Goal: Check status: Check status

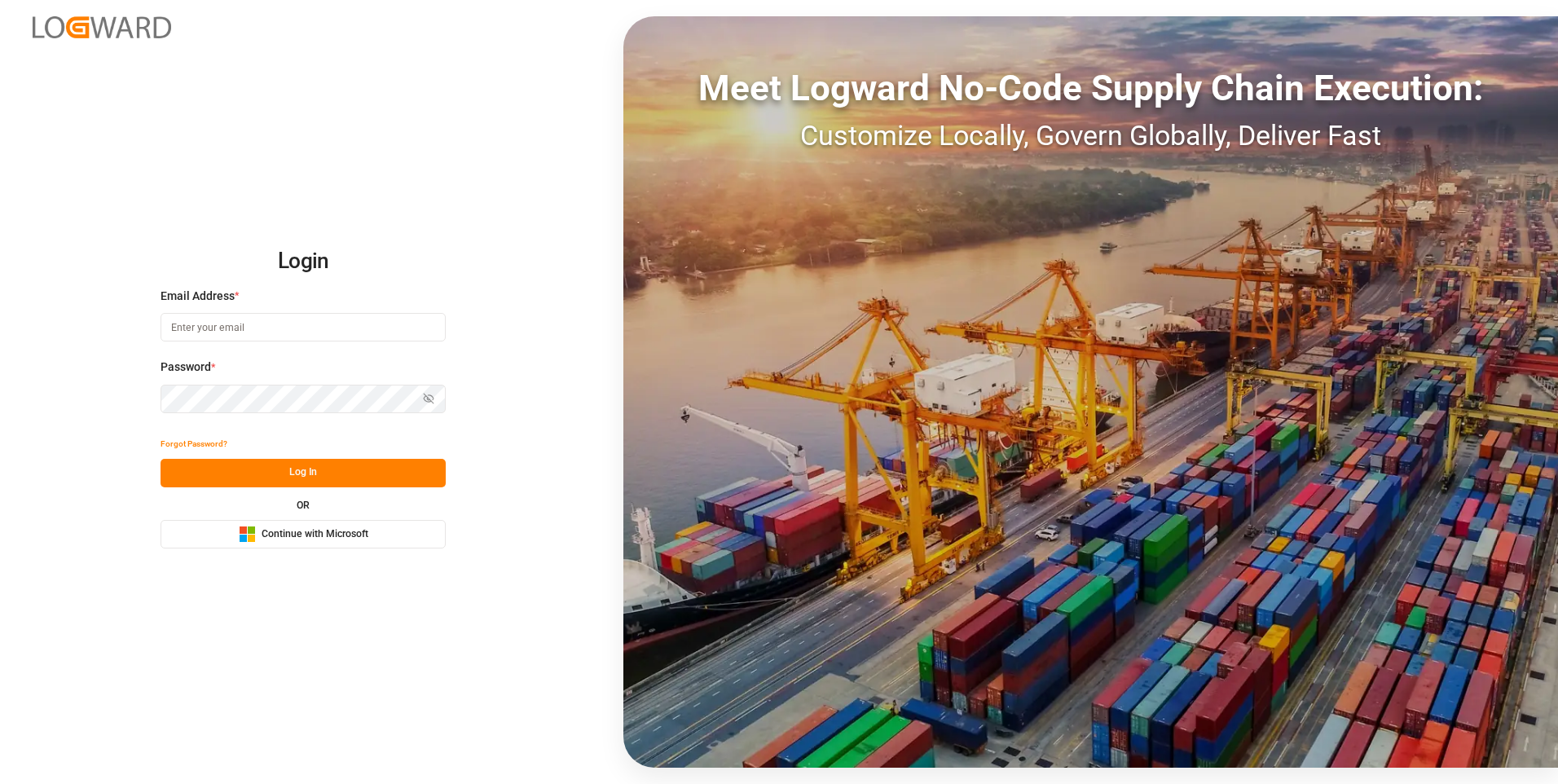
type input "Tania.dominguez@leschaco.com"
click at [311, 466] on button "Log In" at bounding box center [303, 473] width 285 height 29
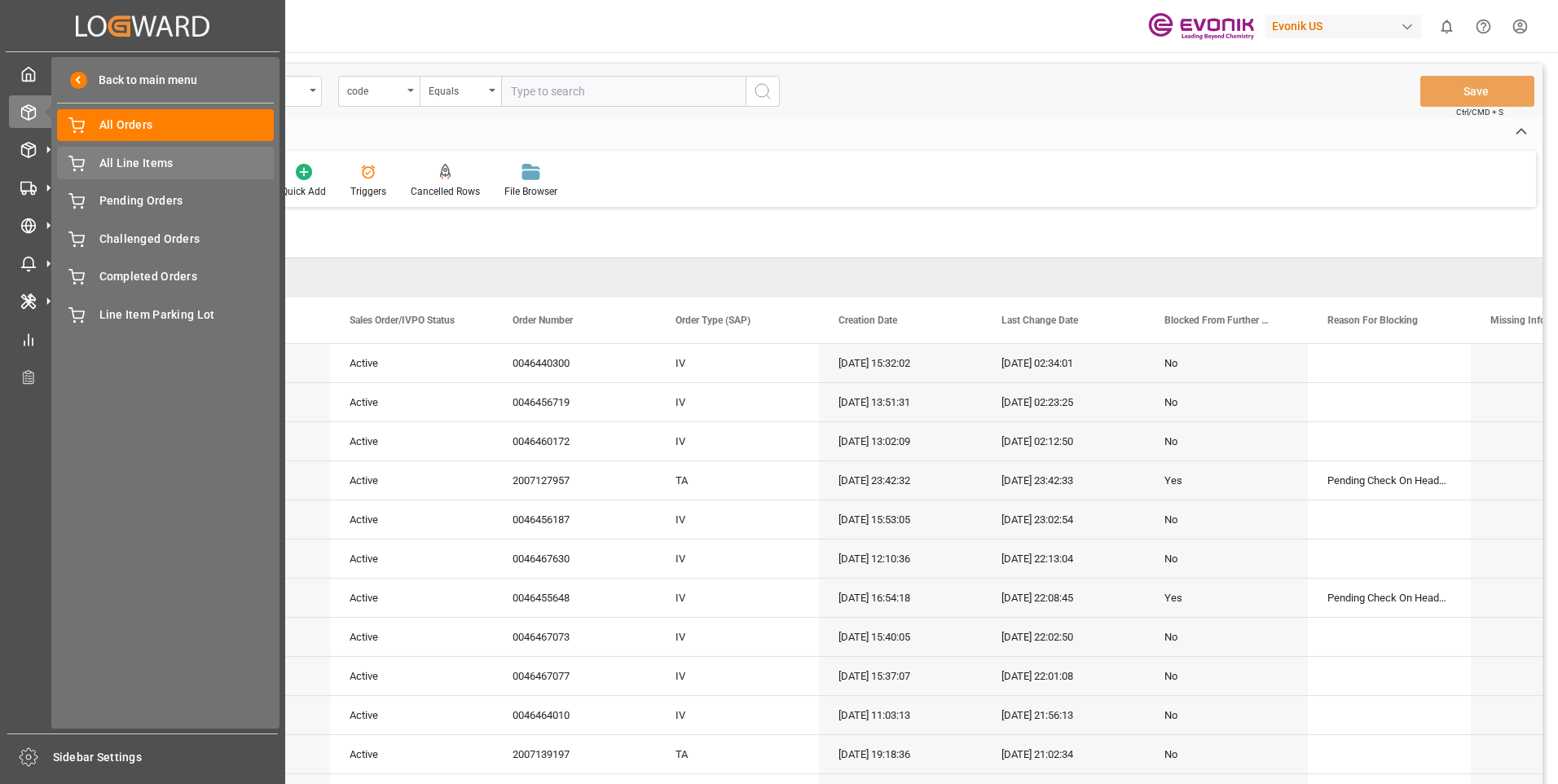
click at [103, 164] on span "All Line Items" at bounding box center [187, 163] width 175 height 17
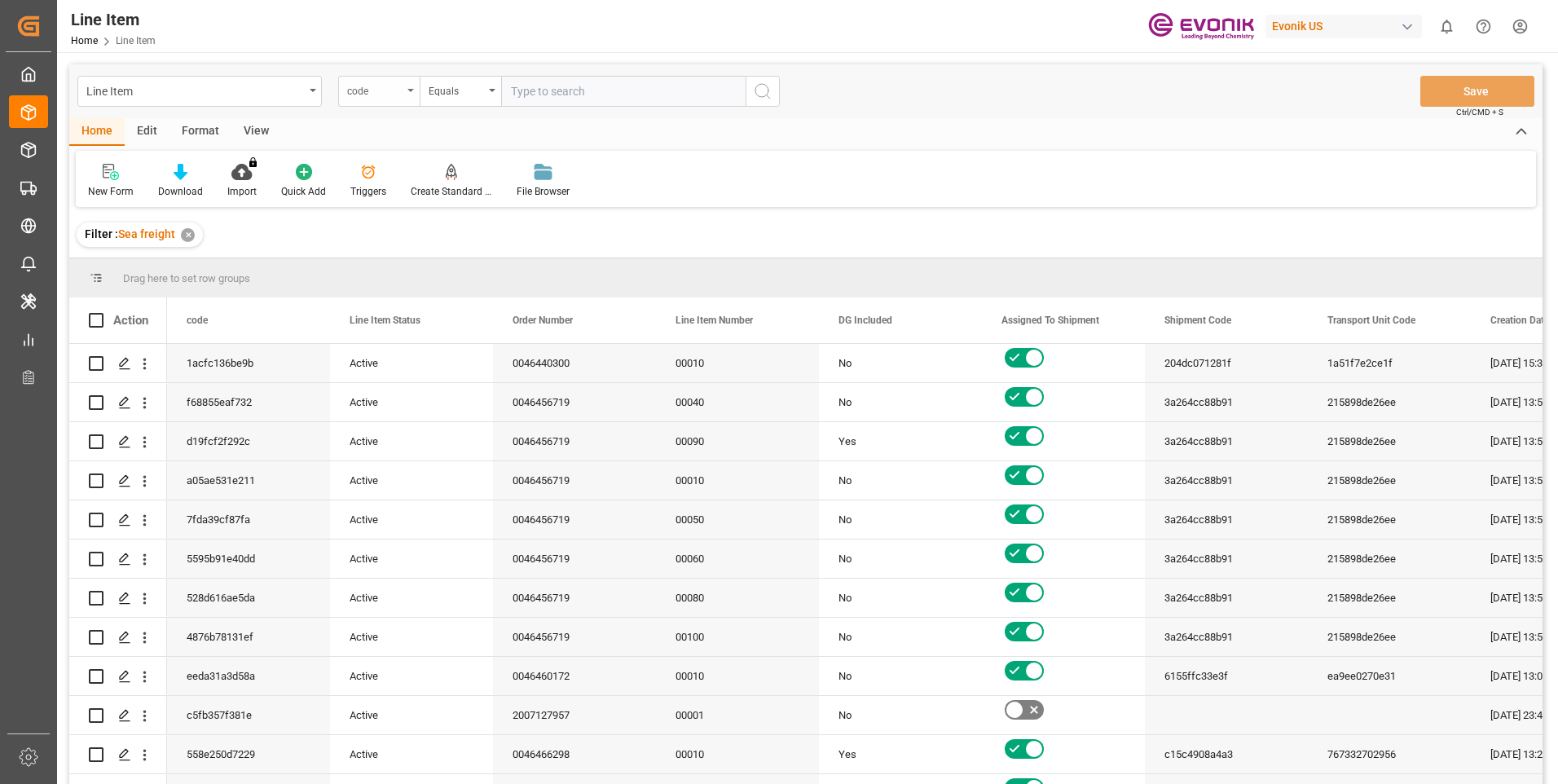
click at [409, 86] on div "code" at bounding box center [378, 91] width 82 height 31
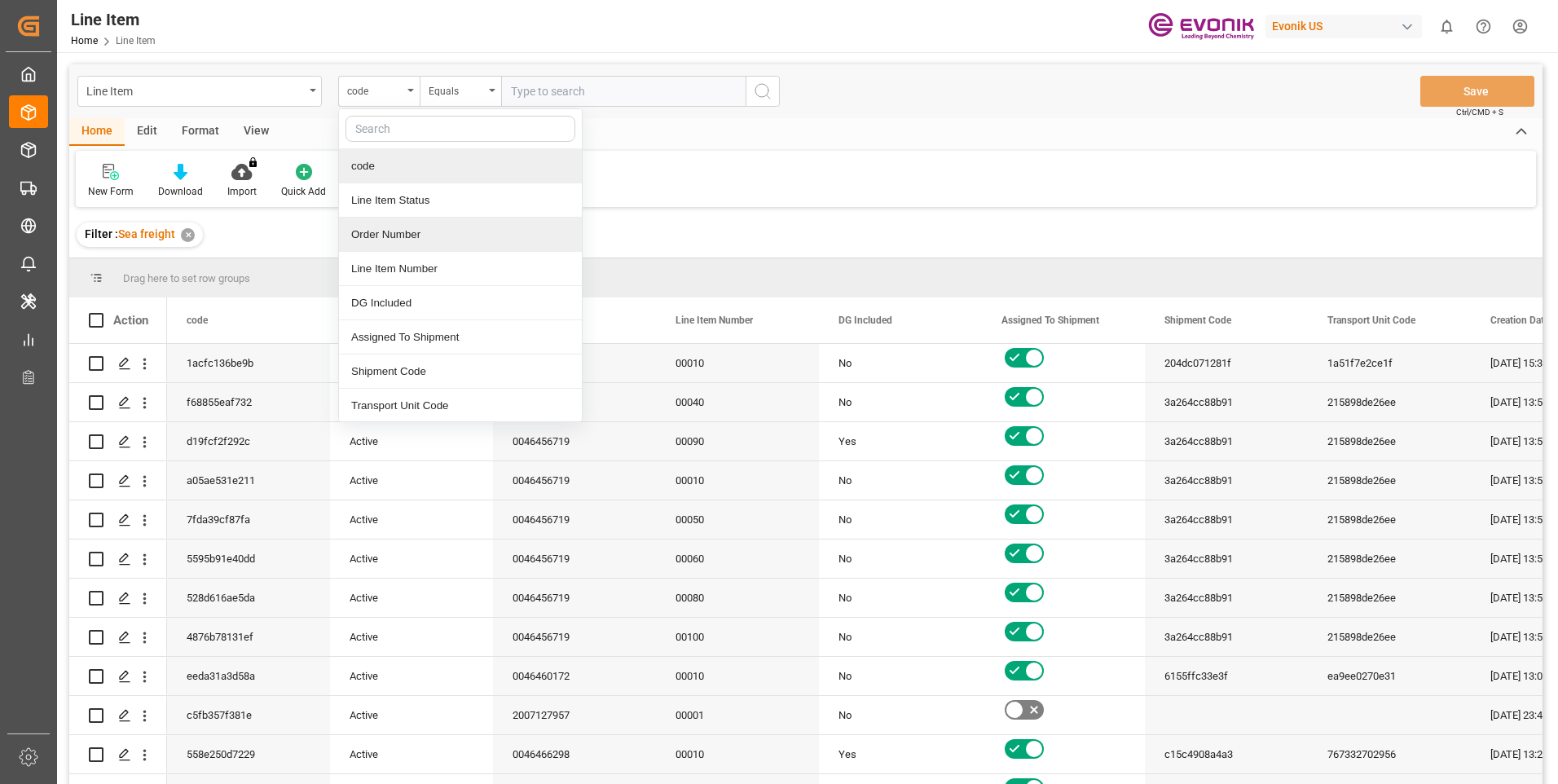
click at [382, 236] on div "Order Number" at bounding box center [460, 234] width 243 height 34
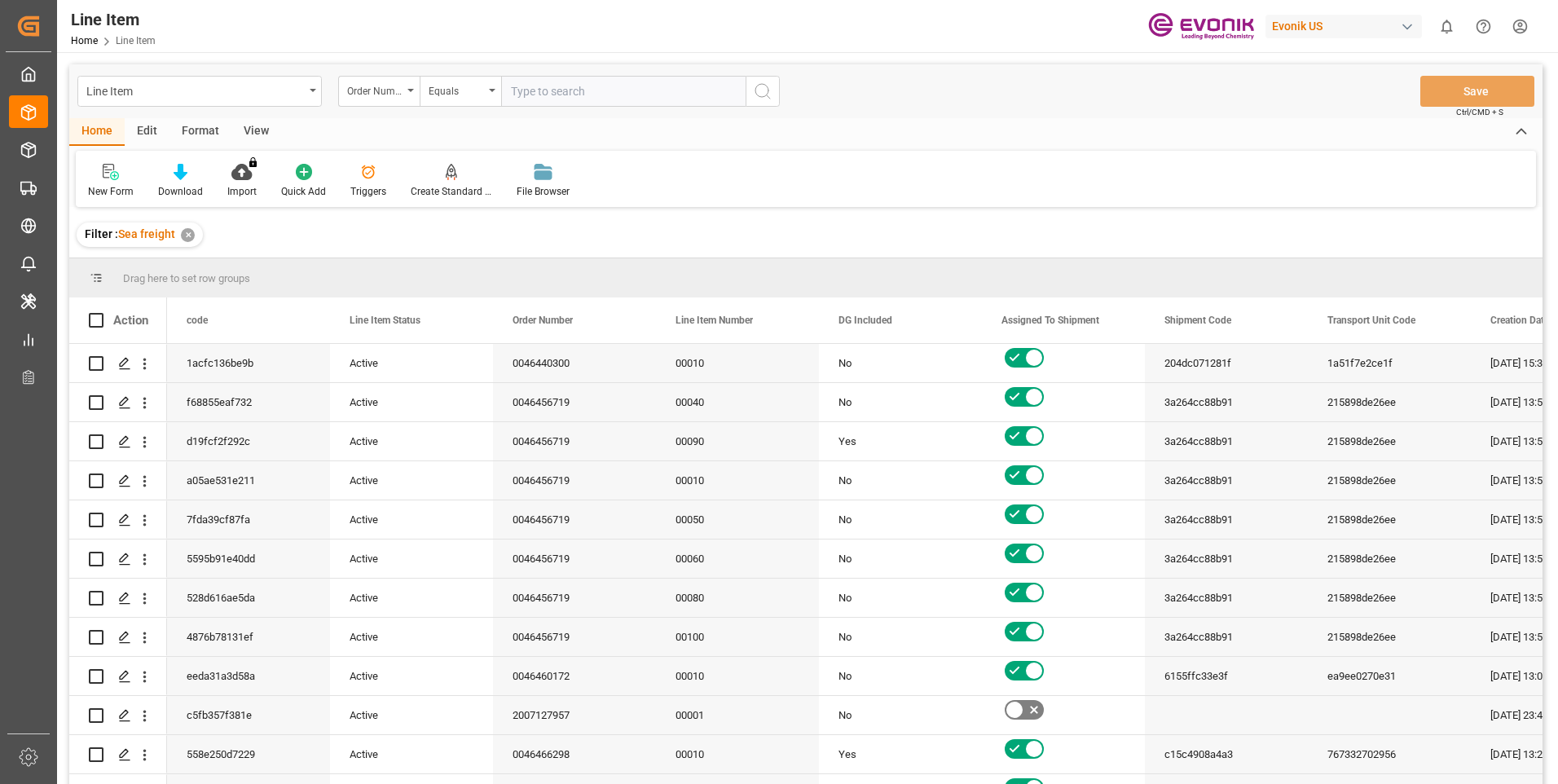
click at [544, 104] on input "text" at bounding box center [624, 91] width 245 height 31
paste input "0046453158"
type input "0046453158"
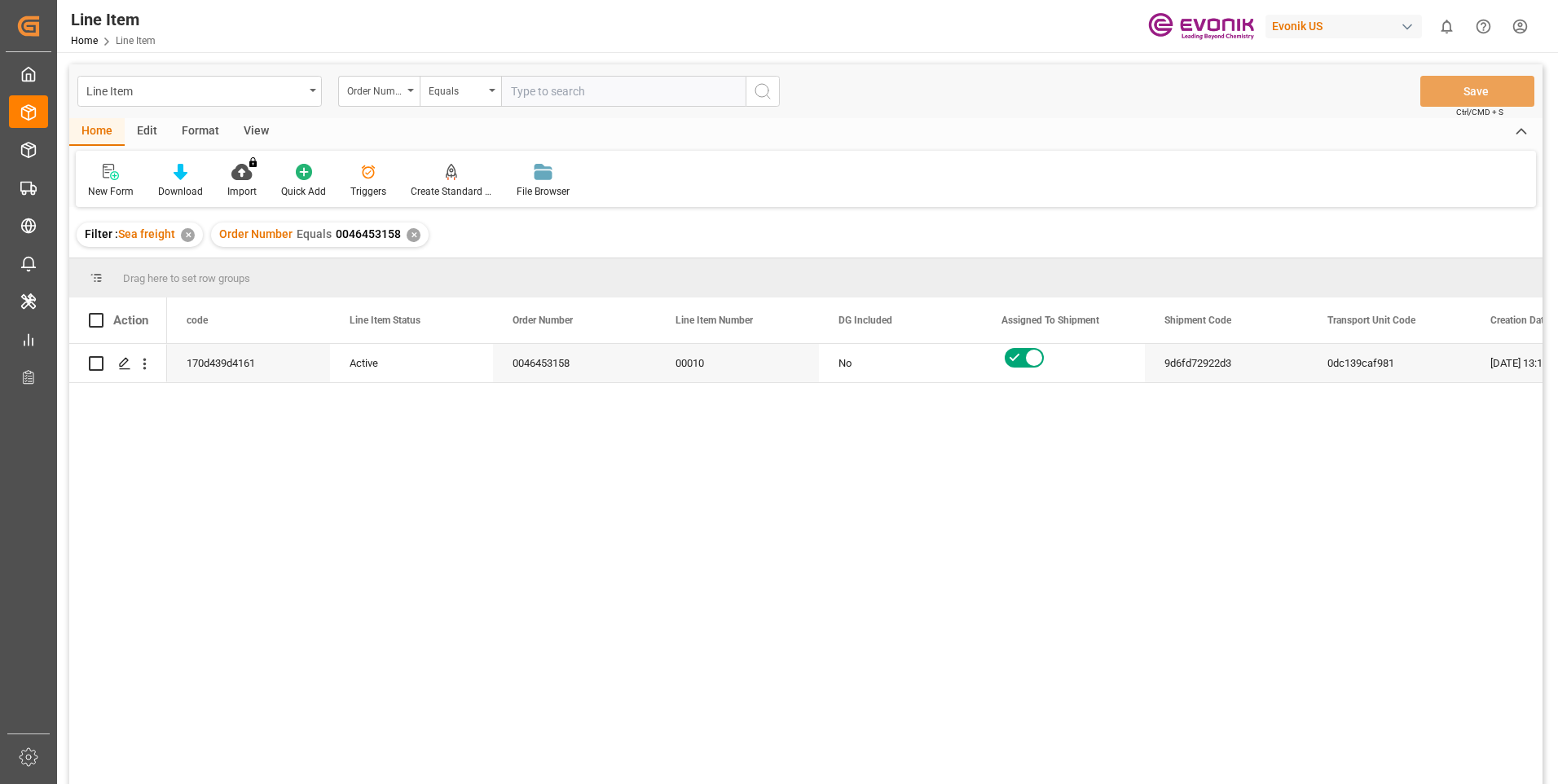
click at [252, 130] on div "View" at bounding box center [256, 132] width 50 height 28
click at [186, 181] on div "Standard Templates" at bounding box center [184, 180] width 106 height 36
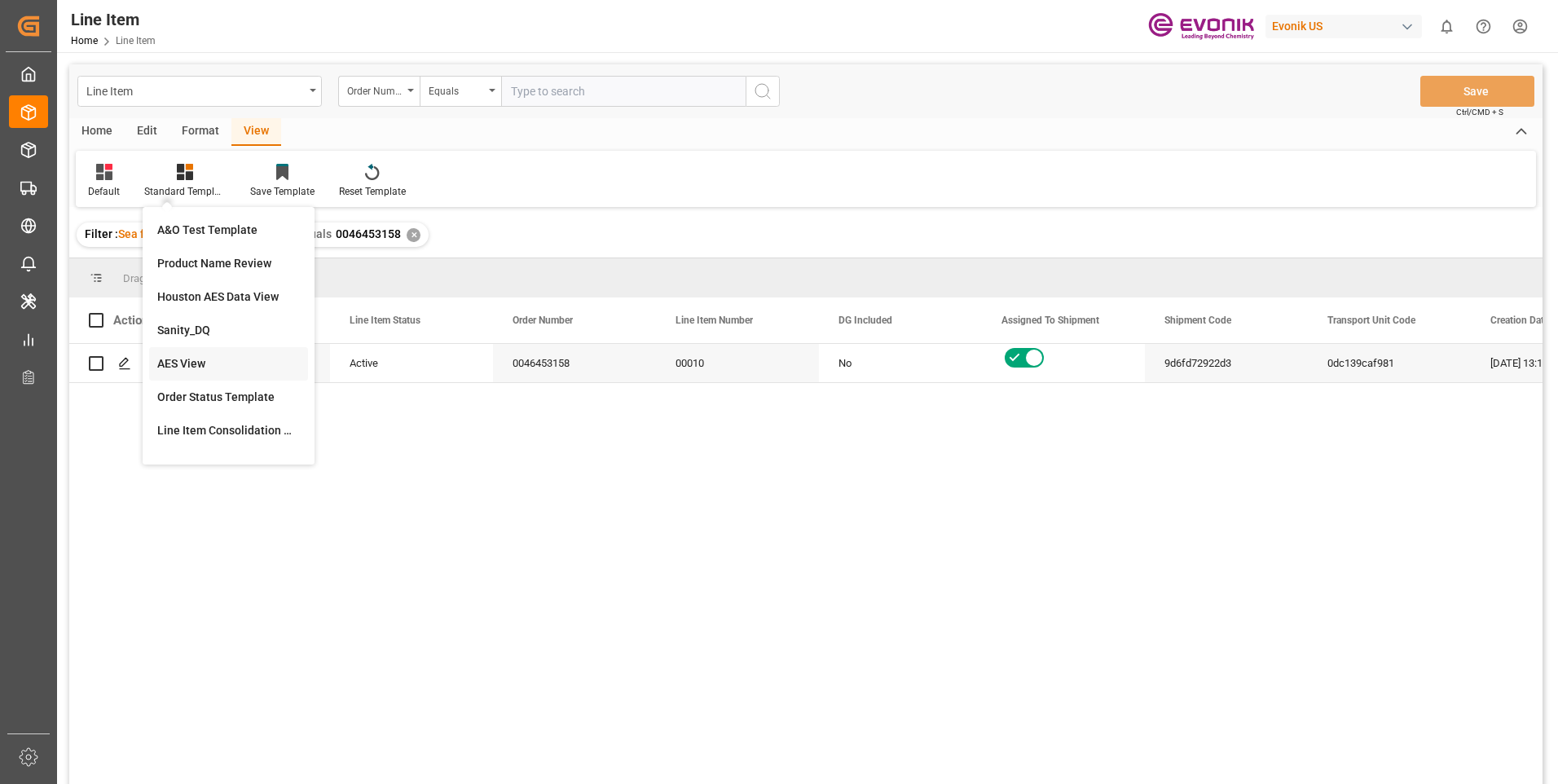
click at [190, 359] on div "AES View" at bounding box center [228, 363] width 143 height 17
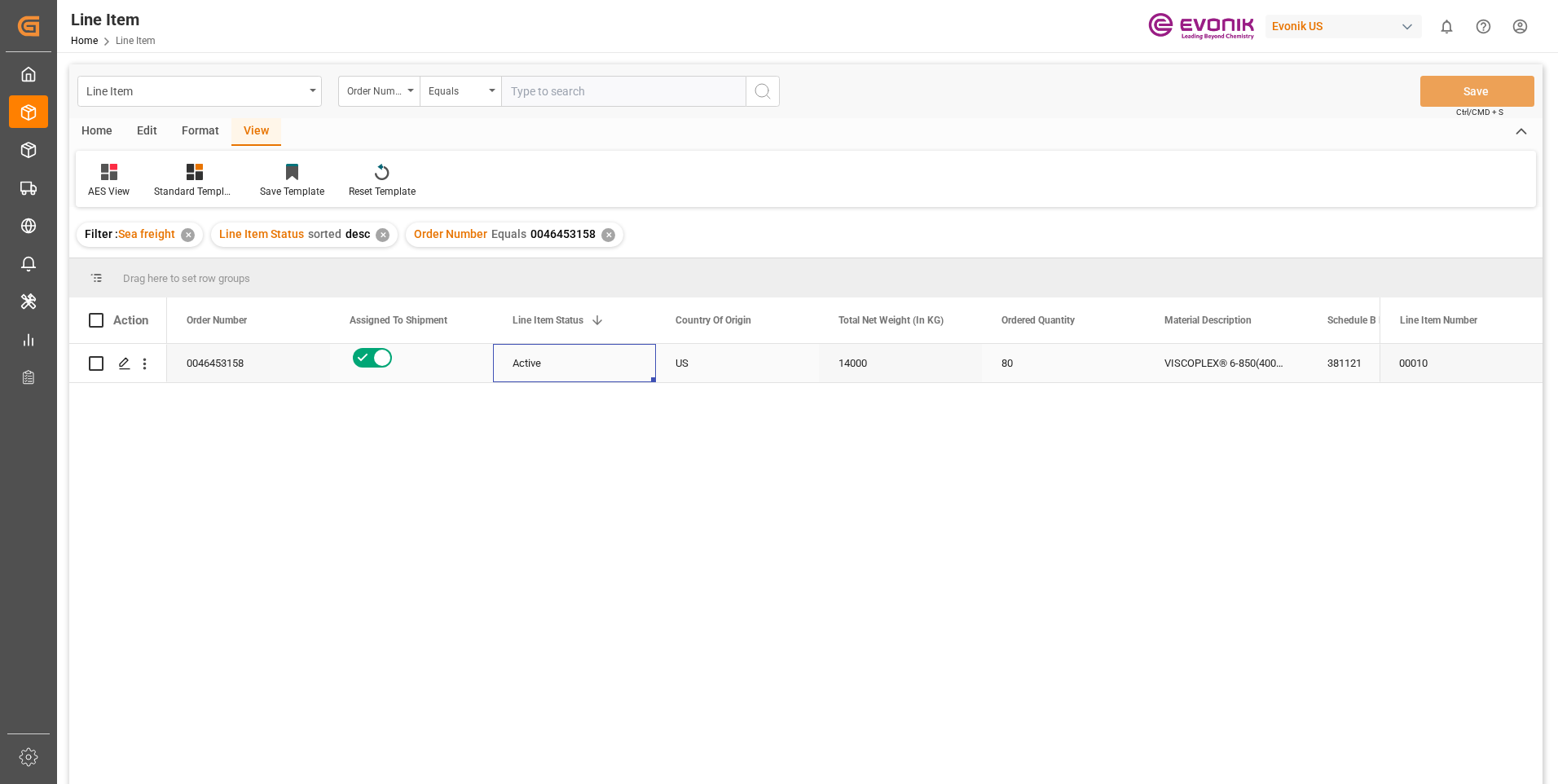
click at [540, 352] on div "Active" at bounding box center [574, 363] width 124 height 38
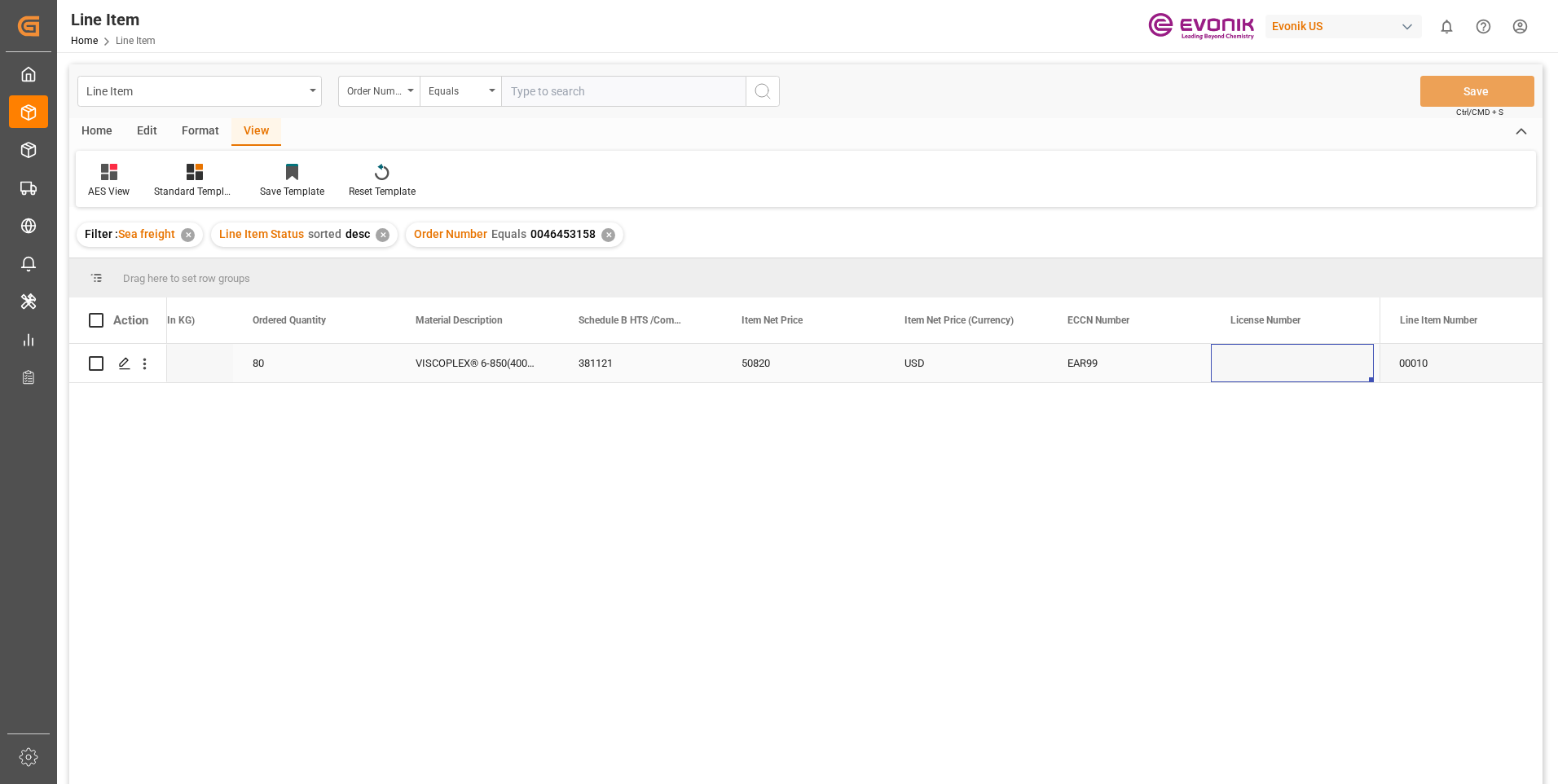
scroll to position [0, 912]
click at [1276, 359] on div "RESELLER" at bounding box center [1292, 363] width 163 height 39
click at [1313, 367] on div "EIPL - Panvel - CCI;Evonik India Pvt. Ltd." at bounding box center [1292, 363] width 163 height 39
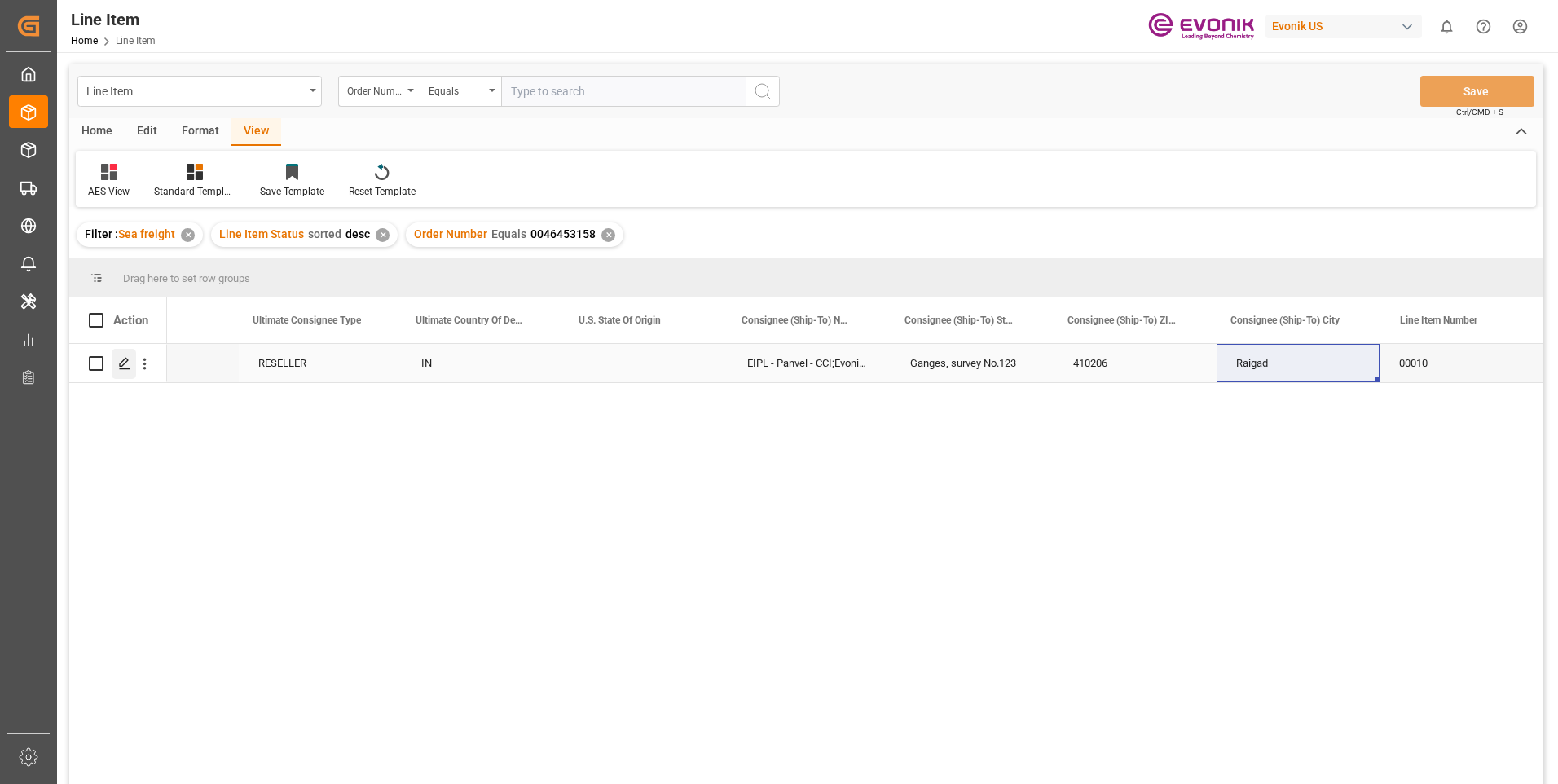
click at [133, 364] on div "Press SPACE to select this row." at bounding box center [123, 363] width 25 height 30
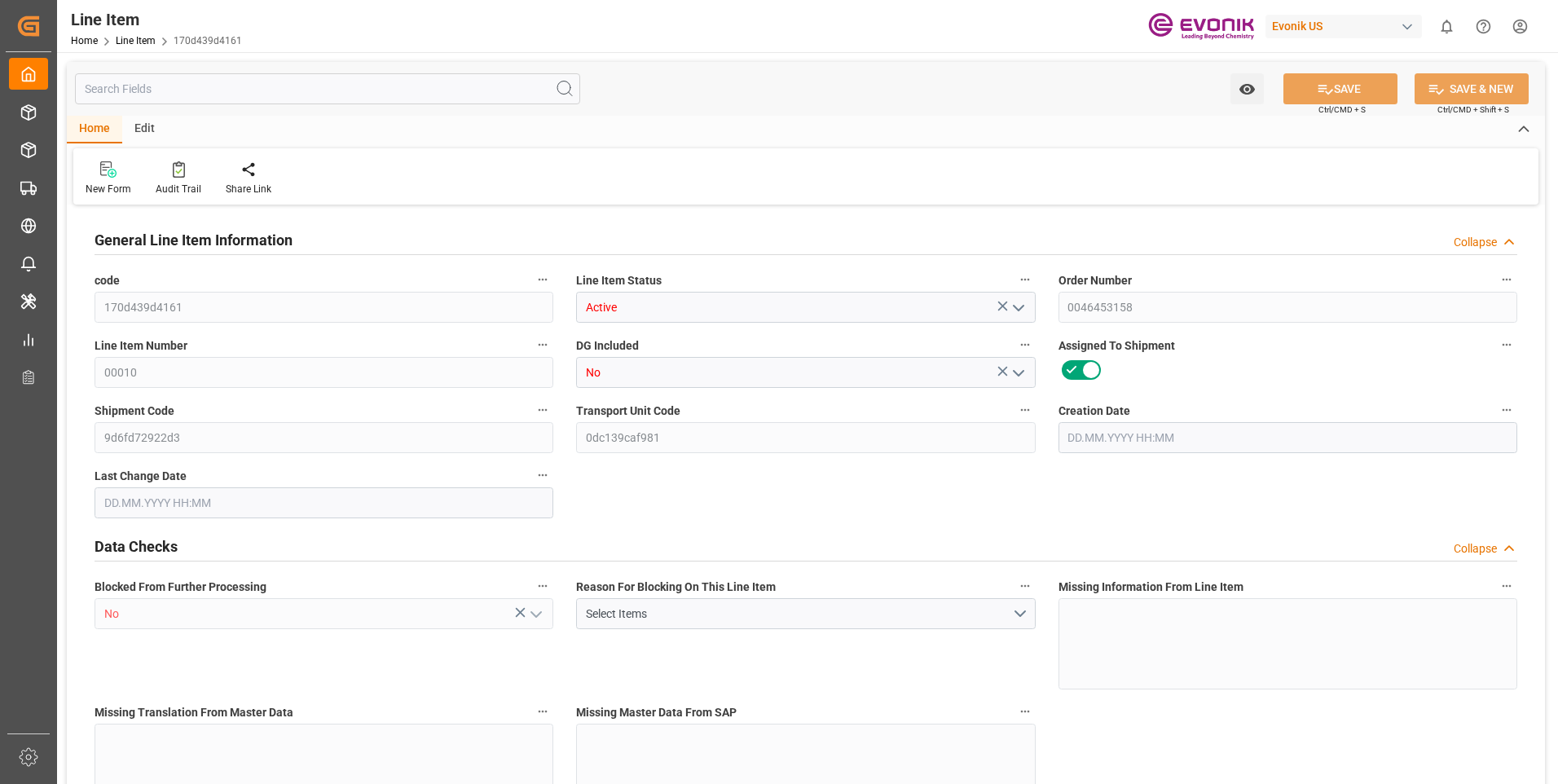
type input "20"
type input "15280"
type input "14000"
type input "26.4204"
type input "80"
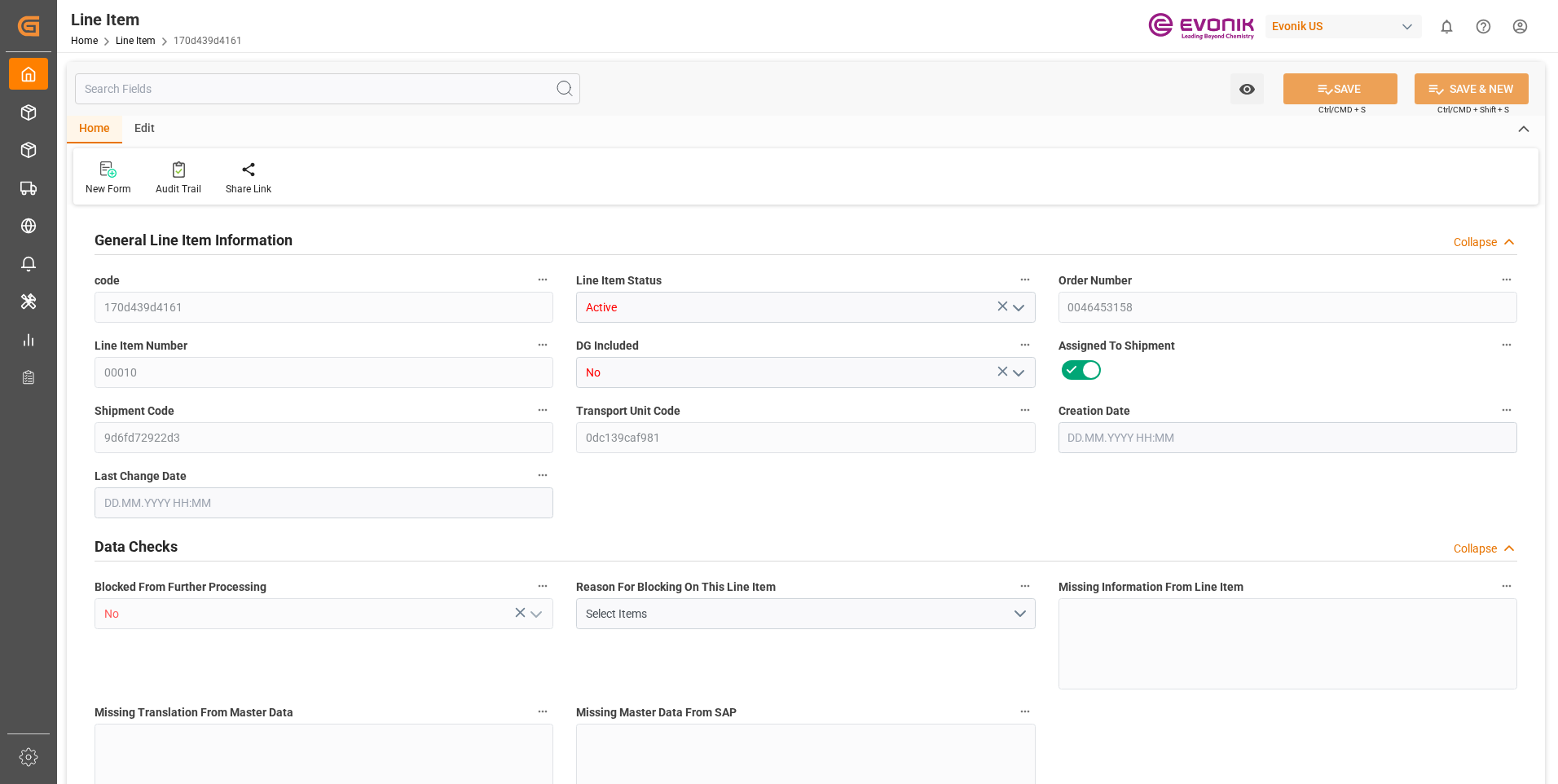
type input "50820"
type input "80"
type input "15280"
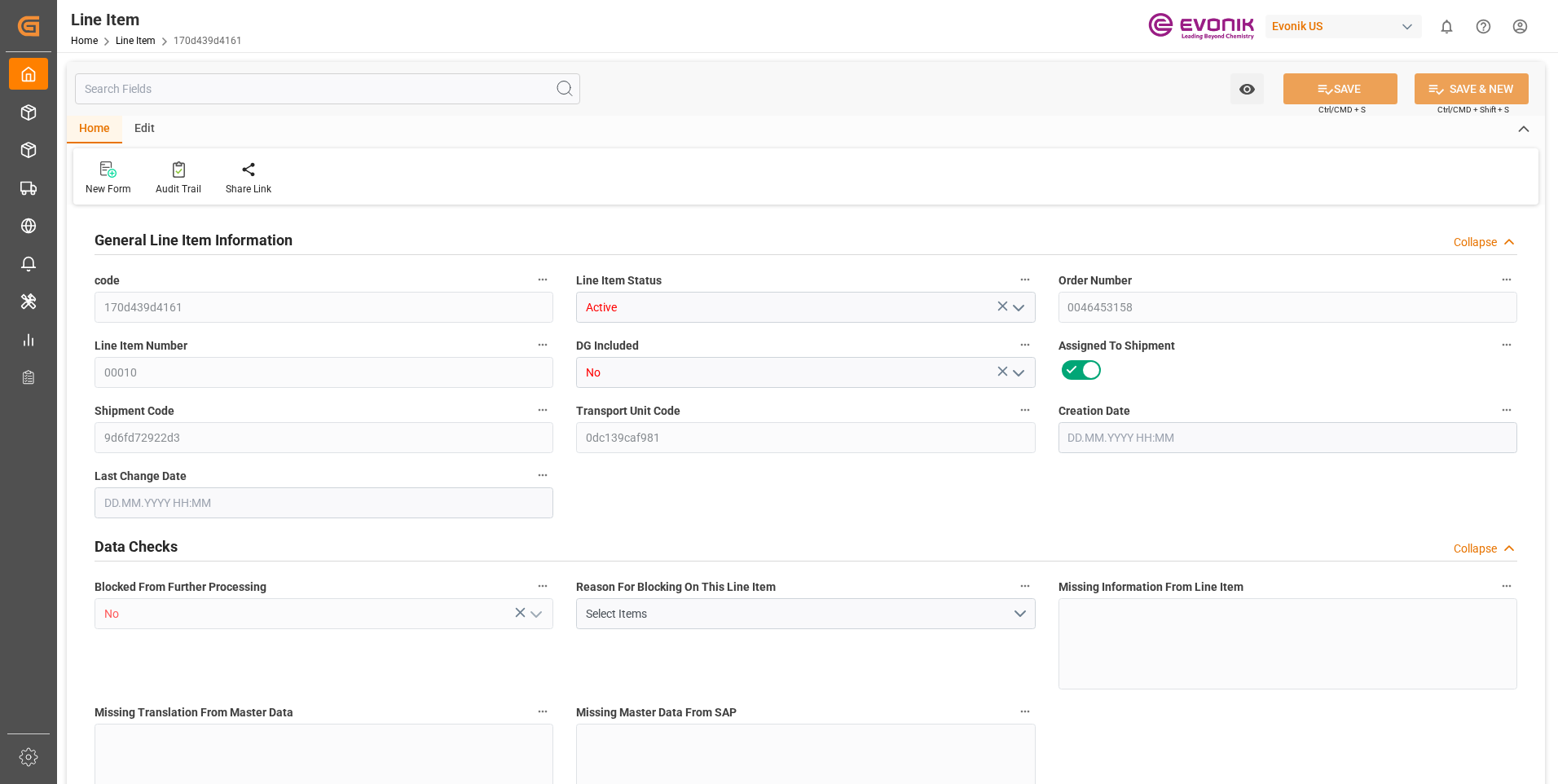
type input "16200"
type input "14000"
type input "26.4204"
type input "26420.4"
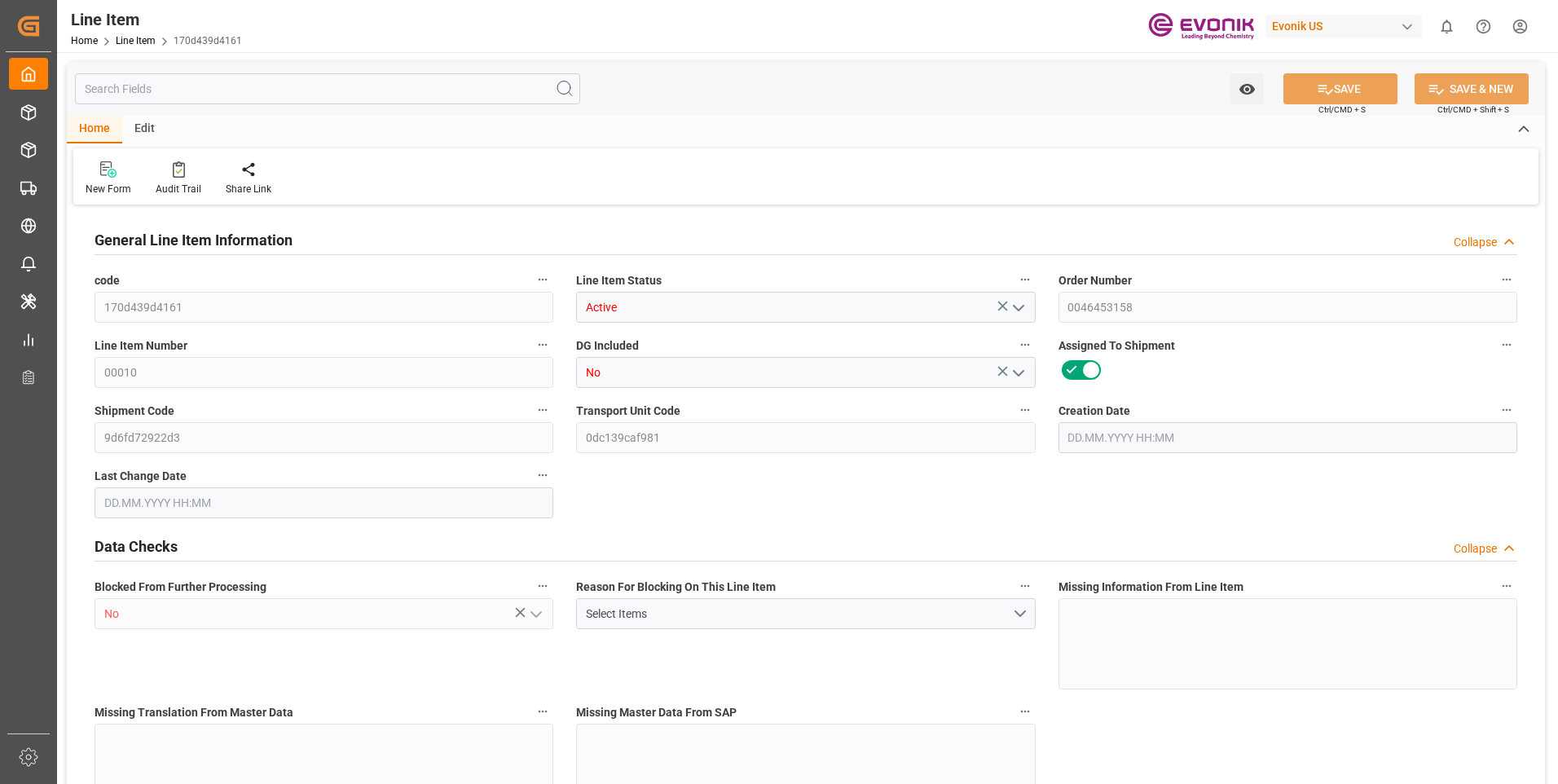
type input "0"
type input "15.05.2025 13:16"
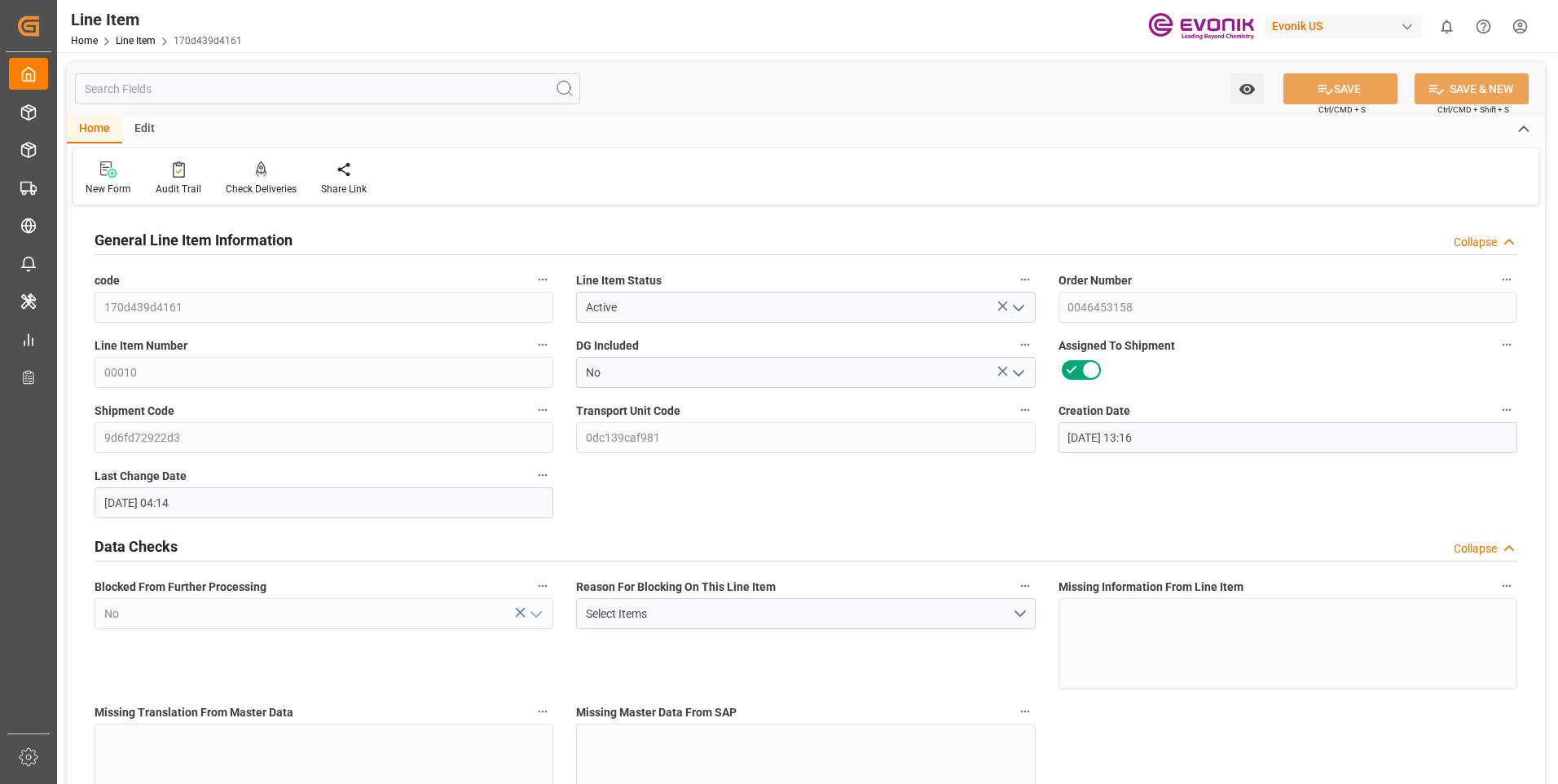
type input "04.08.2025 04:14"
type input "05.11.2025"
type input "[DATE]"
click at [211, 89] on input "text" at bounding box center [327, 89] width 505 height 31
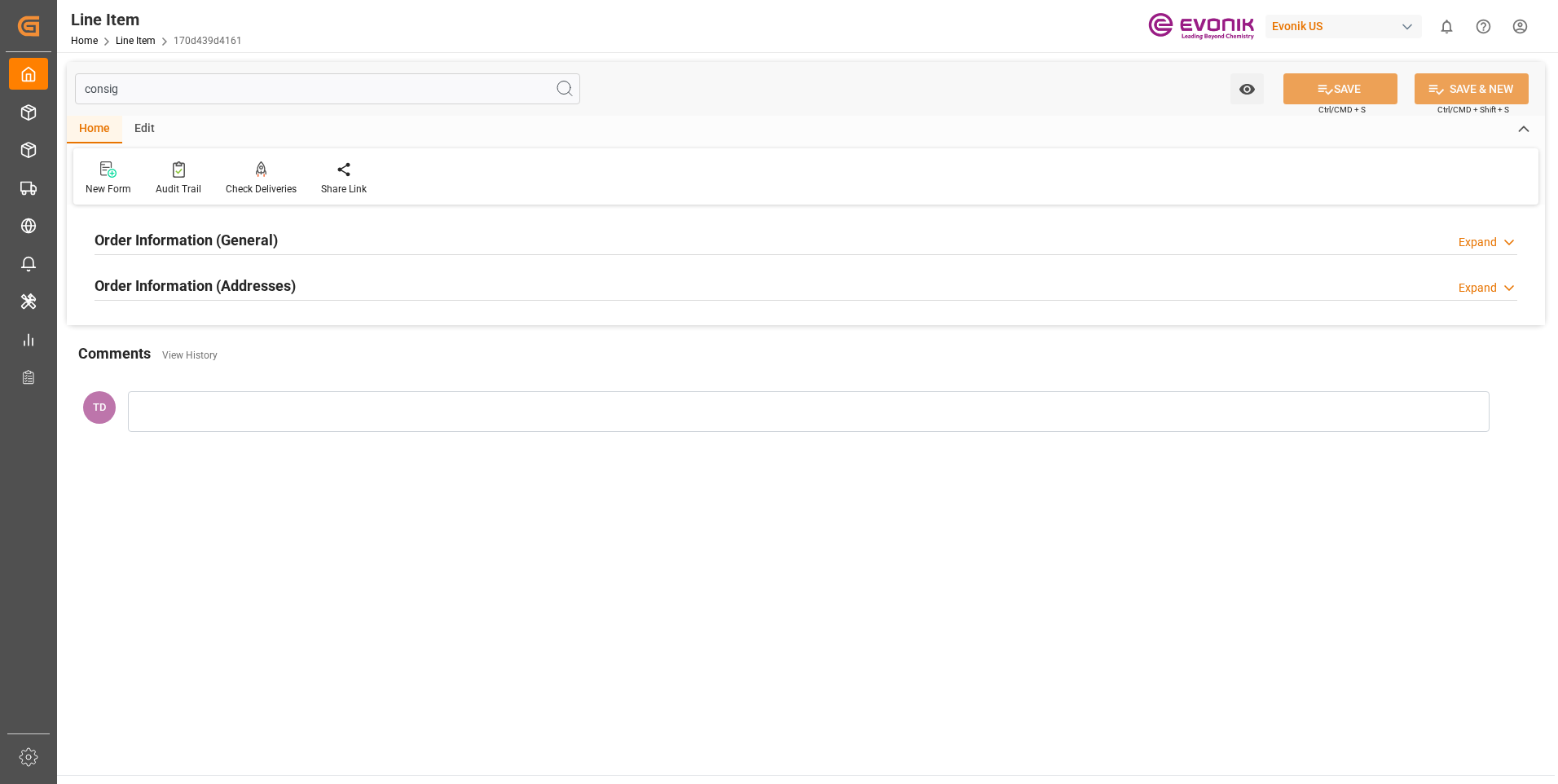
type input "consig"
click at [210, 235] on h2 "Order Information (General)" at bounding box center [186, 240] width 183 height 22
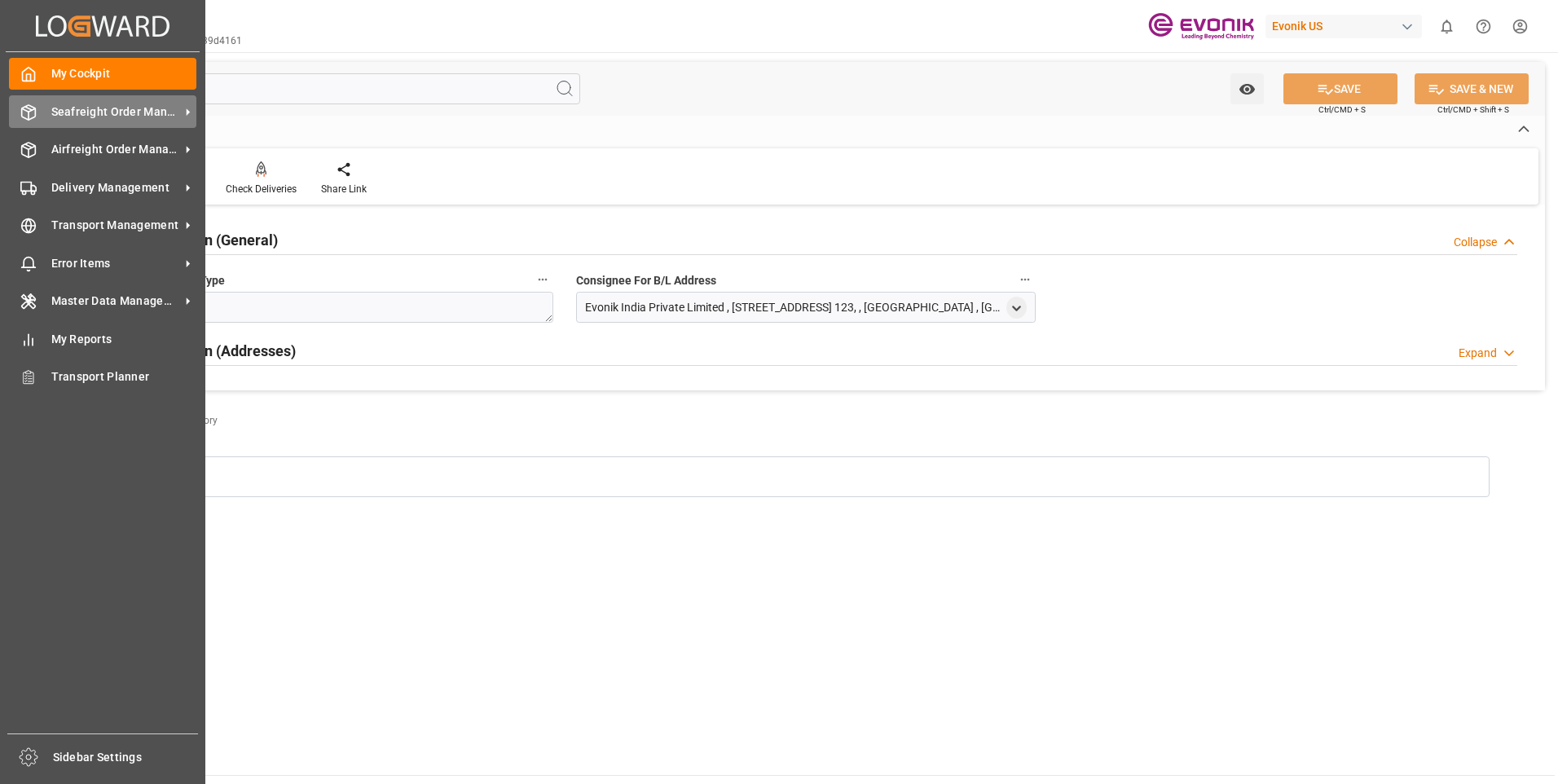
click at [25, 110] on polyline at bounding box center [29, 110] width 13 height 4
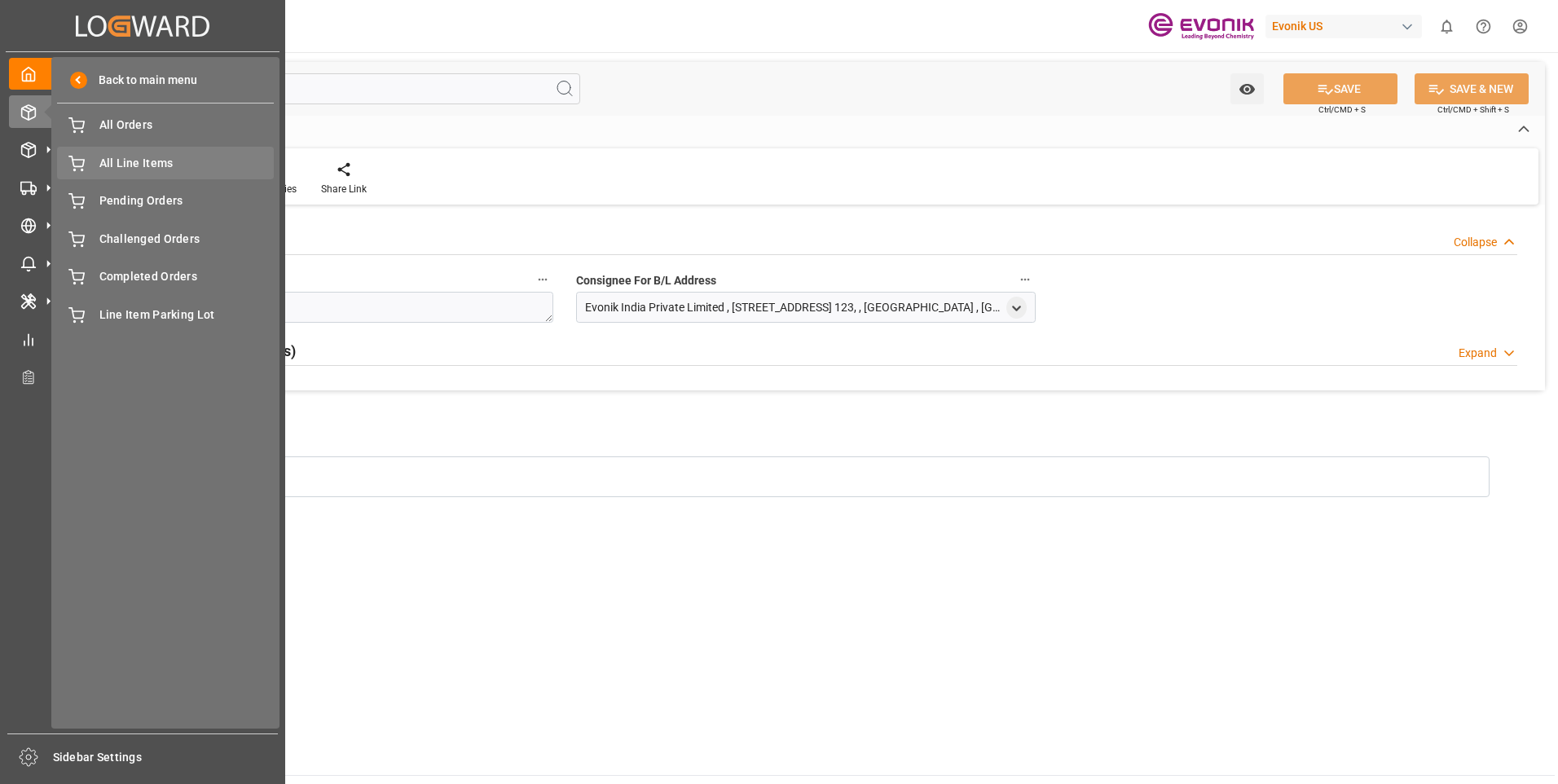
click at [144, 157] on span "All Line Items" at bounding box center [187, 163] width 175 height 17
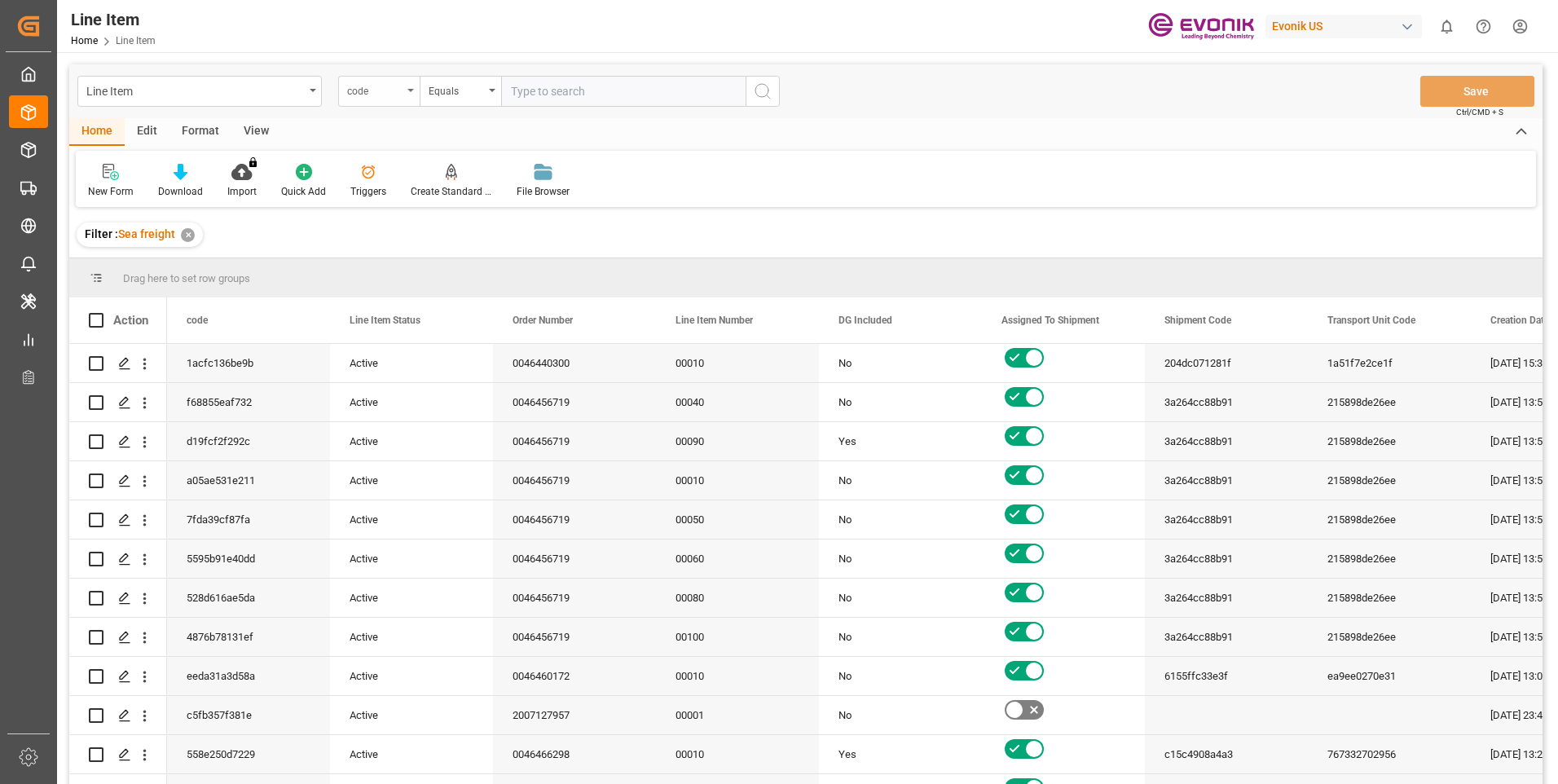
click at [401, 89] on div "code" at bounding box center [375, 89] width 55 height 18
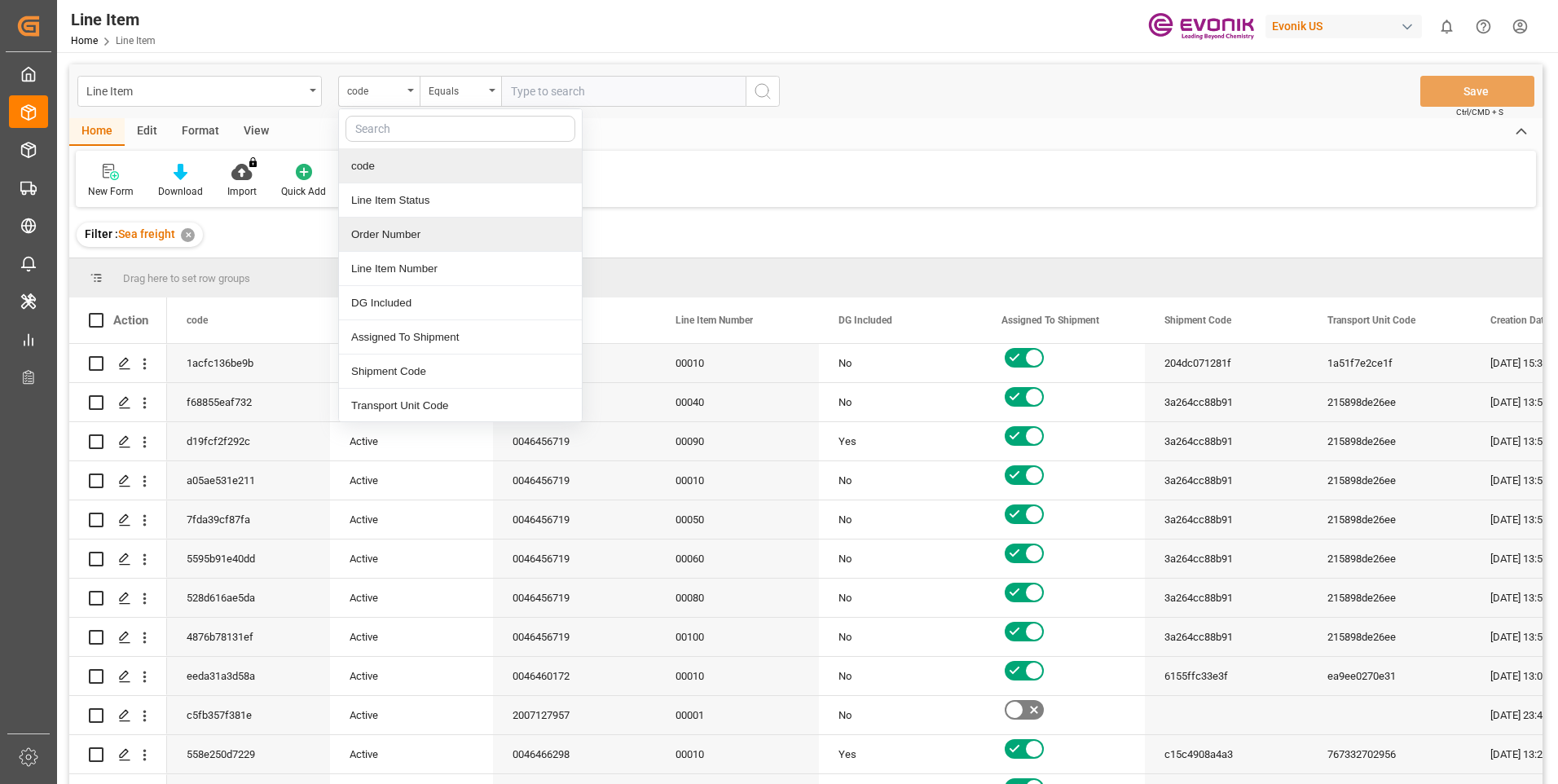
click at [364, 234] on div "Order Number" at bounding box center [460, 234] width 243 height 34
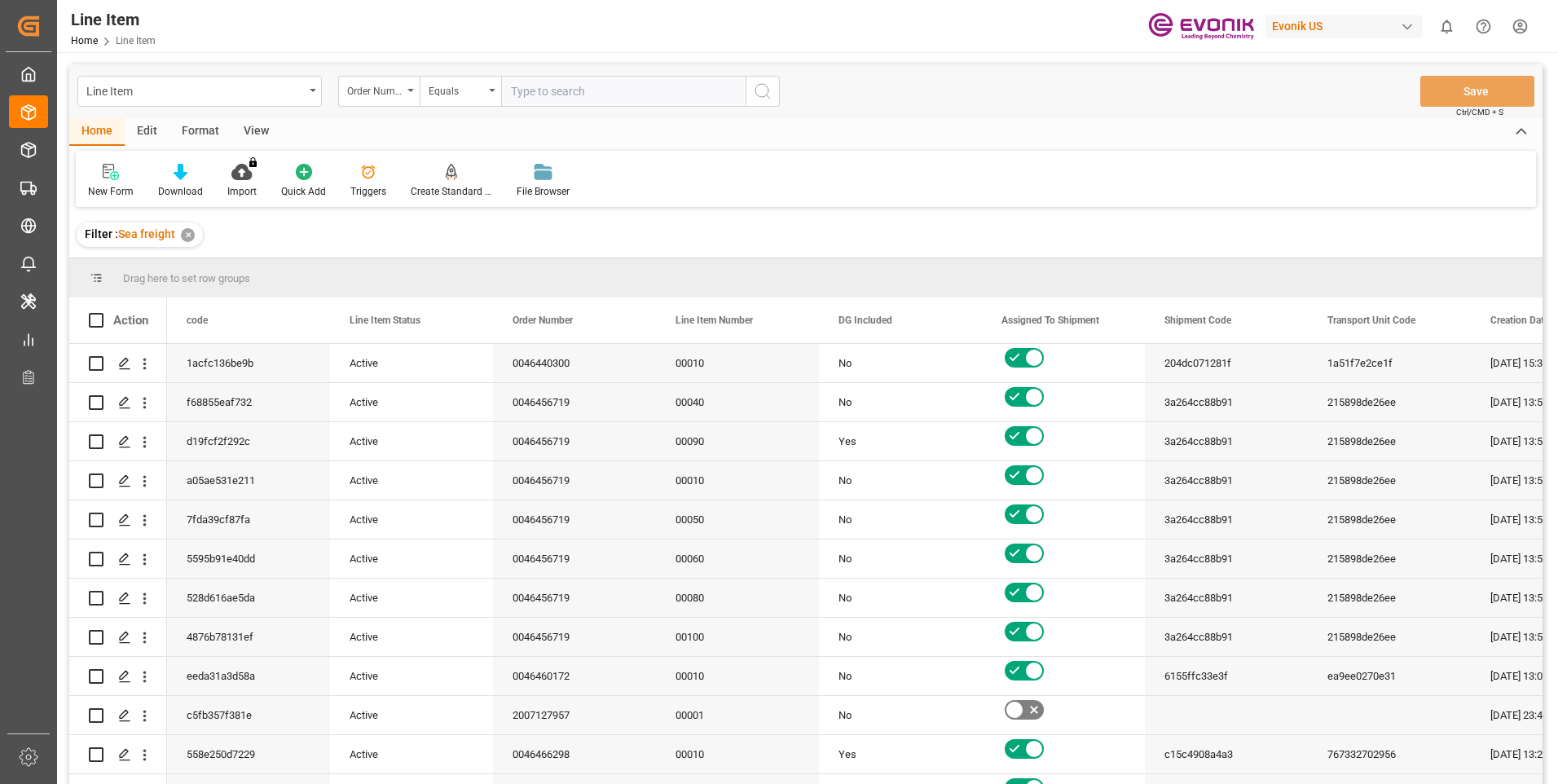
click at [571, 88] on input "text" at bounding box center [624, 91] width 245 height 31
paste input "0046453158"
type input "0046453158"
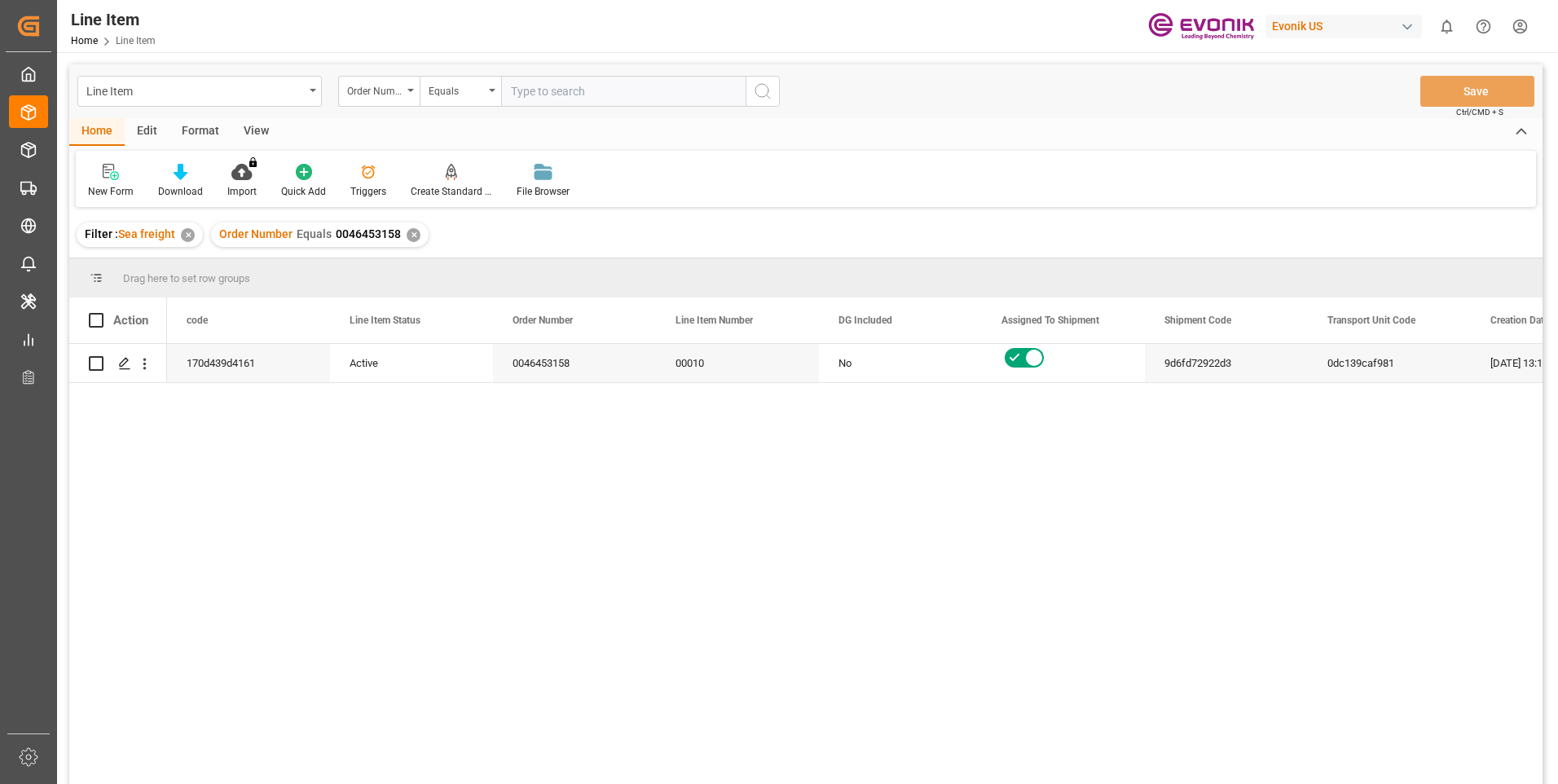
click at [252, 141] on div "View" at bounding box center [256, 132] width 50 height 28
click at [191, 179] on icon at bounding box center [185, 172] width 17 height 17
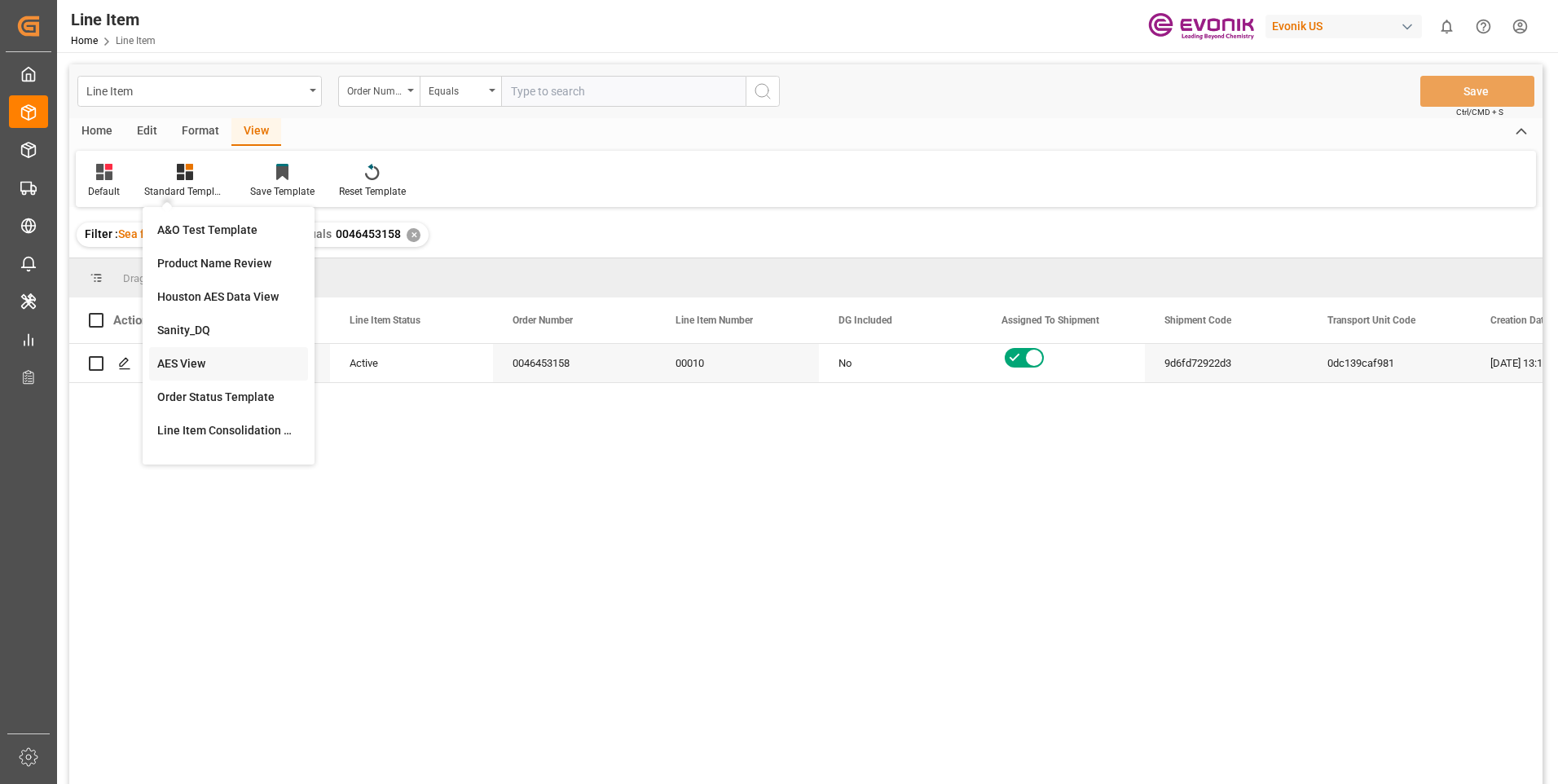
click at [187, 366] on div "AES View" at bounding box center [228, 363] width 143 height 17
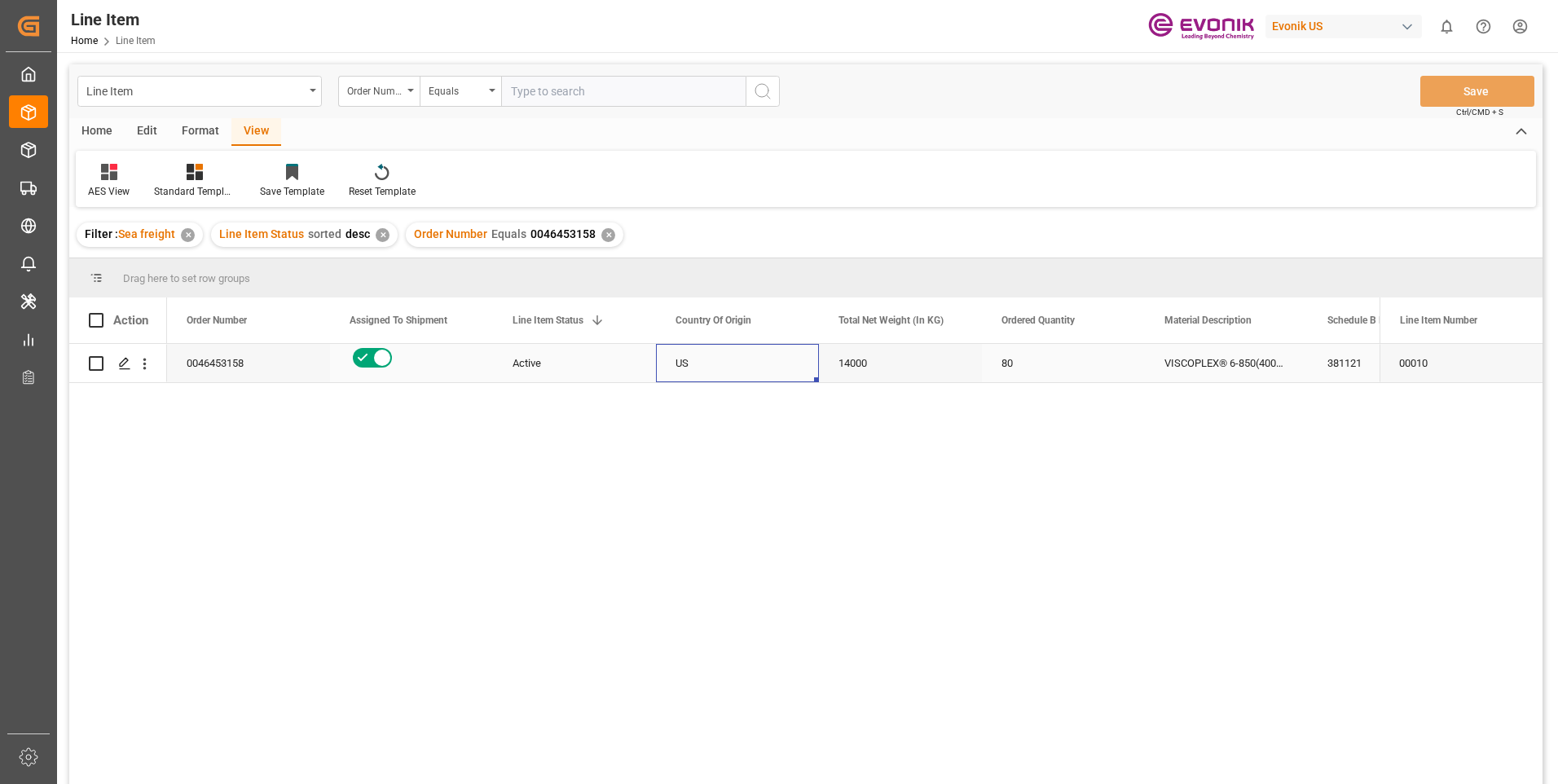
click at [721, 361] on div "US" at bounding box center [737, 363] width 163 height 39
click at [900, 361] on div "14000" at bounding box center [900, 363] width 163 height 39
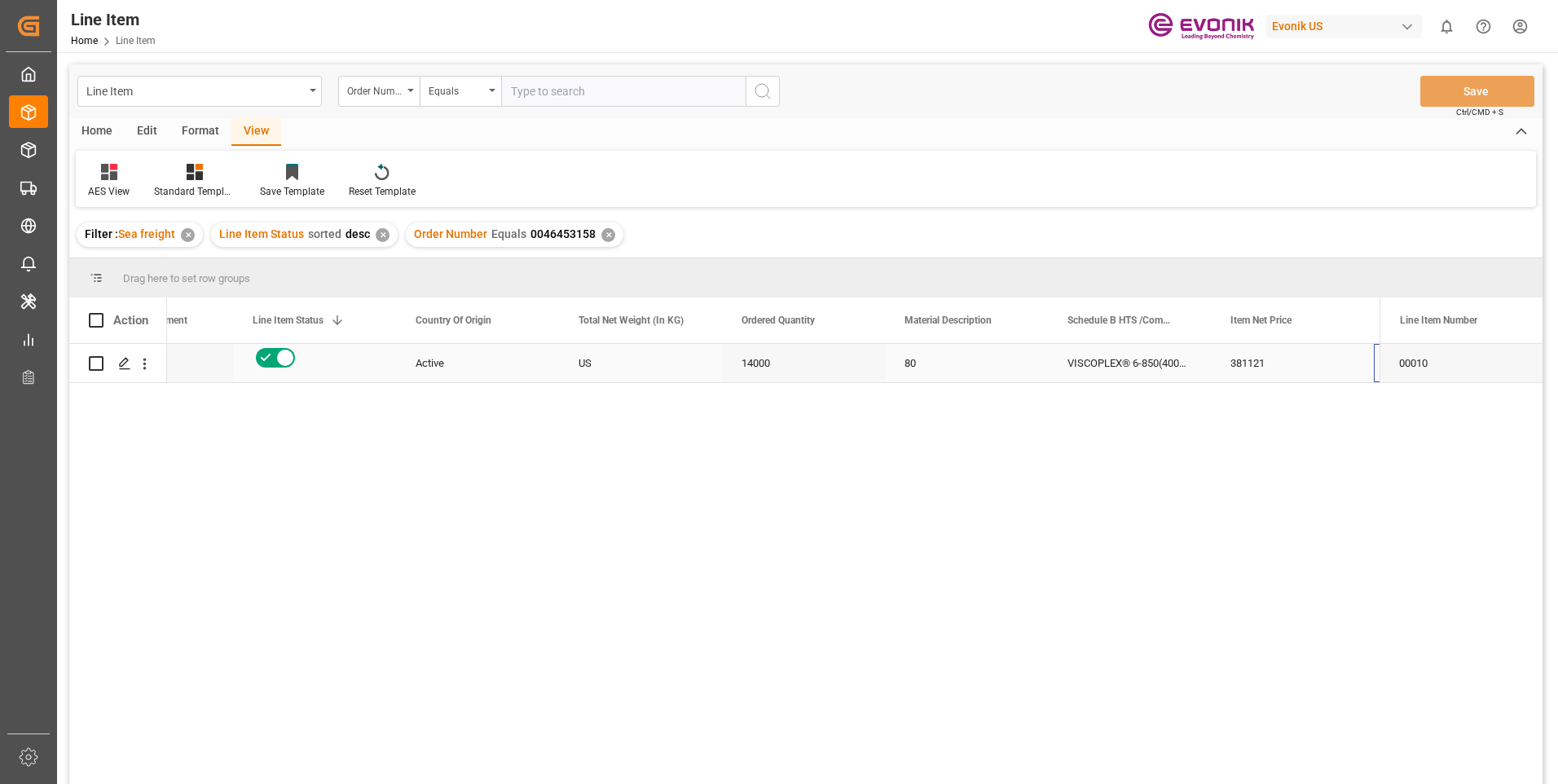
scroll to position [0, 260]
click at [1092, 362] on div "381121" at bounding box center [1129, 363] width 163 height 39
click at [781, 363] on div "80" at bounding box center [803, 363] width 163 height 39
click at [608, 352] on div "14000" at bounding box center [640, 363] width 163 height 39
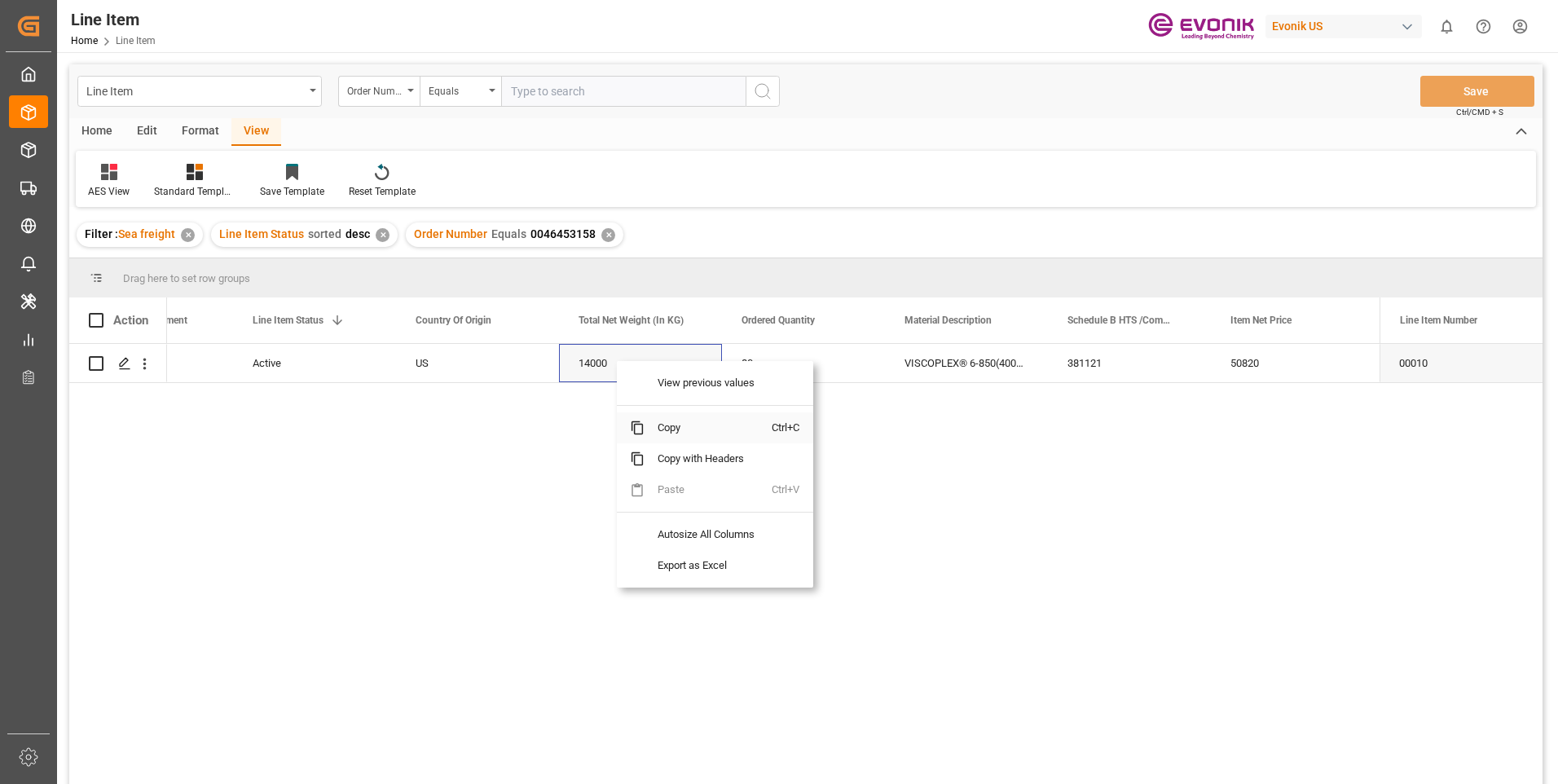
click at [657, 428] on span "Copy" at bounding box center [708, 428] width 127 height 31
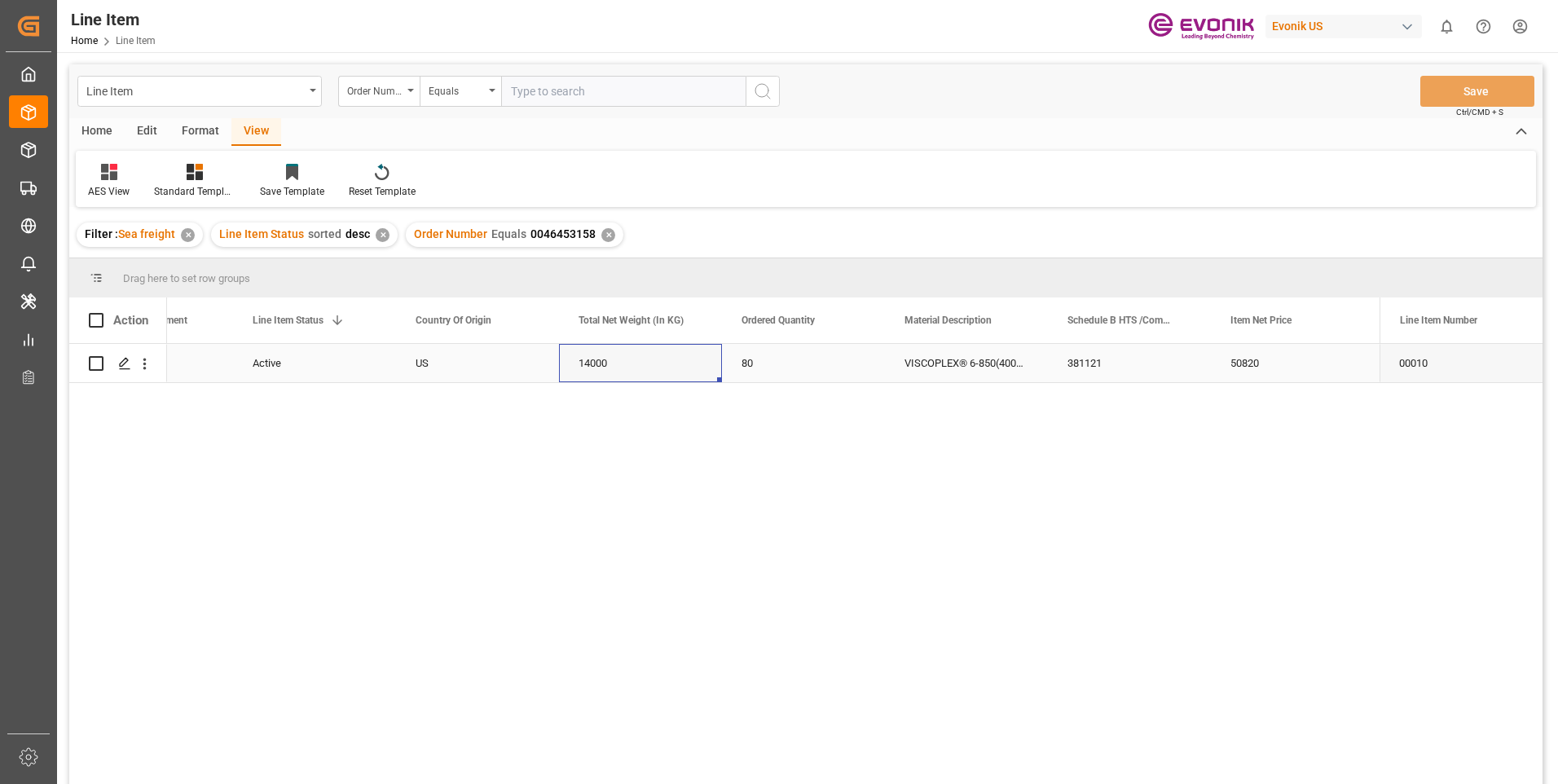
drag, startPoint x: 1246, startPoint y: 354, endPoint x: 1254, endPoint y: 363, distance: 12.0
click at [1248, 357] on div "50820" at bounding box center [1292, 363] width 163 height 39
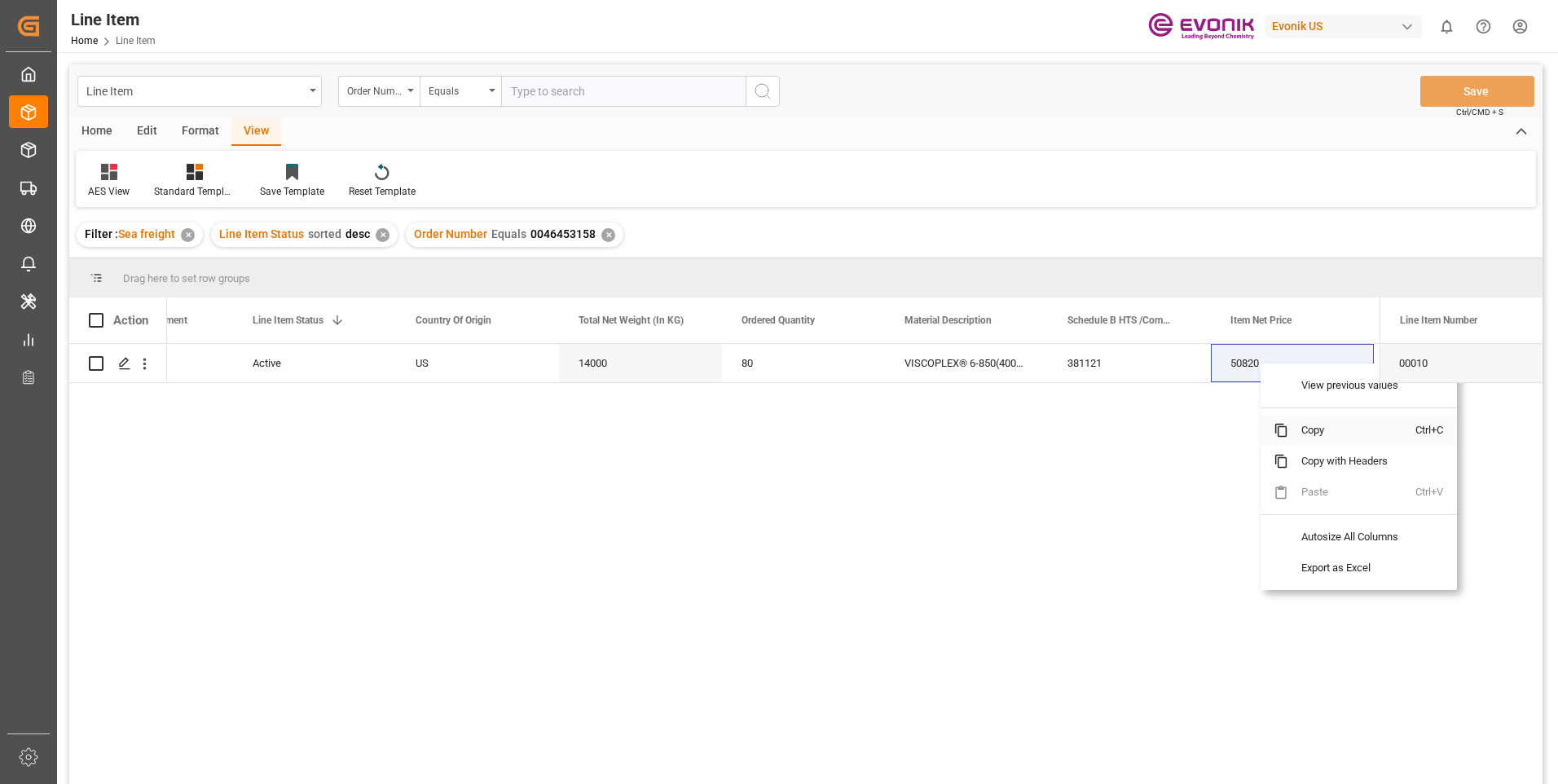
click at [1311, 431] on span "Copy" at bounding box center [1352, 431] width 127 height 31
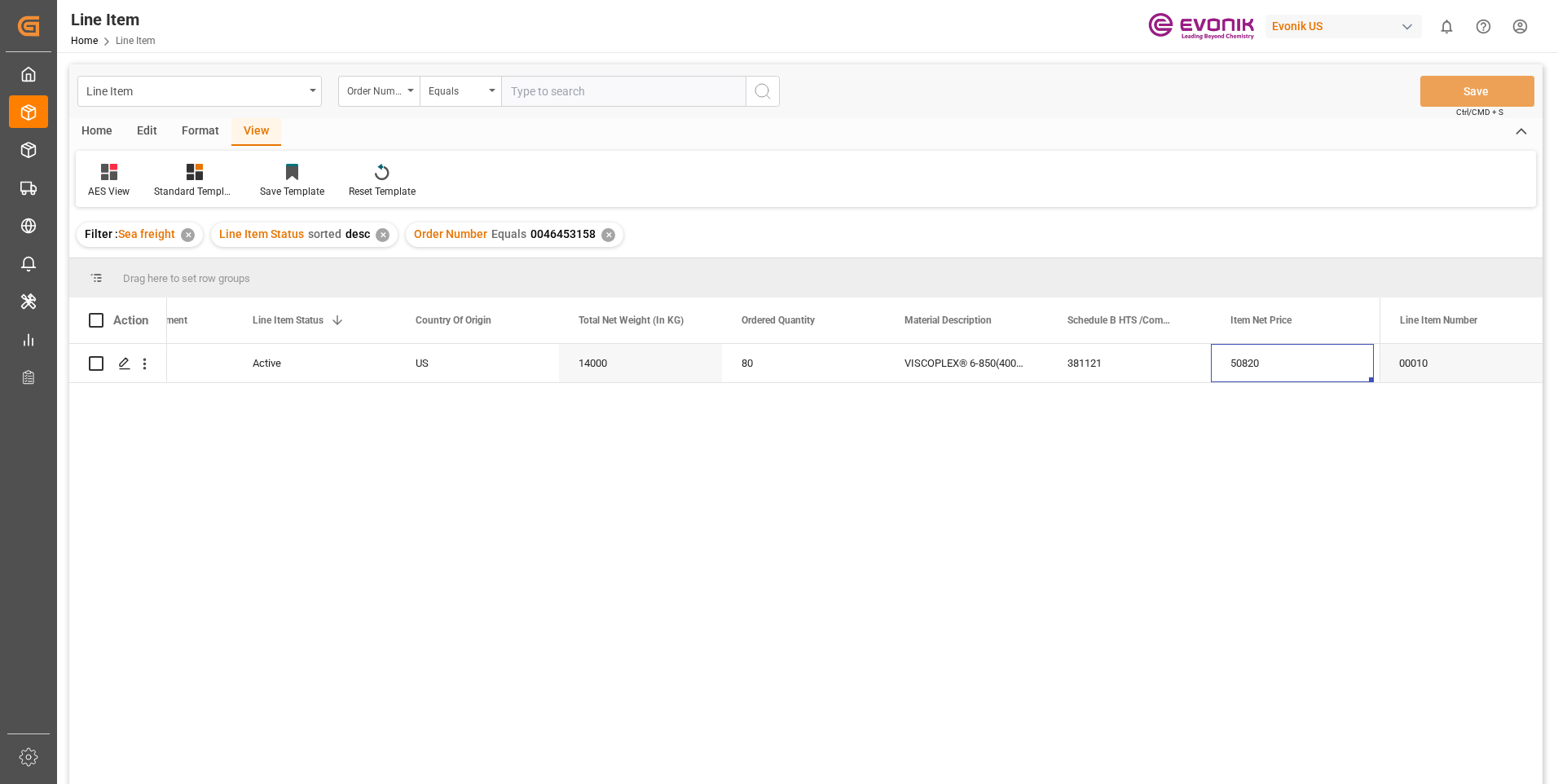
click at [604, 233] on div "✕" at bounding box center [607, 235] width 14 height 14
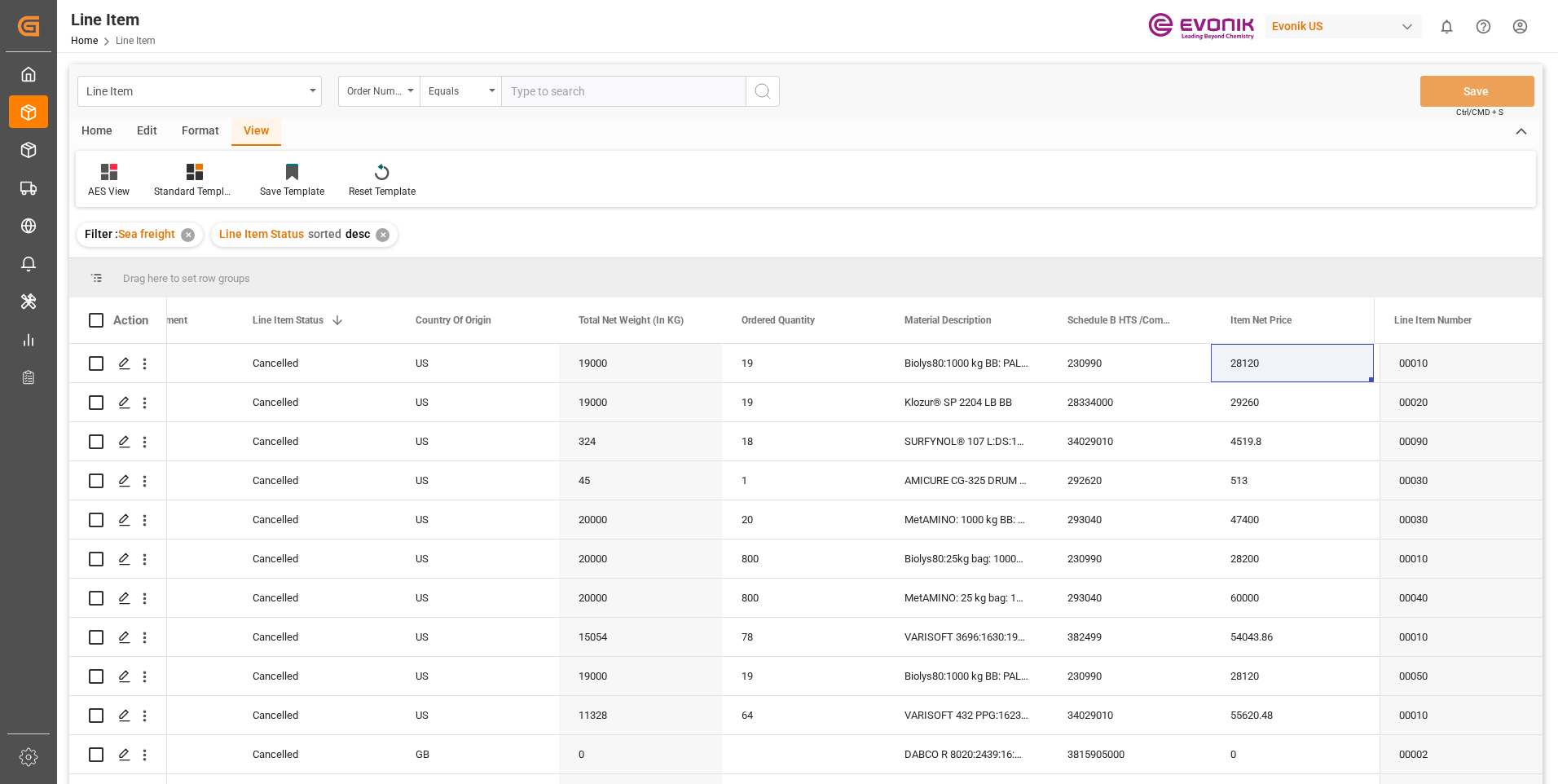
click at [380, 237] on div "✕" at bounding box center [382, 235] width 14 height 14
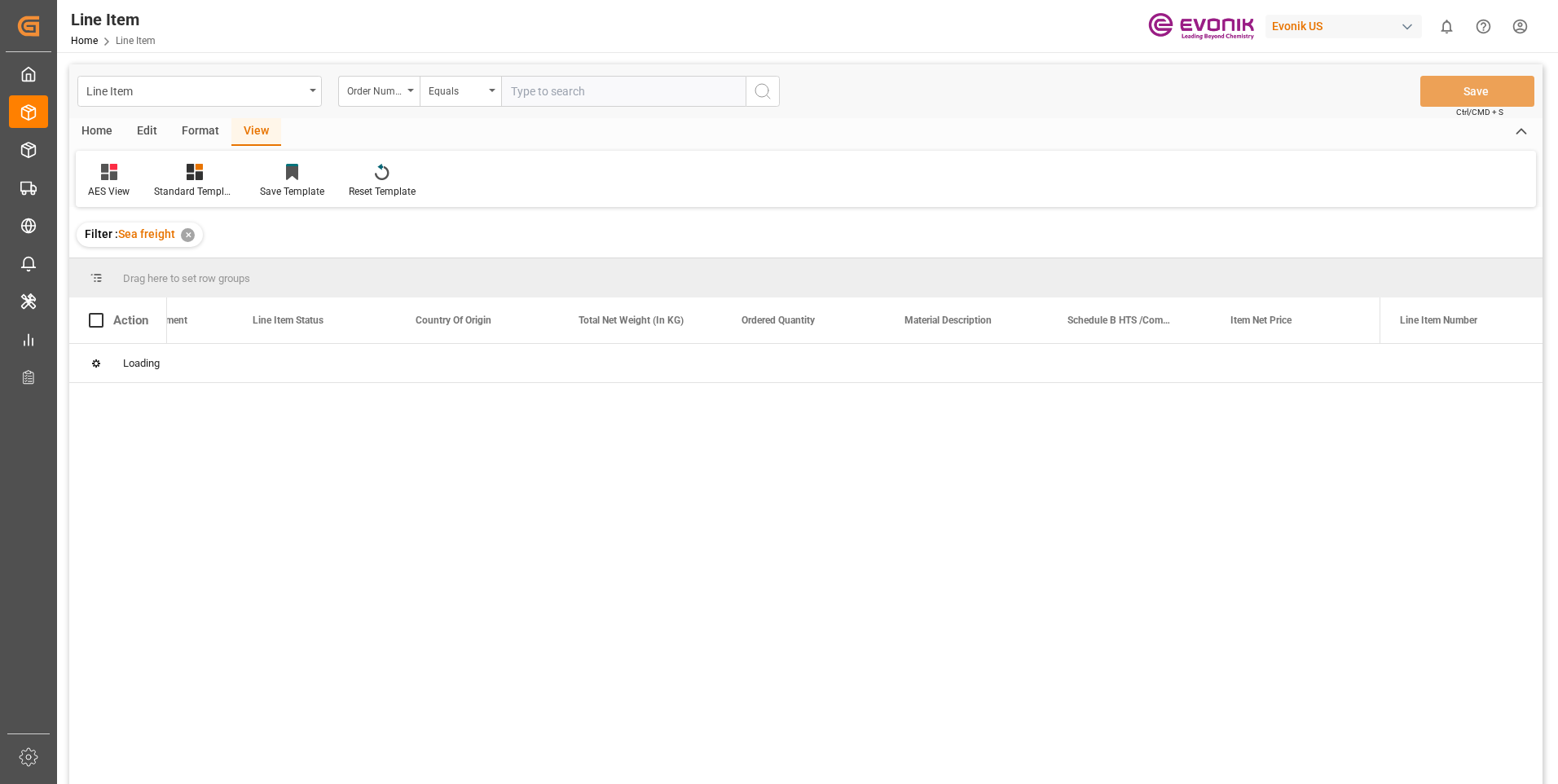
click at [571, 98] on input "text" at bounding box center [624, 91] width 245 height 31
paste input "0046465565"
type input "0046465565"
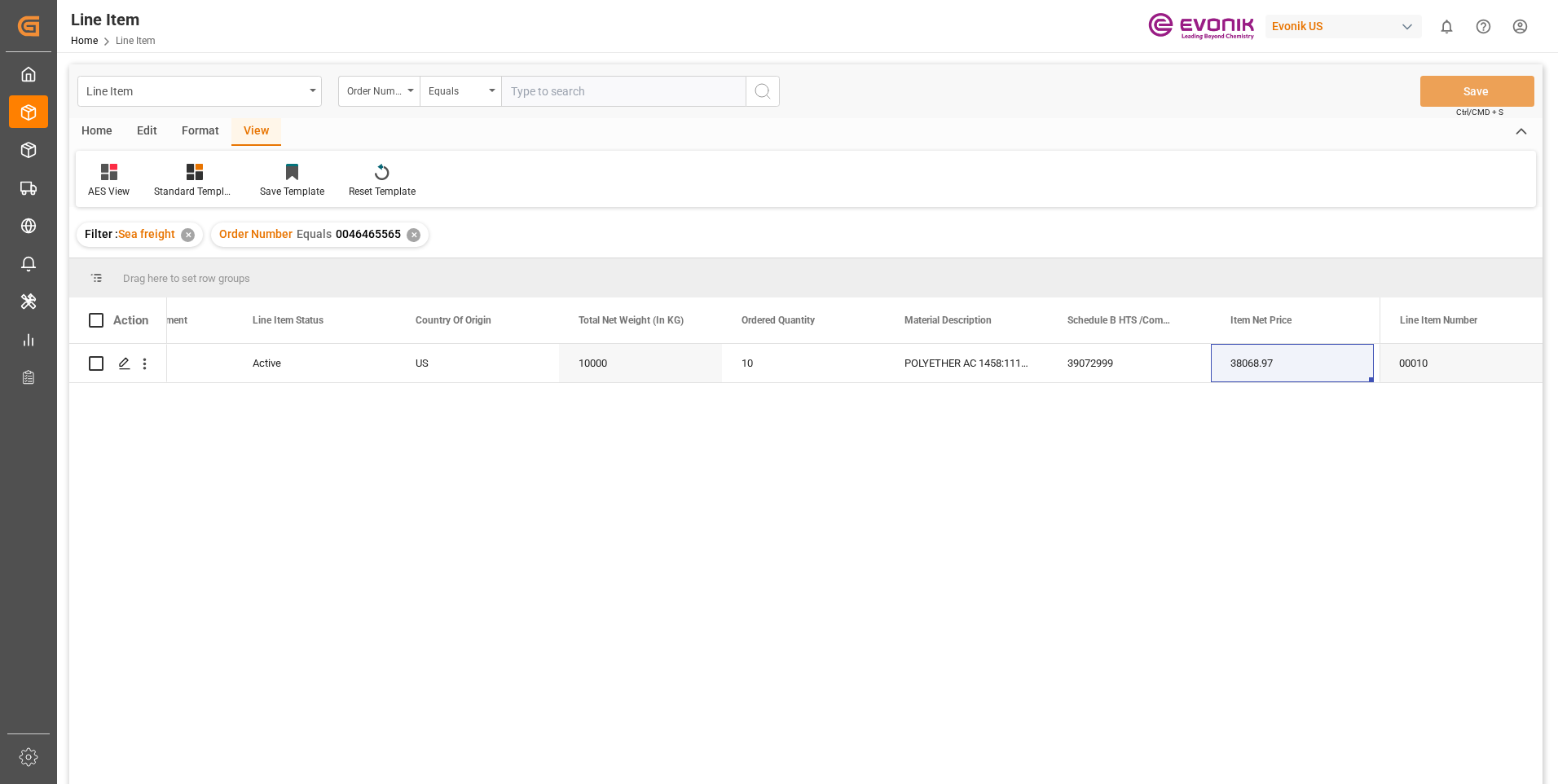
click at [248, 133] on div "View" at bounding box center [256, 132] width 50 height 28
click at [252, 135] on div "View" at bounding box center [256, 132] width 50 height 28
click at [207, 176] on div at bounding box center [194, 171] width 82 height 17
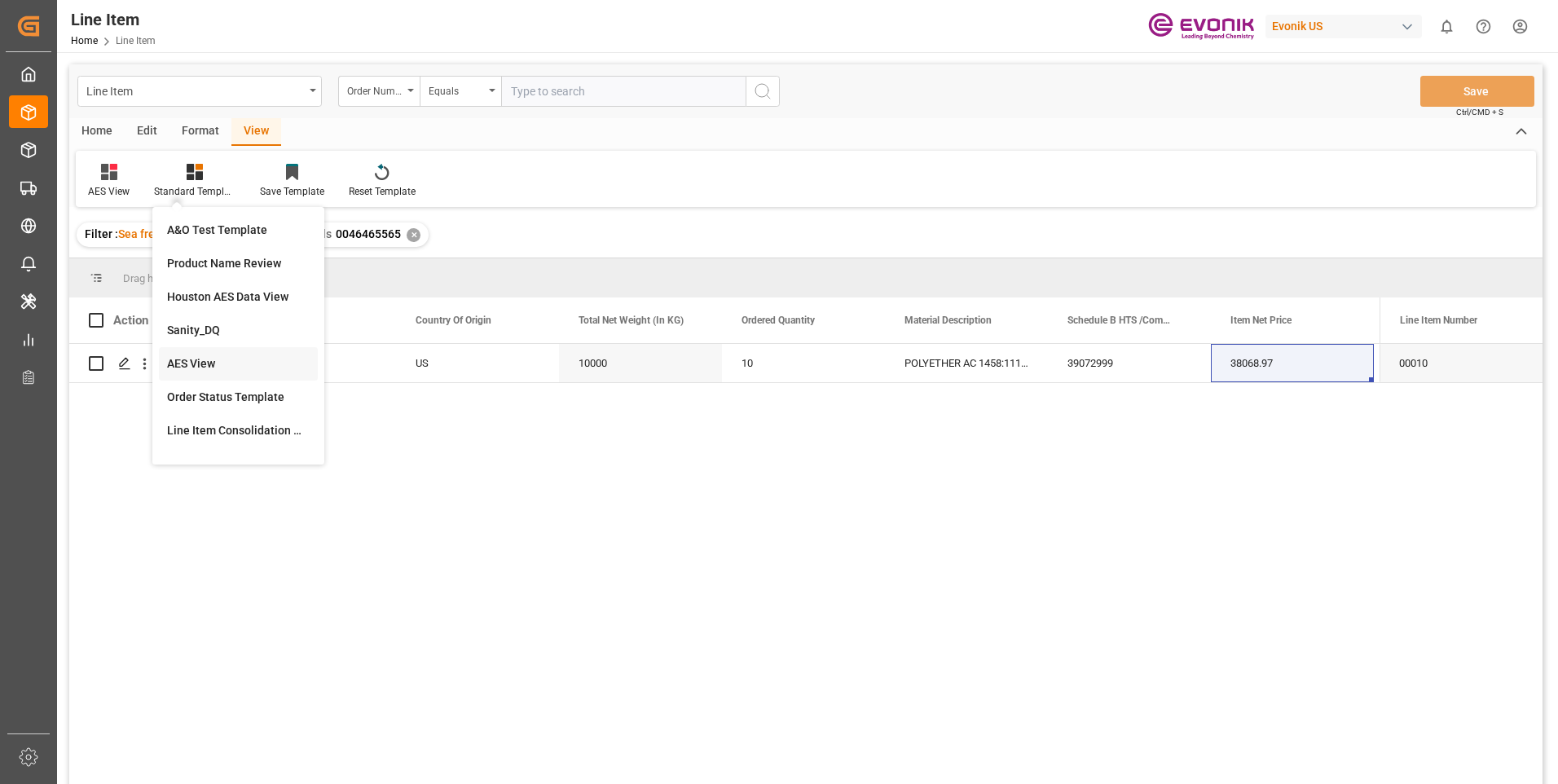
click at [202, 363] on div "AES View" at bounding box center [238, 363] width 143 height 17
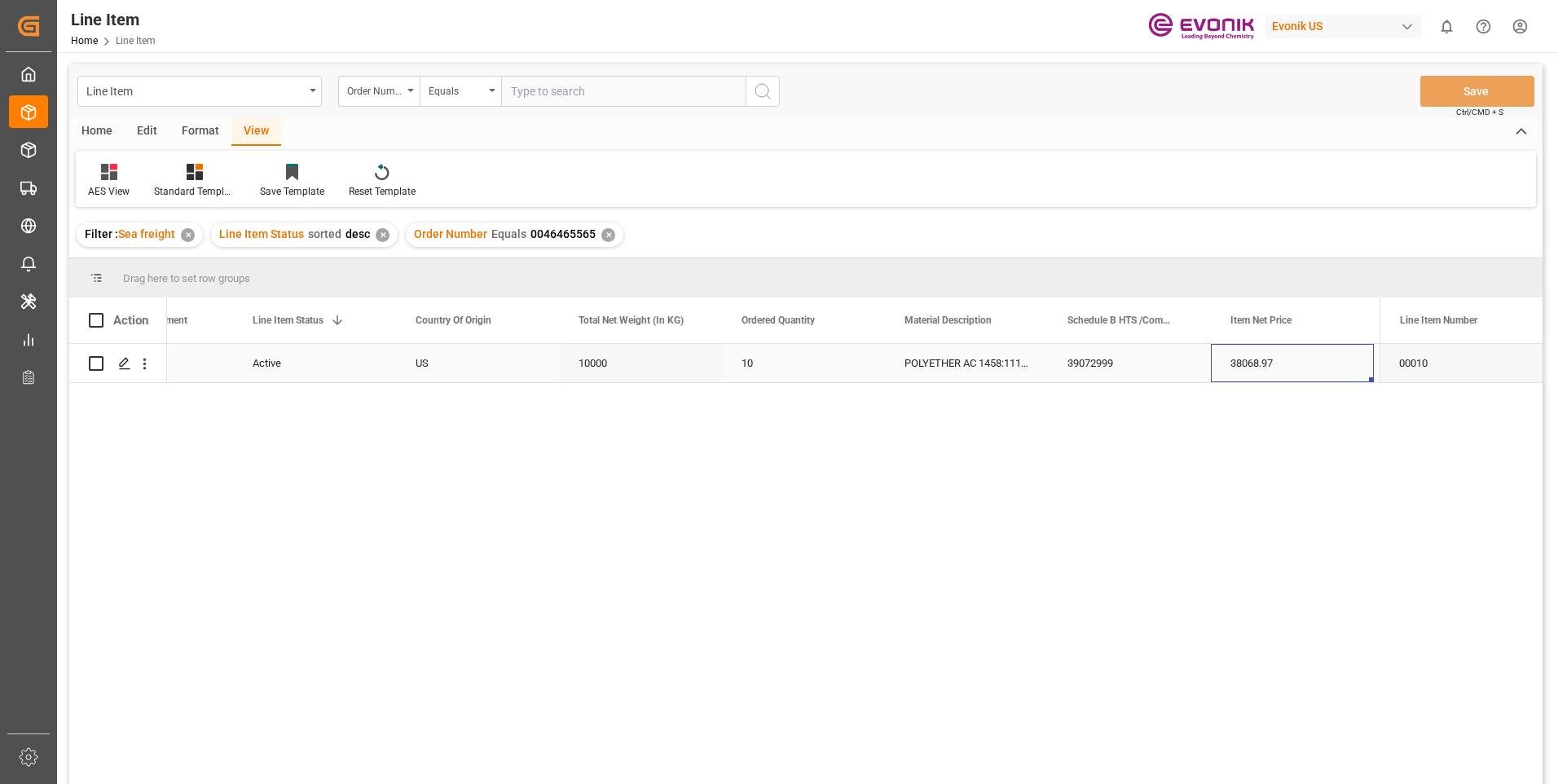
click at [1304, 363] on div "38068.97" at bounding box center [1292, 363] width 163 height 39
click at [1277, 362] on div "Press SPACE to select this row." at bounding box center [1292, 363] width 163 height 39
click at [145, 360] on icon "open menu" at bounding box center [145, 364] width 4 height 11
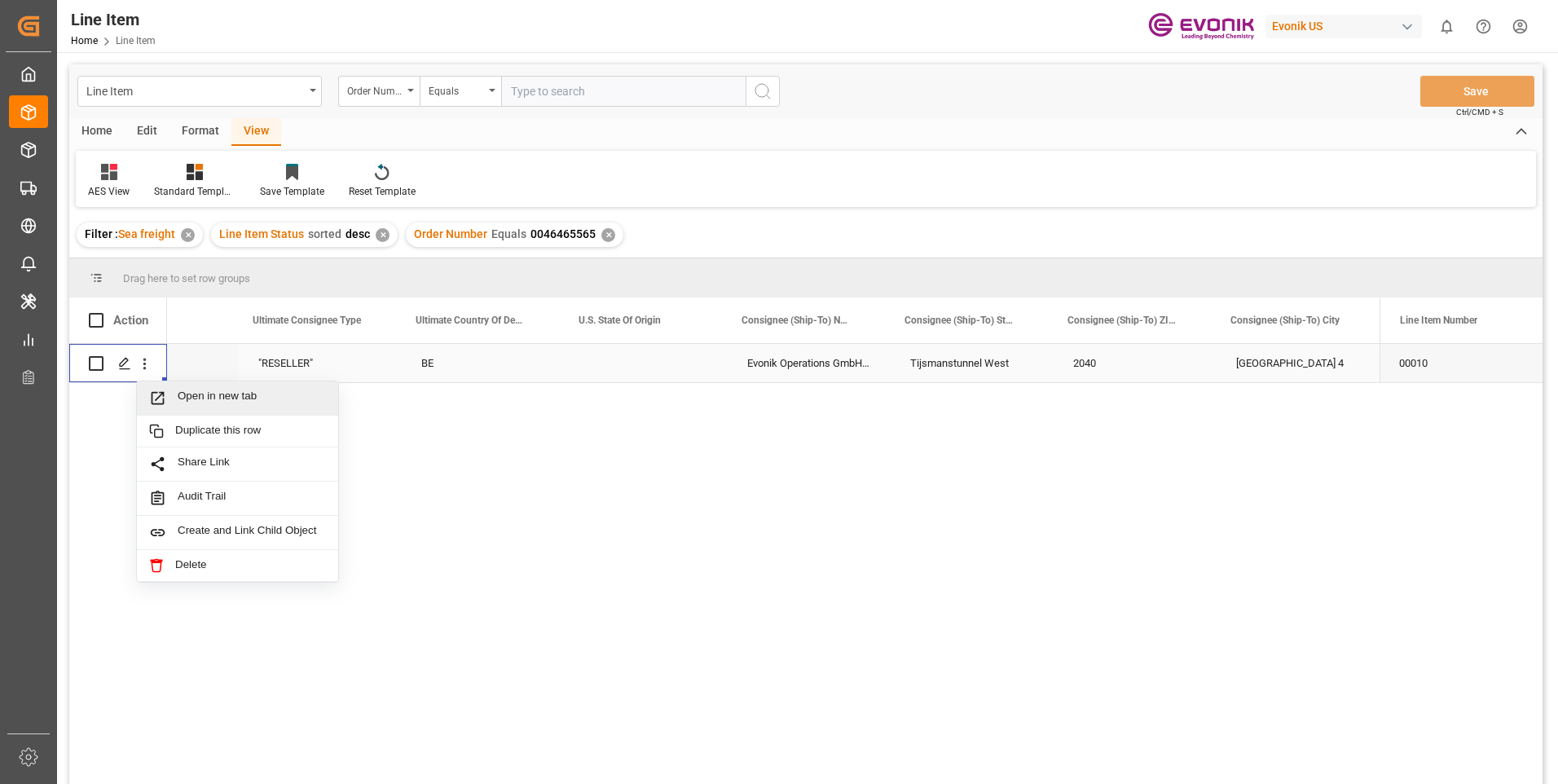
click at [189, 395] on span "Open in new tab" at bounding box center [251, 398] width 148 height 17
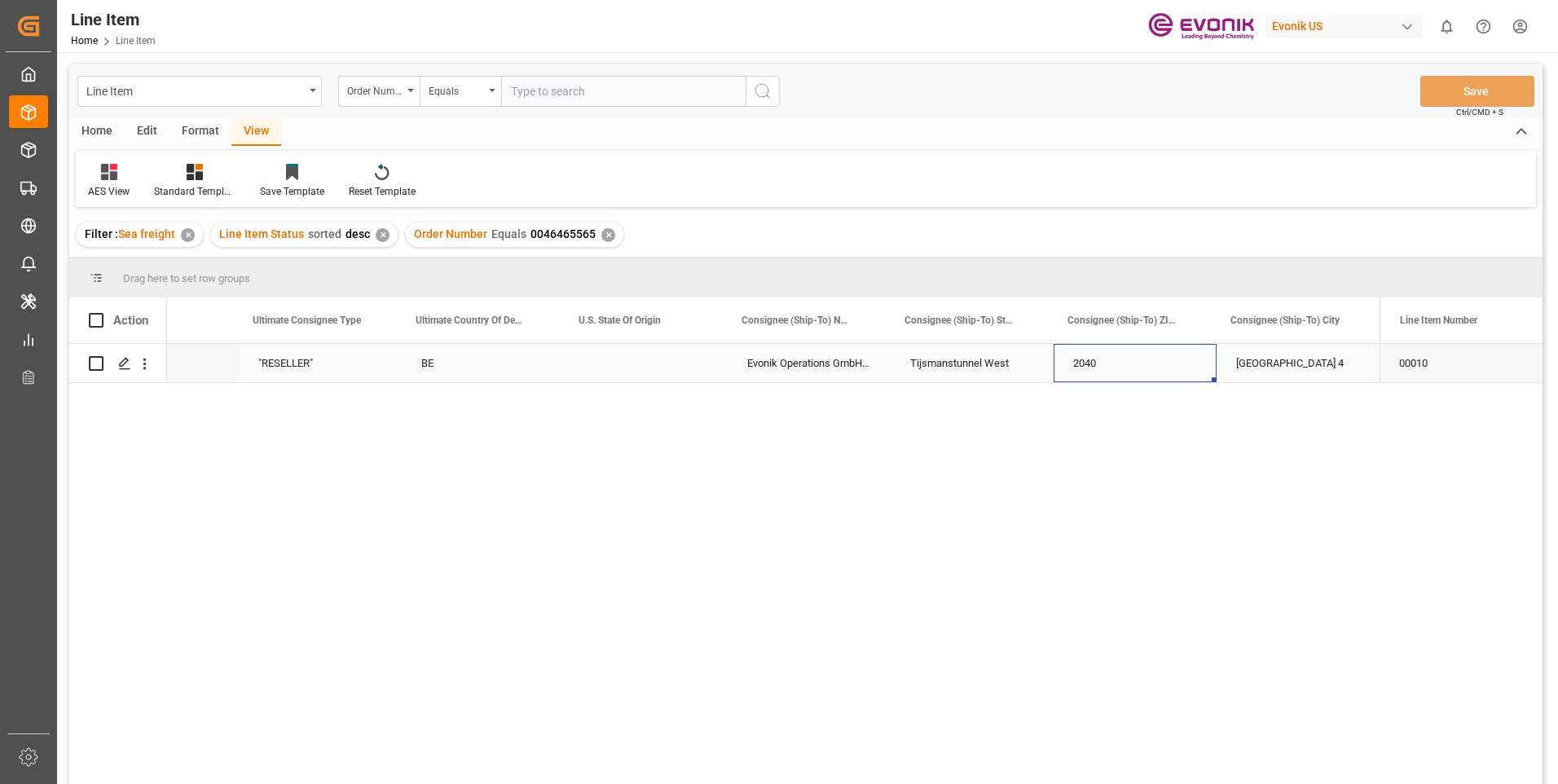
click at [1083, 368] on div "2040" at bounding box center [1135, 363] width 163 height 39
click at [773, 353] on div "Evonik Operations GmbH;c/o Evonik [GEOGRAPHIC_DATA] [GEOGRAPHIC_DATA]" at bounding box center [809, 363] width 163 height 39
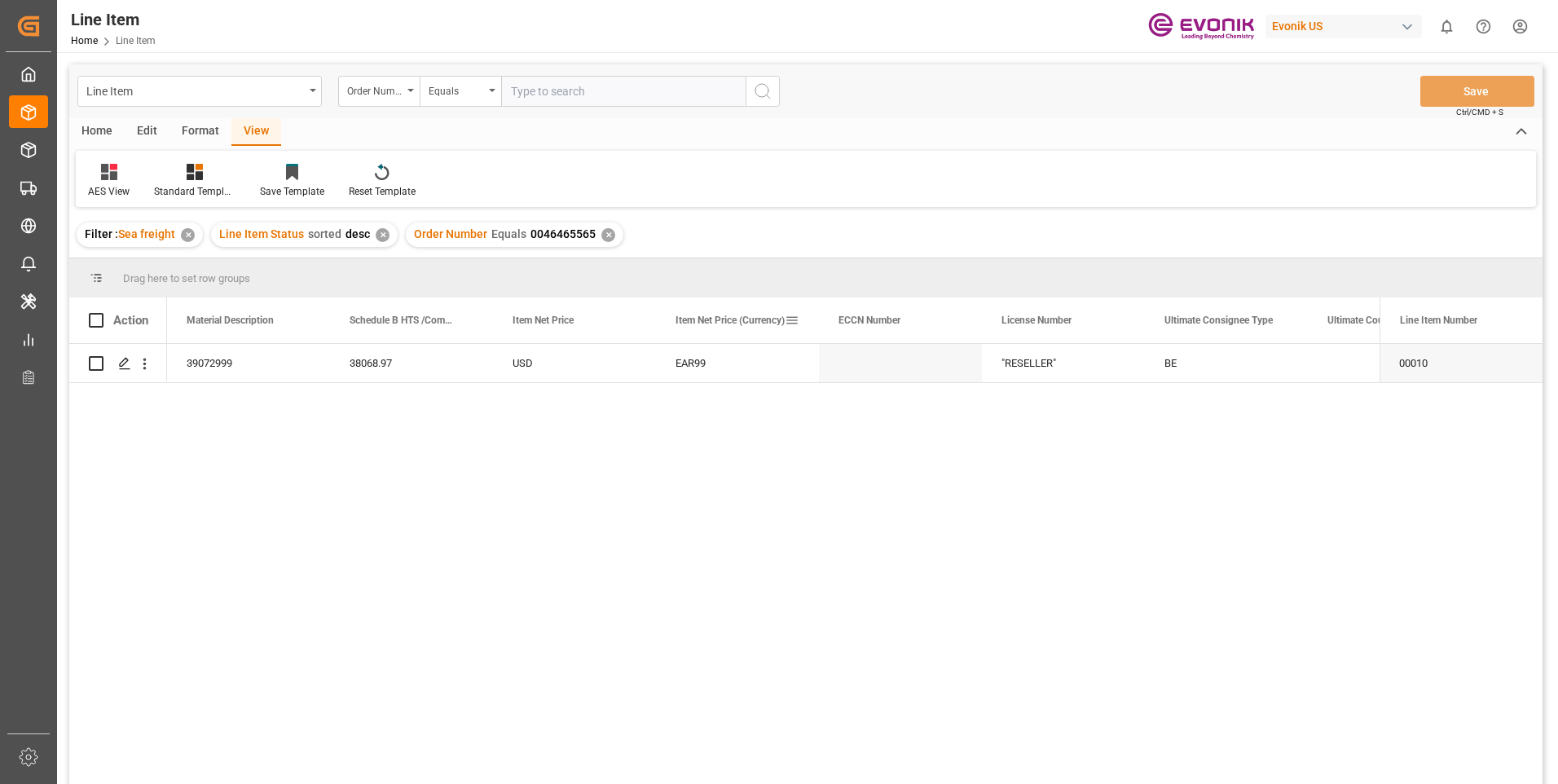
scroll to position [0, 978]
click at [408, 363] on div "39072999" at bounding box center [411, 363] width 163 height 39
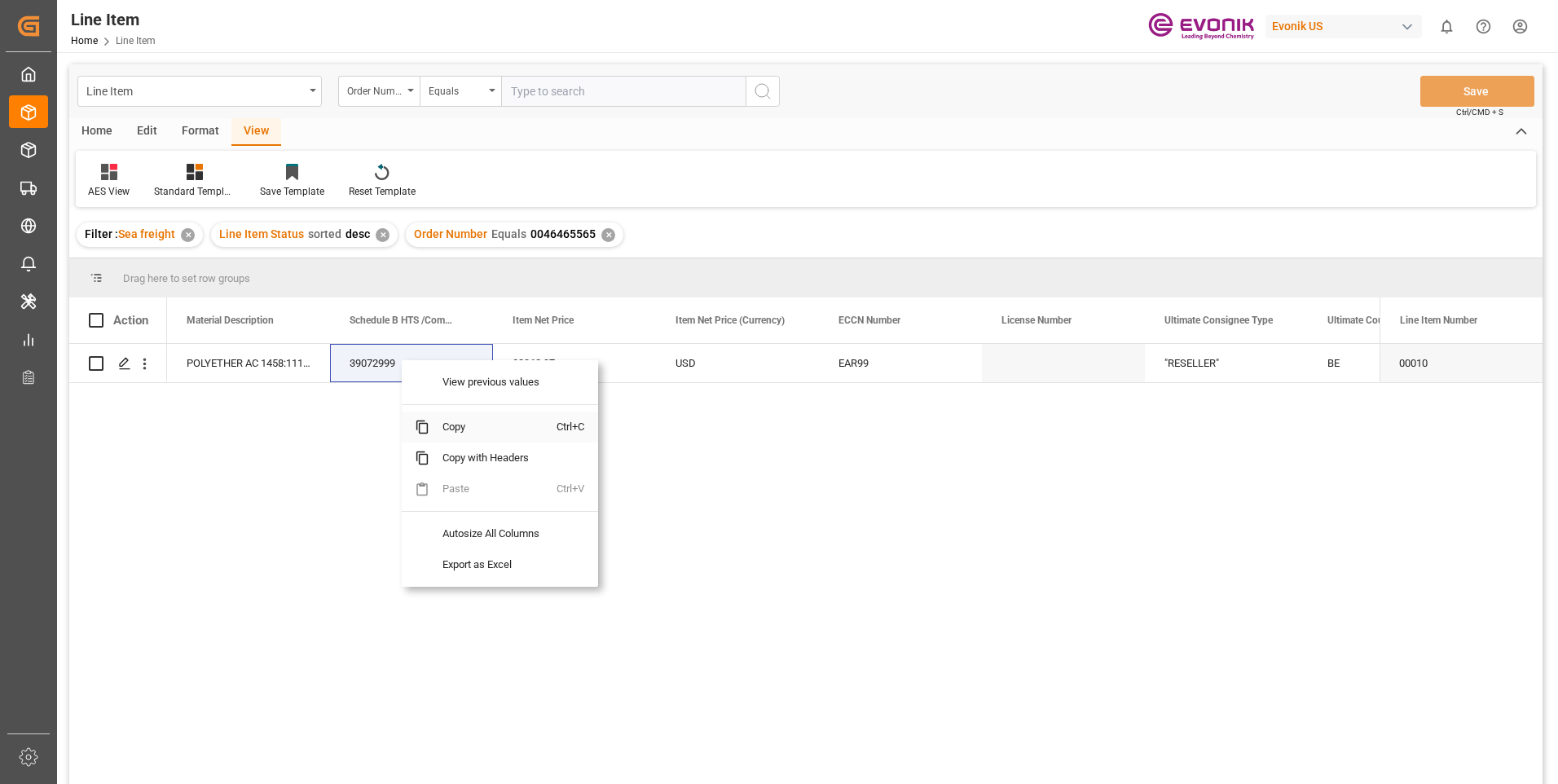
click at [451, 429] on span "Copy" at bounding box center [493, 427] width 127 height 31
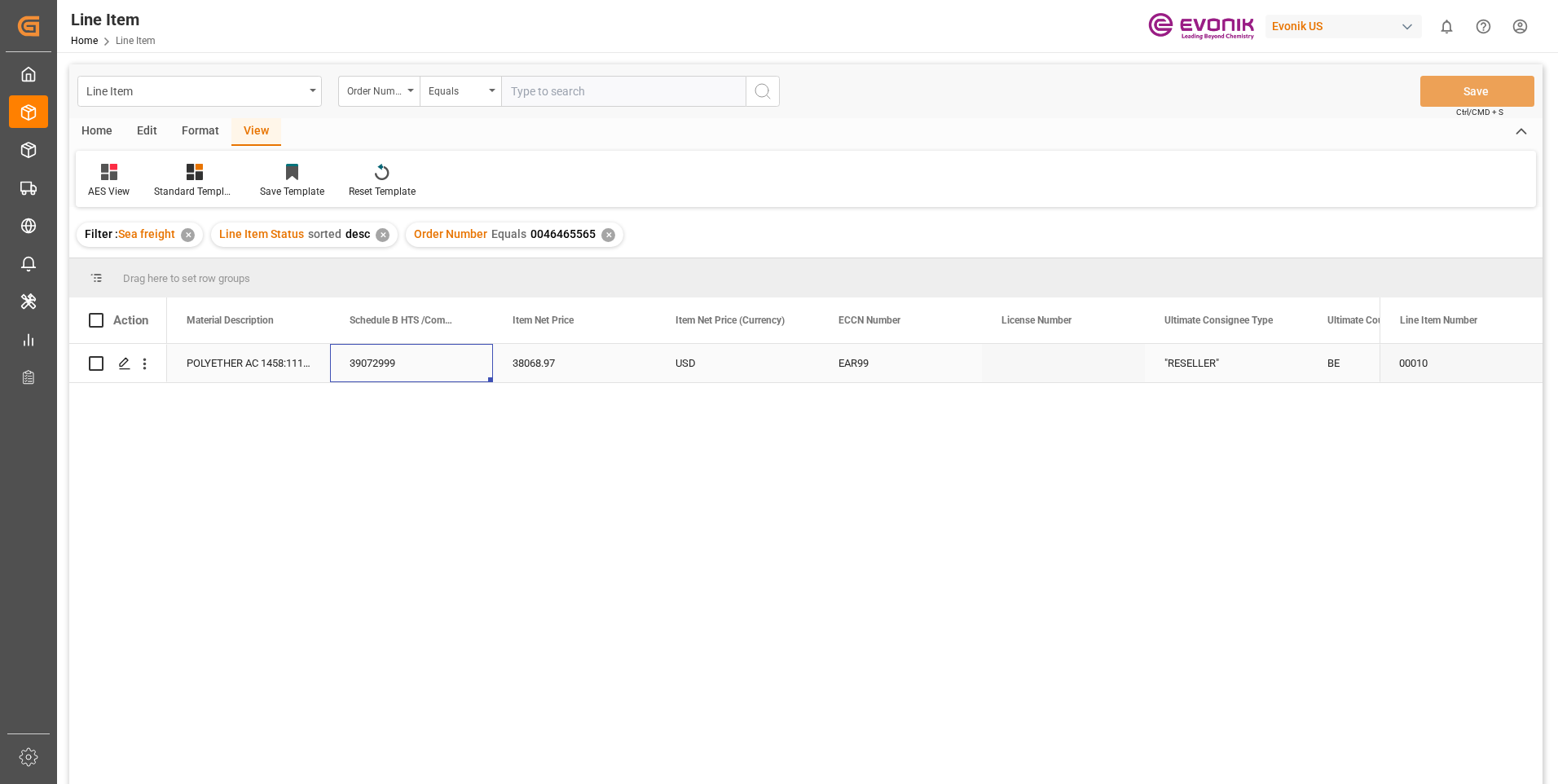
click at [281, 361] on div "POLYETHER AC 1458:1110:1000:OU:P" at bounding box center [248, 363] width 163 height 39
click at [381, 363] on div "10000" at bounding box center [411, 363] width 163 height 39
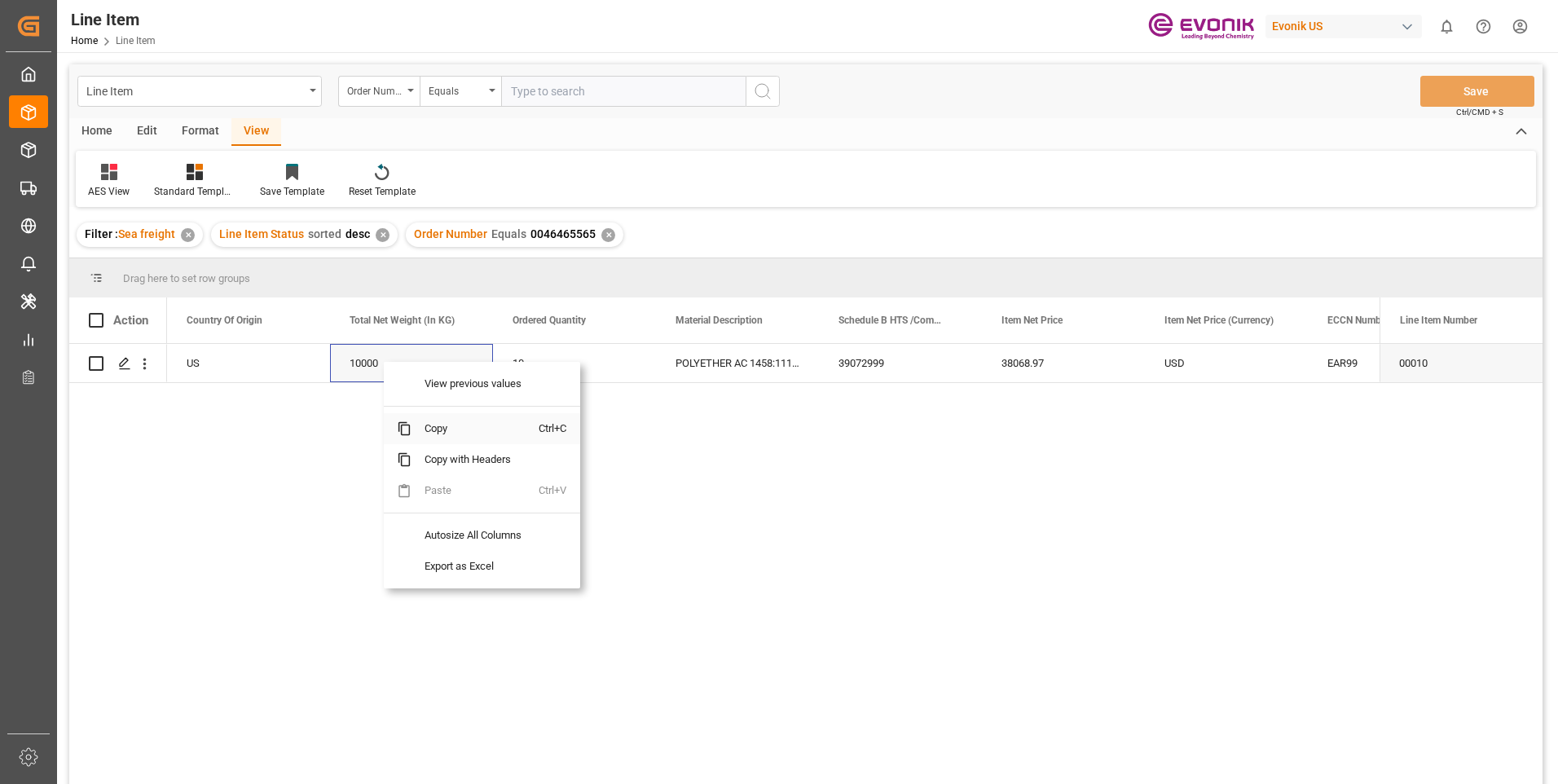
click at [431, 427] on span "Copy" at bounding box center [475, 429] width 127 height 31
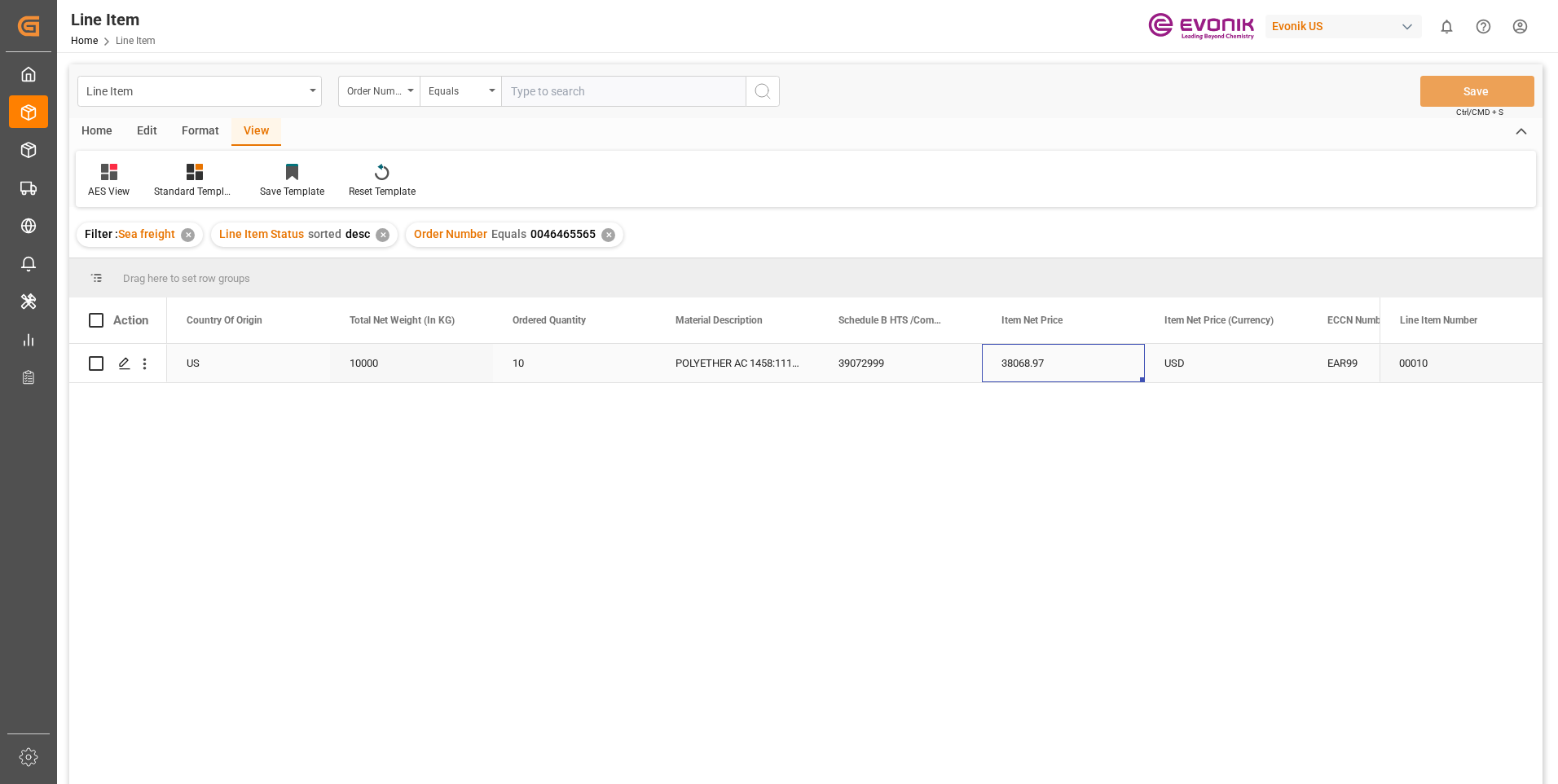
click at [1045, 356] on div "38068.97" at bounding box center [1063, 363] width 163 height 39
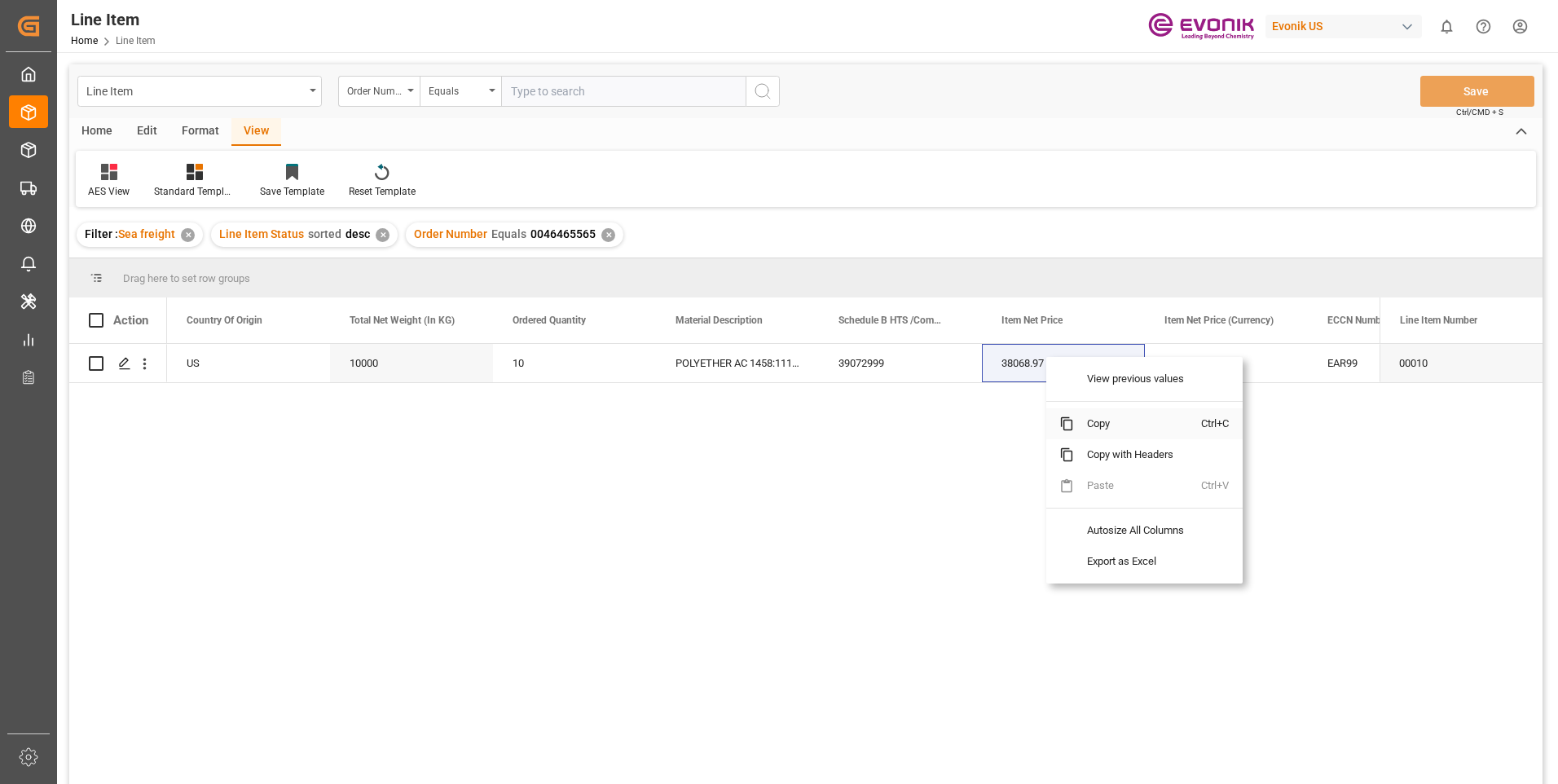
click at [1102, 423] on span "Copy" at bounding box center [1137, 424] width 127 height 31
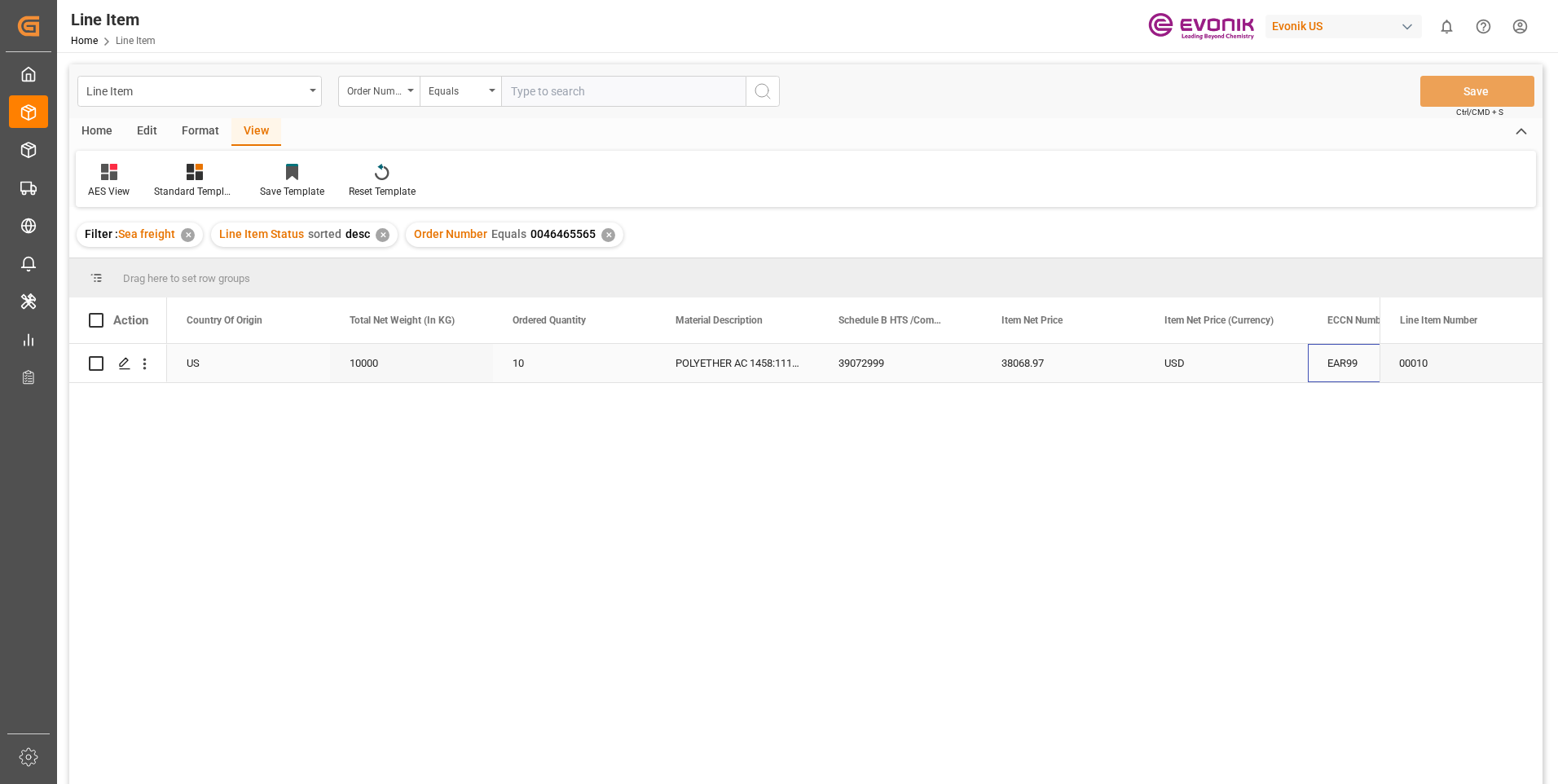
click at [1338, 360] on div "EAR99" at bounding box center [1389, 363] width 124 height 38
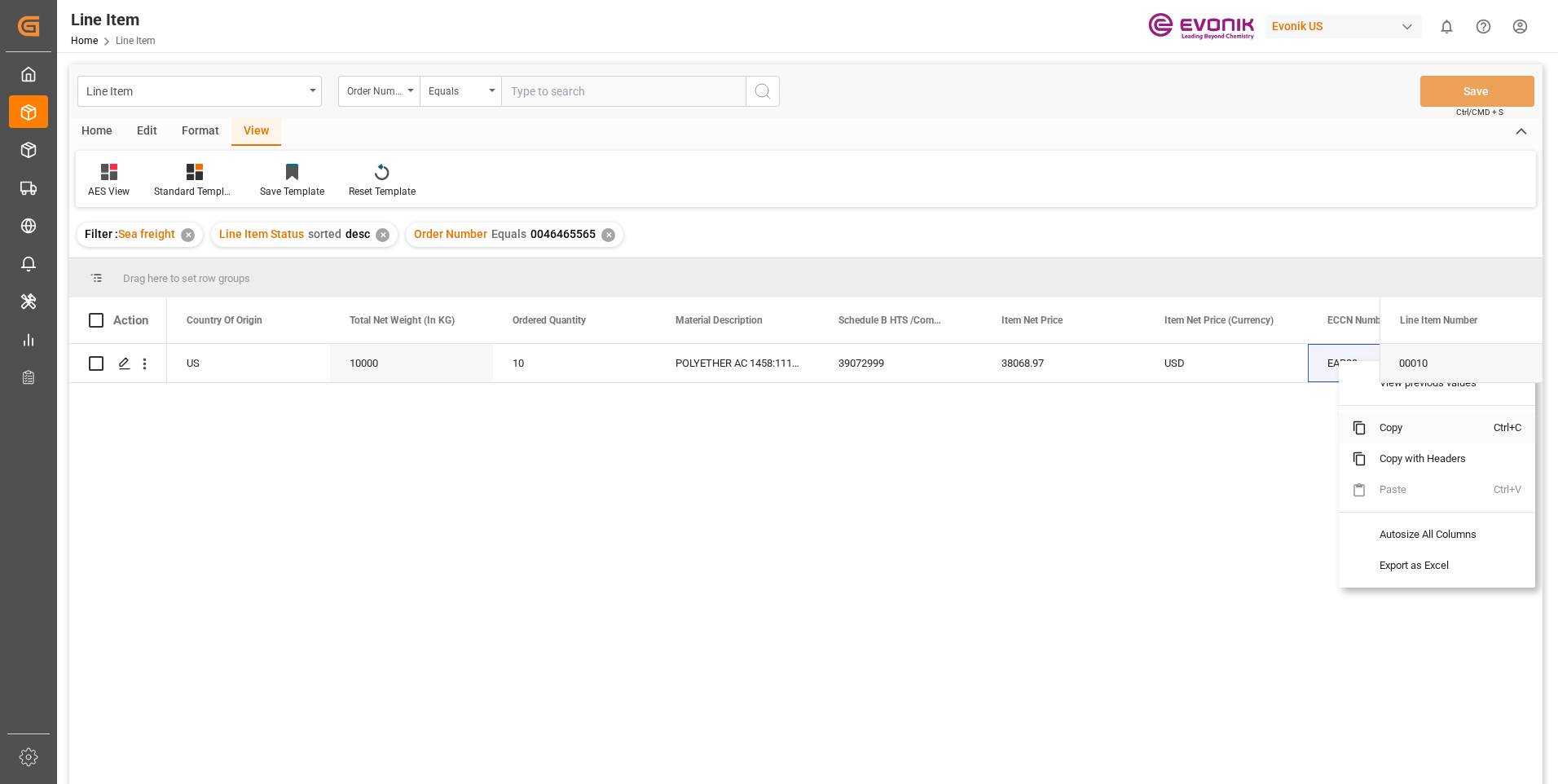
click at [1384, 423] on span "Copy" at bounding box center [1430, 428] width 127 height 31
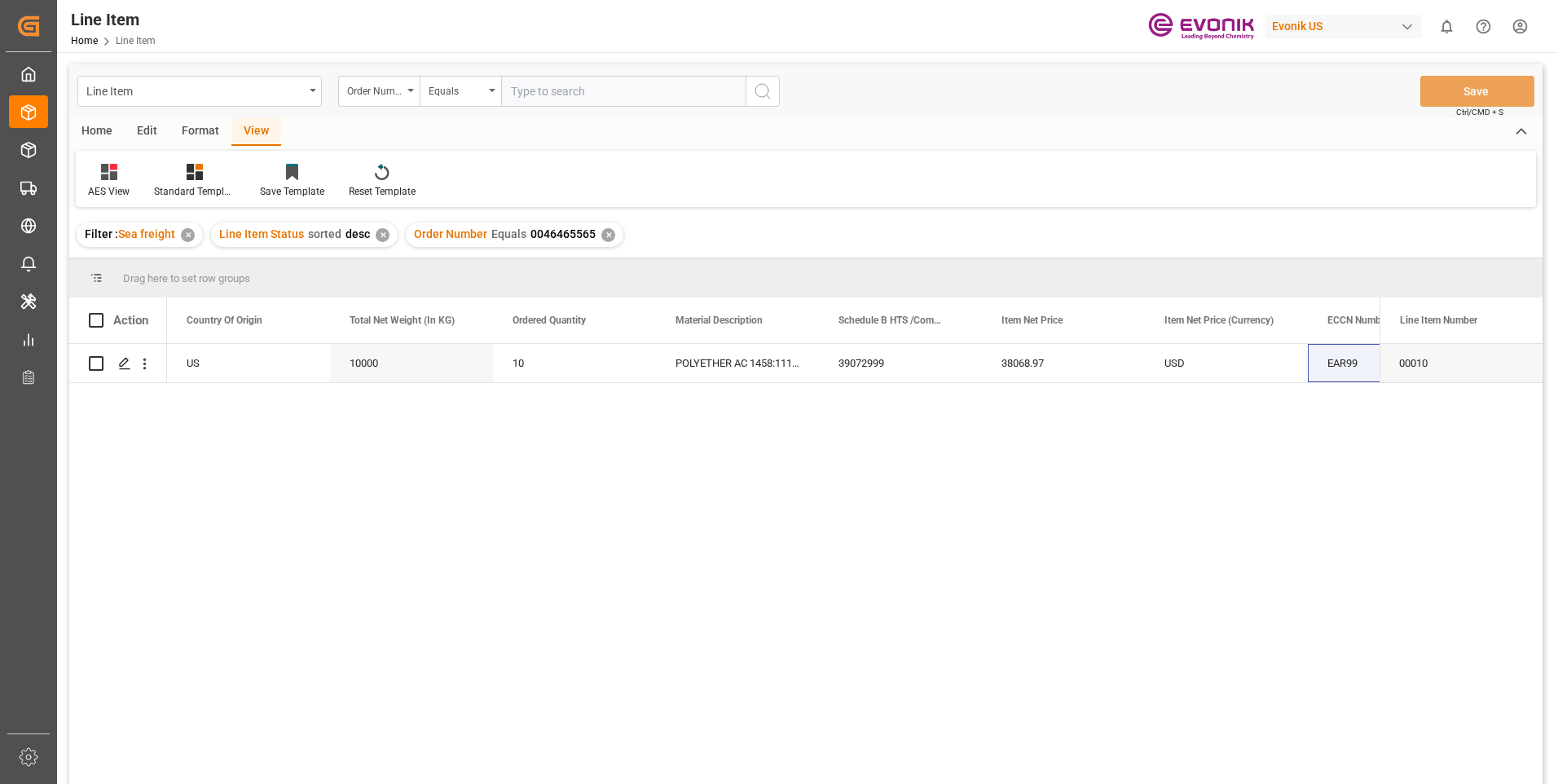
click at [606, 230] on div "✕" at bounding box center [607, 235] width 14 height 14
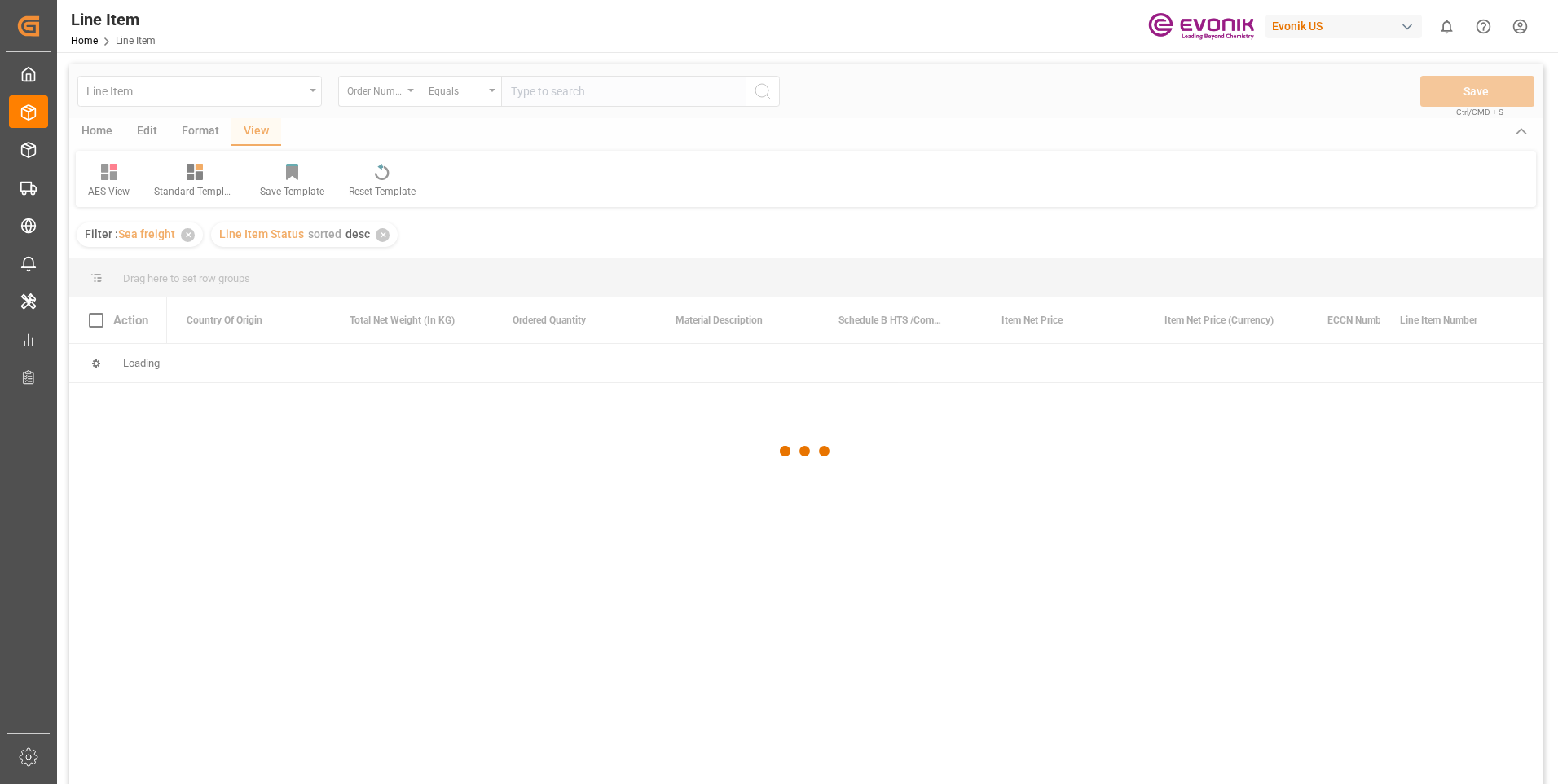
click at [387, 243] on div at bounding box center [805, 451] width 1473 height 774
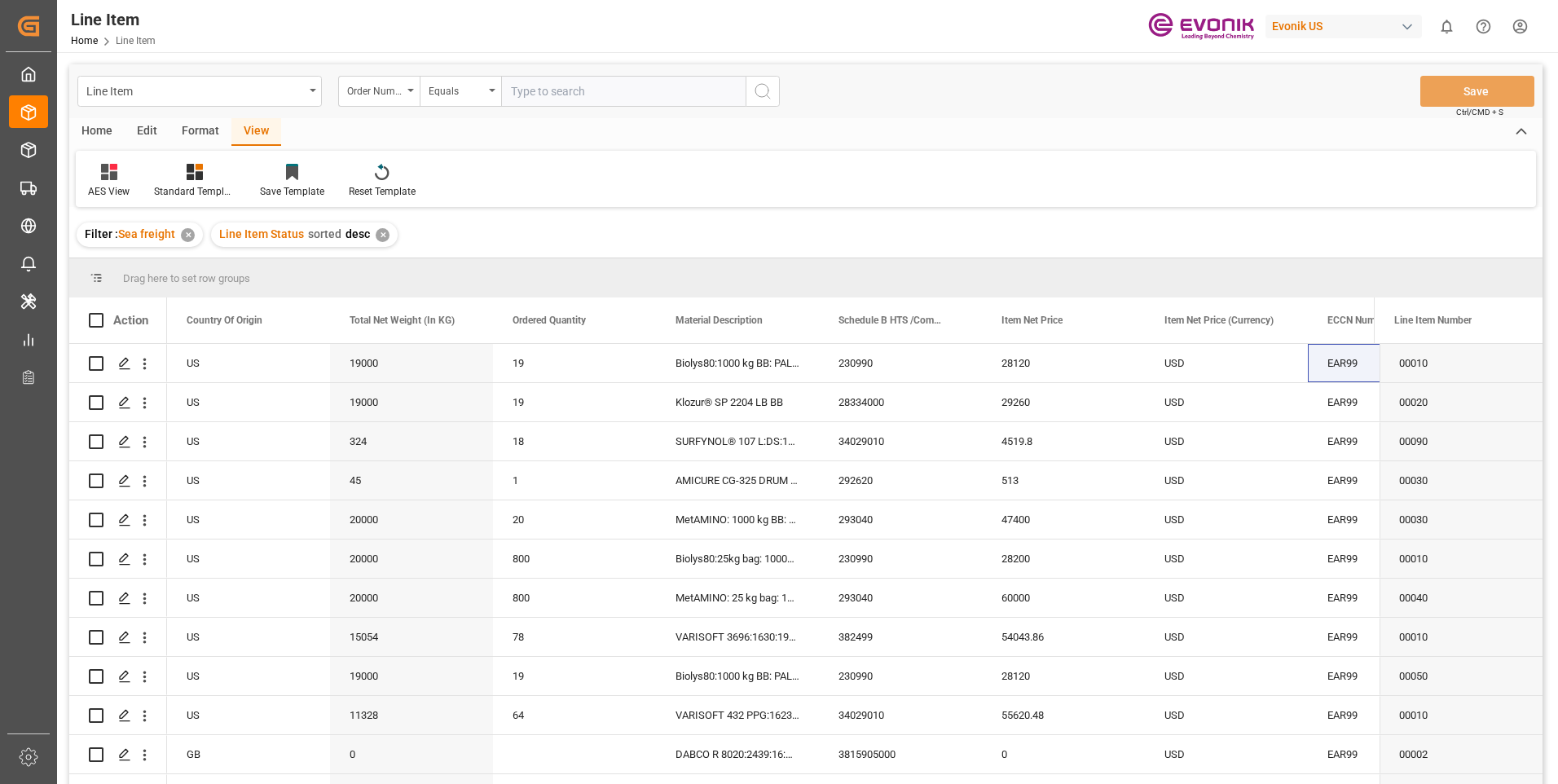
click at [381, 234] on div "✕" at bounding box center [382, 235] width 14 height 14
click at [543, 93] on input "text" at bounding box center [624, 91] width 245 height 31
paste input "0046453156"
type input "0046453156"
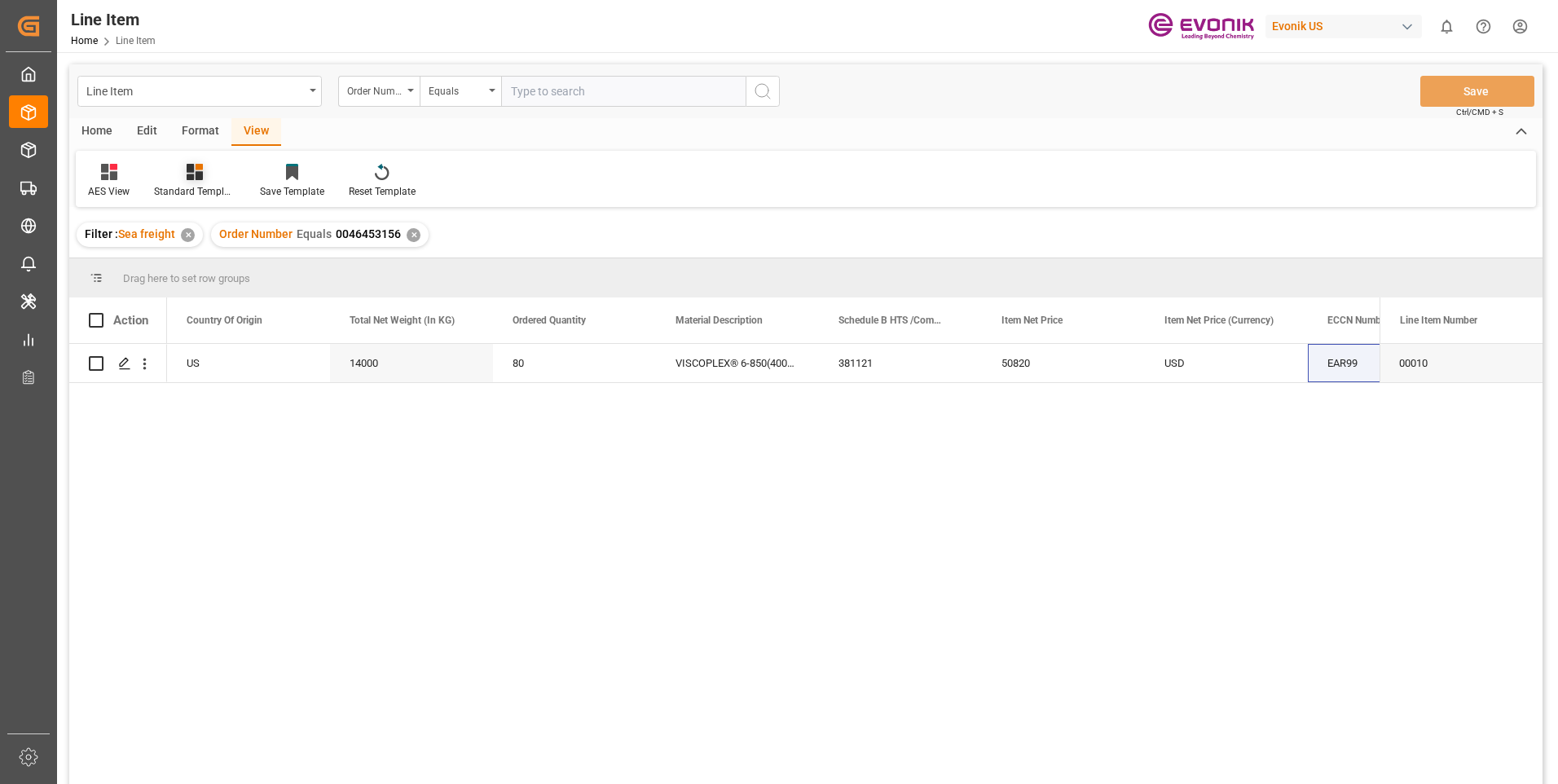
click at [202, 176] on icon at bounding box center [195, 172] width 17 height 17
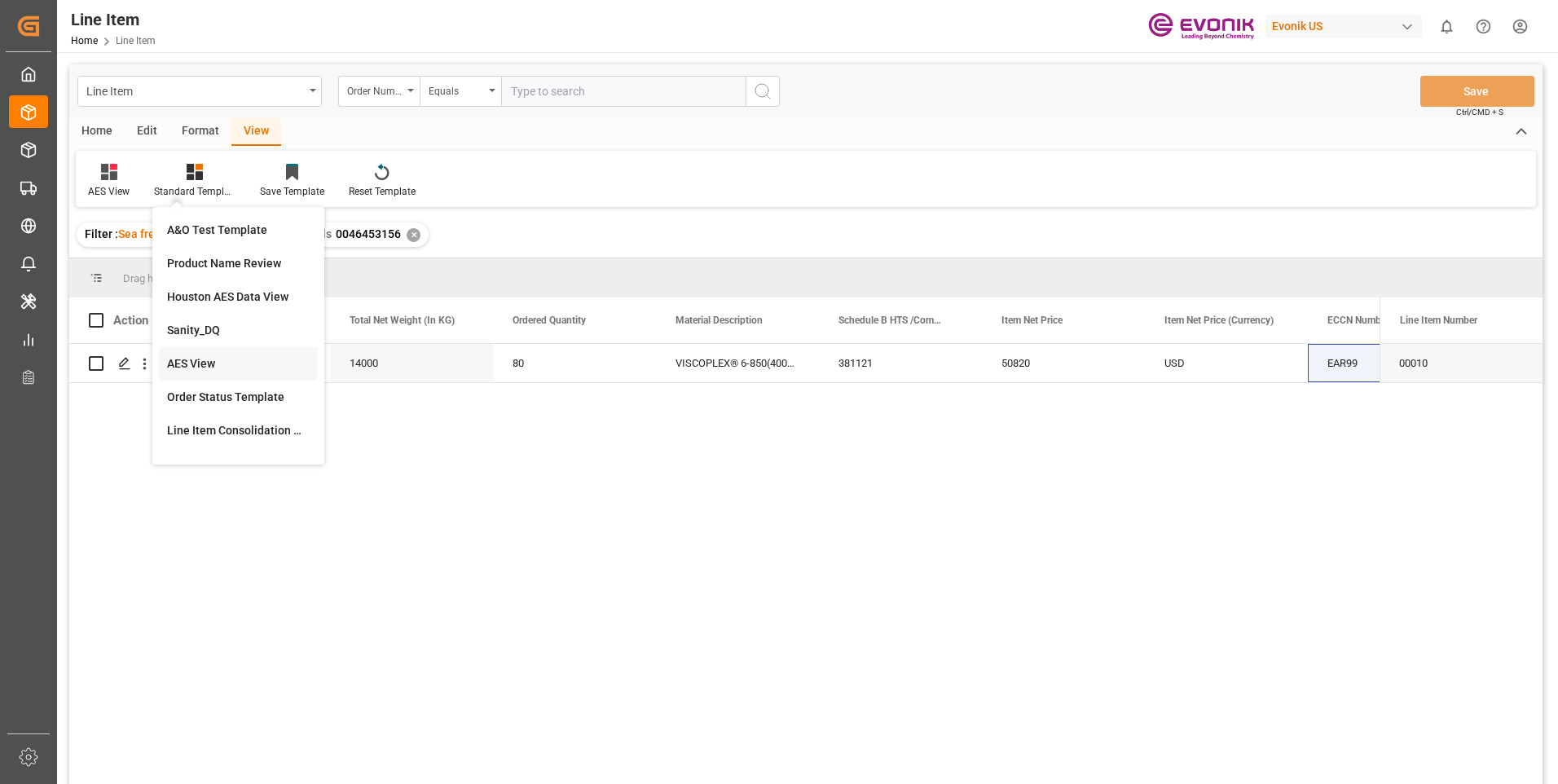
click at [194, 363] on div "AES View" at bounding box center [238, 363] width 143 height 17
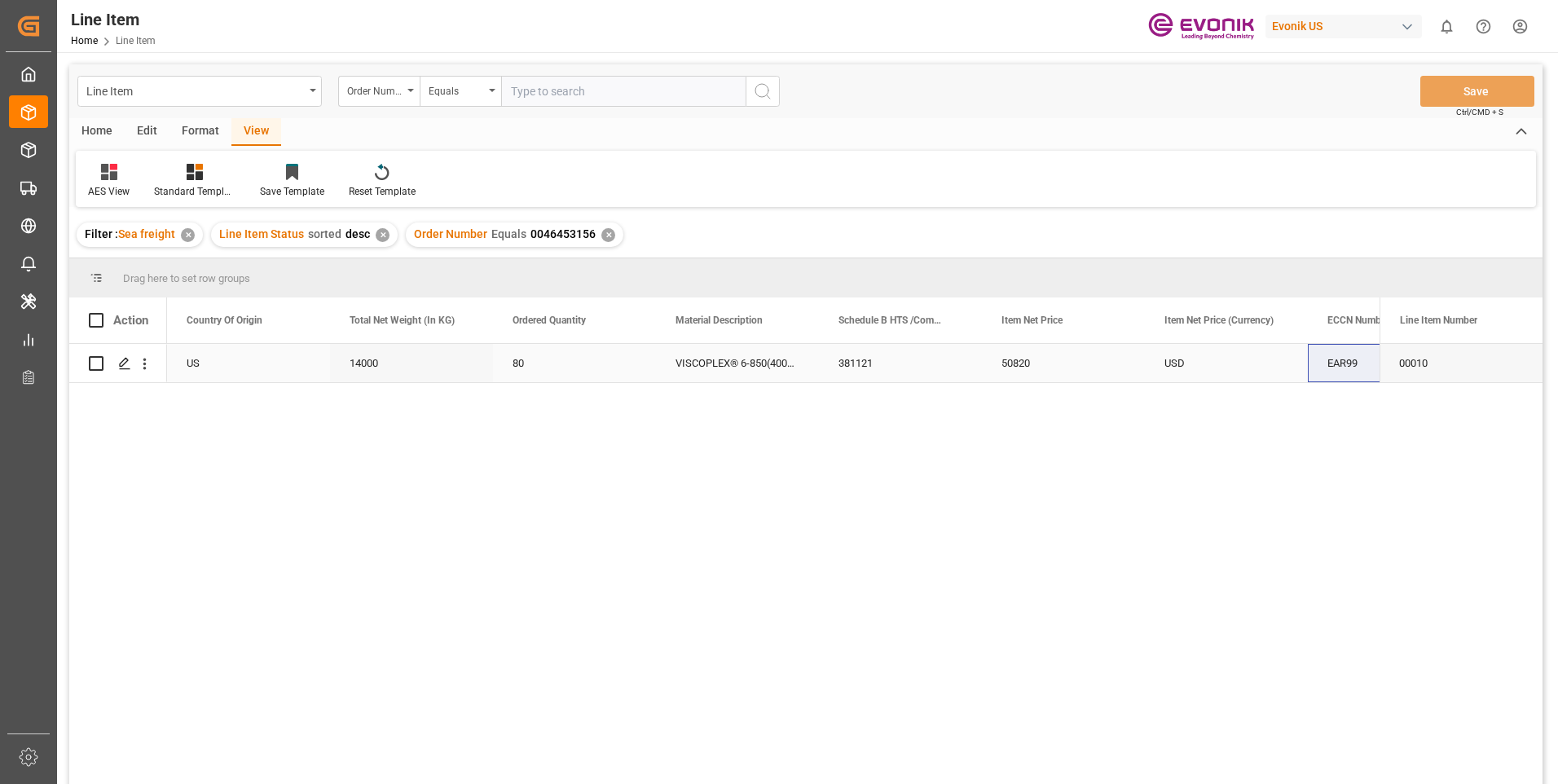
click at [1163, 359] on div "USD" at bounding box center [1226, 363] width 163 height 39
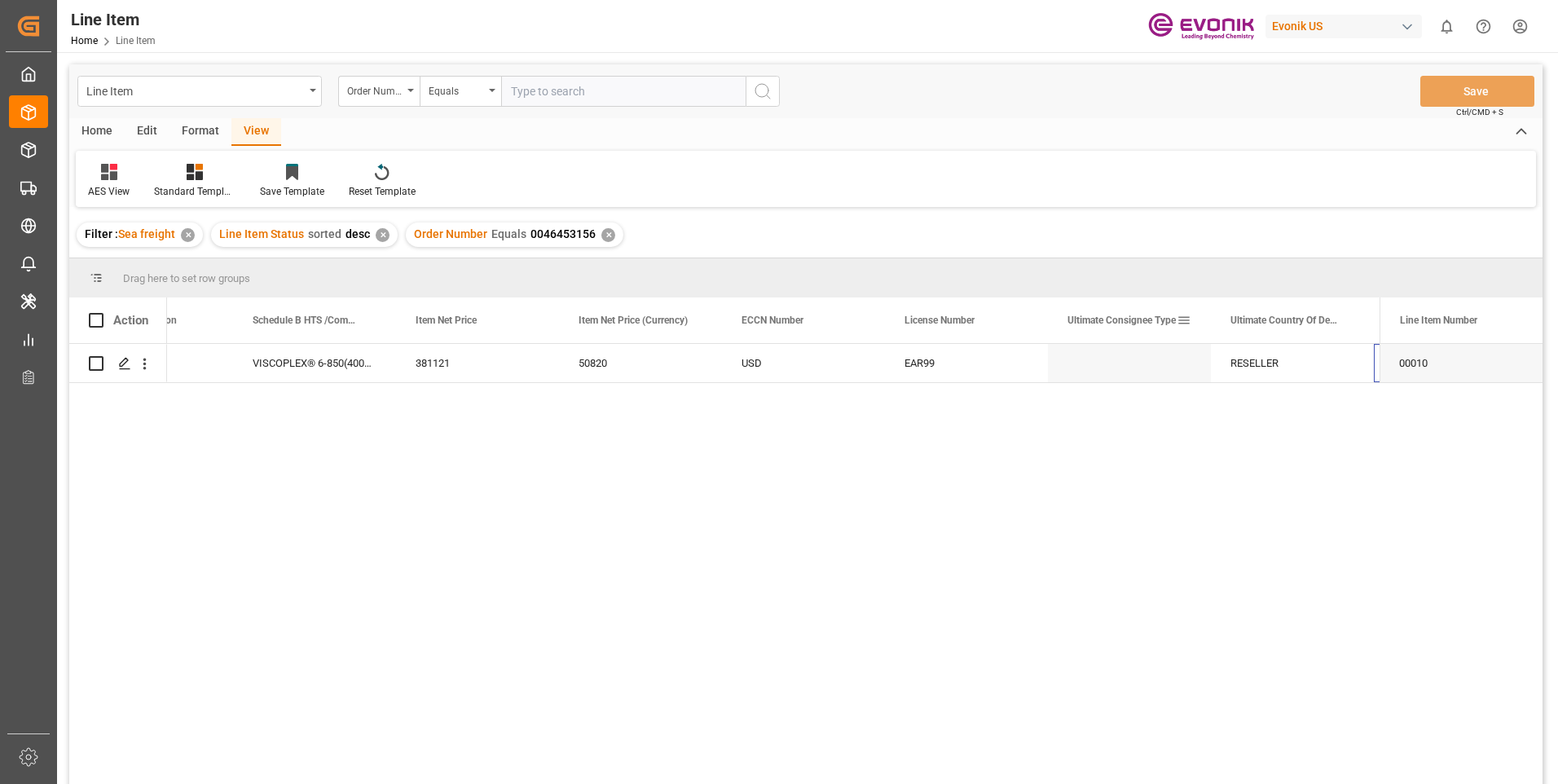
scroll to position [0, 1075]
click at [1255, 358] on div "IN" at bounding box center [1292, 363] width 163 height 39
click at [814, 359] on div "EIPL - Panvel - CCI;Evonik India Pvt. Ltd." at bounding box center [809, 363] width 163 height 39
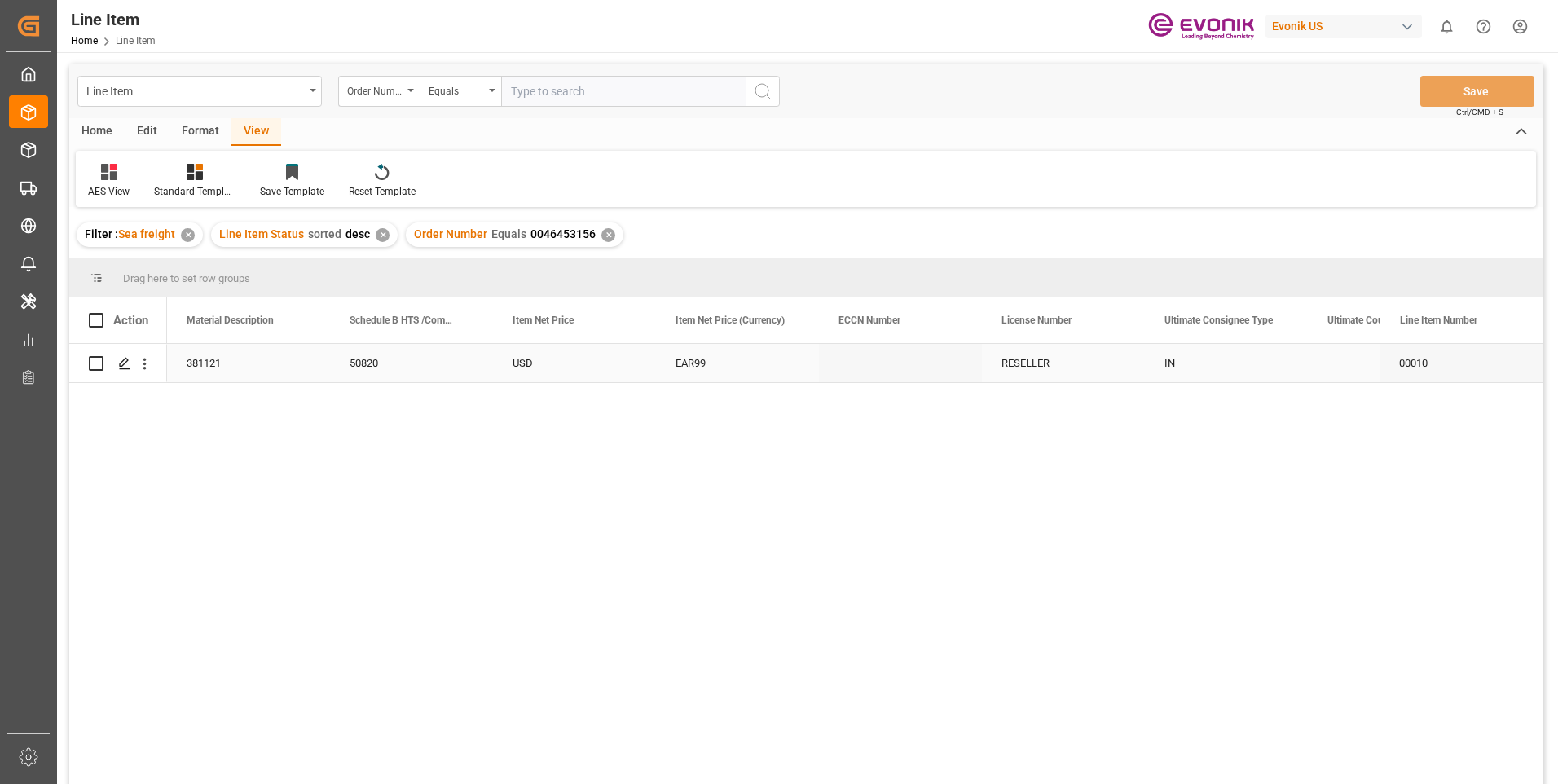
scroll to position [0, 978]
click at [412, 363] on div "381121" at bounding box center [411, 363] width 163 height 39
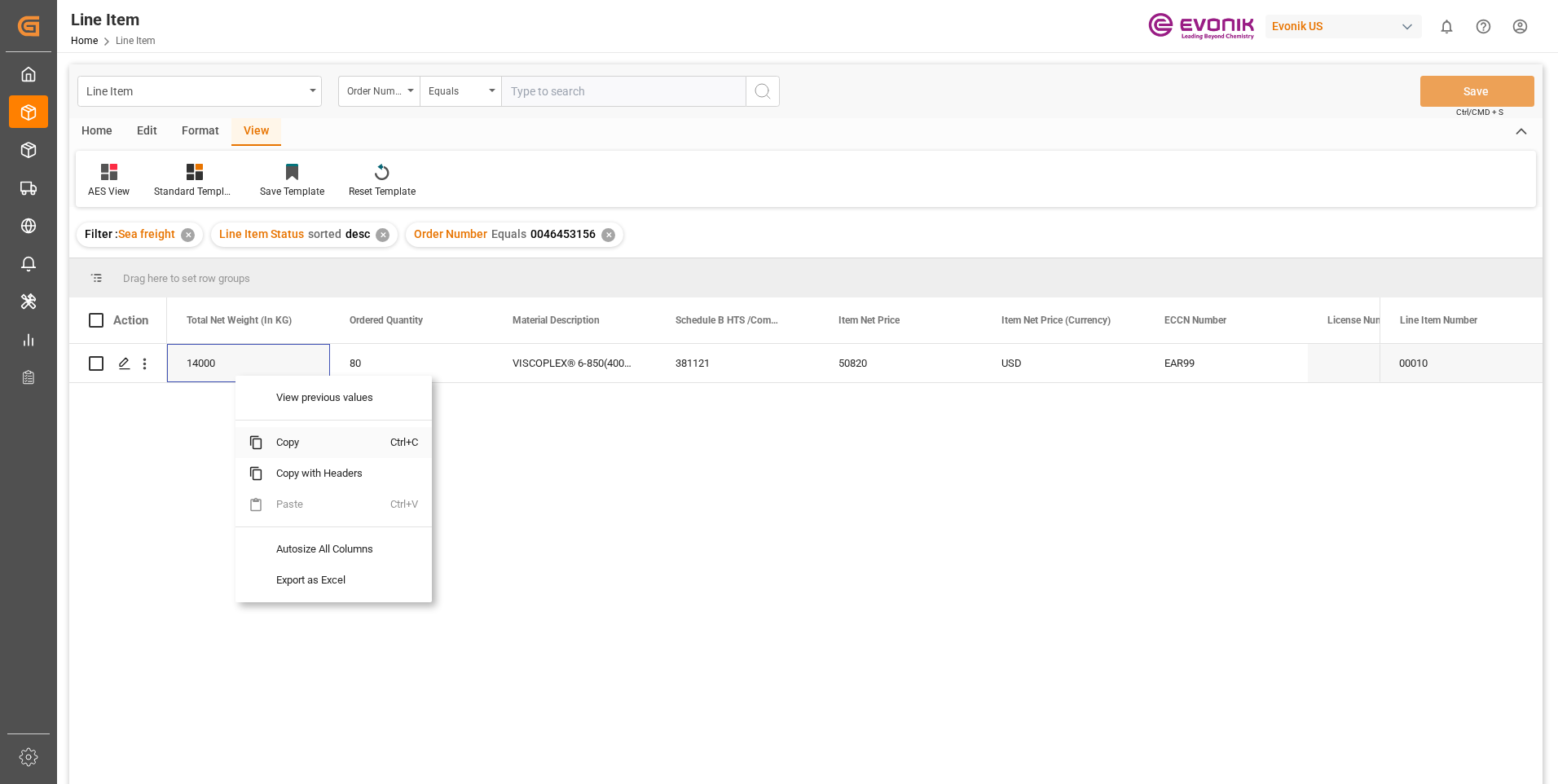
click at [283, 438] on span "Copy" at bounding box center [327, 443] width 127 height 31
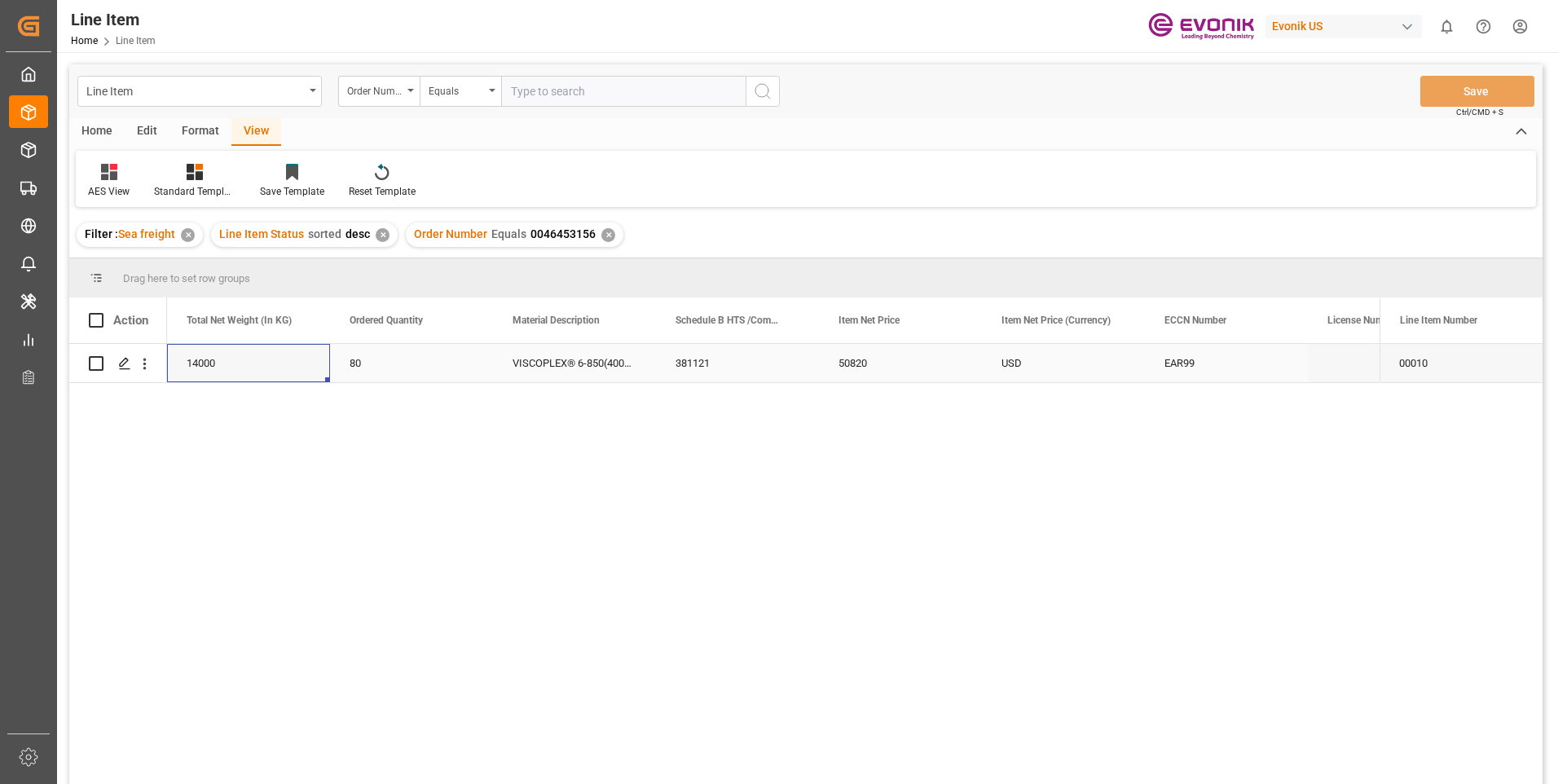
click at [906, 365] on div "50820" at bounding box center [900, 363] width 163 height 39
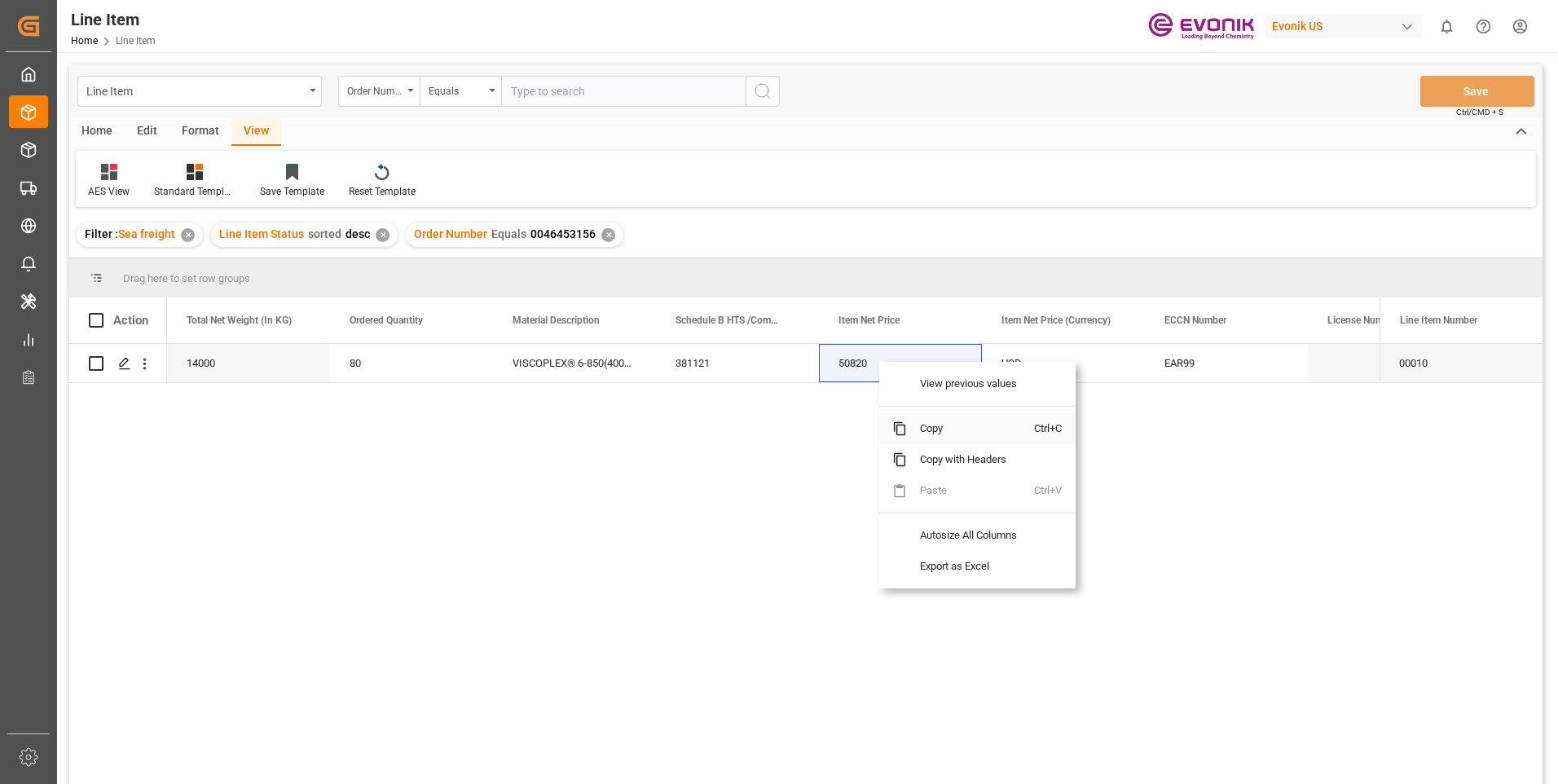
drag, startPoint x: 936, startPoint y: 425, endPoint x: 1100, endPoint y: 431, distance: 164.1
click at [936, 426] on span "Copy" at bounding box center [971, 429] width 127 height 31
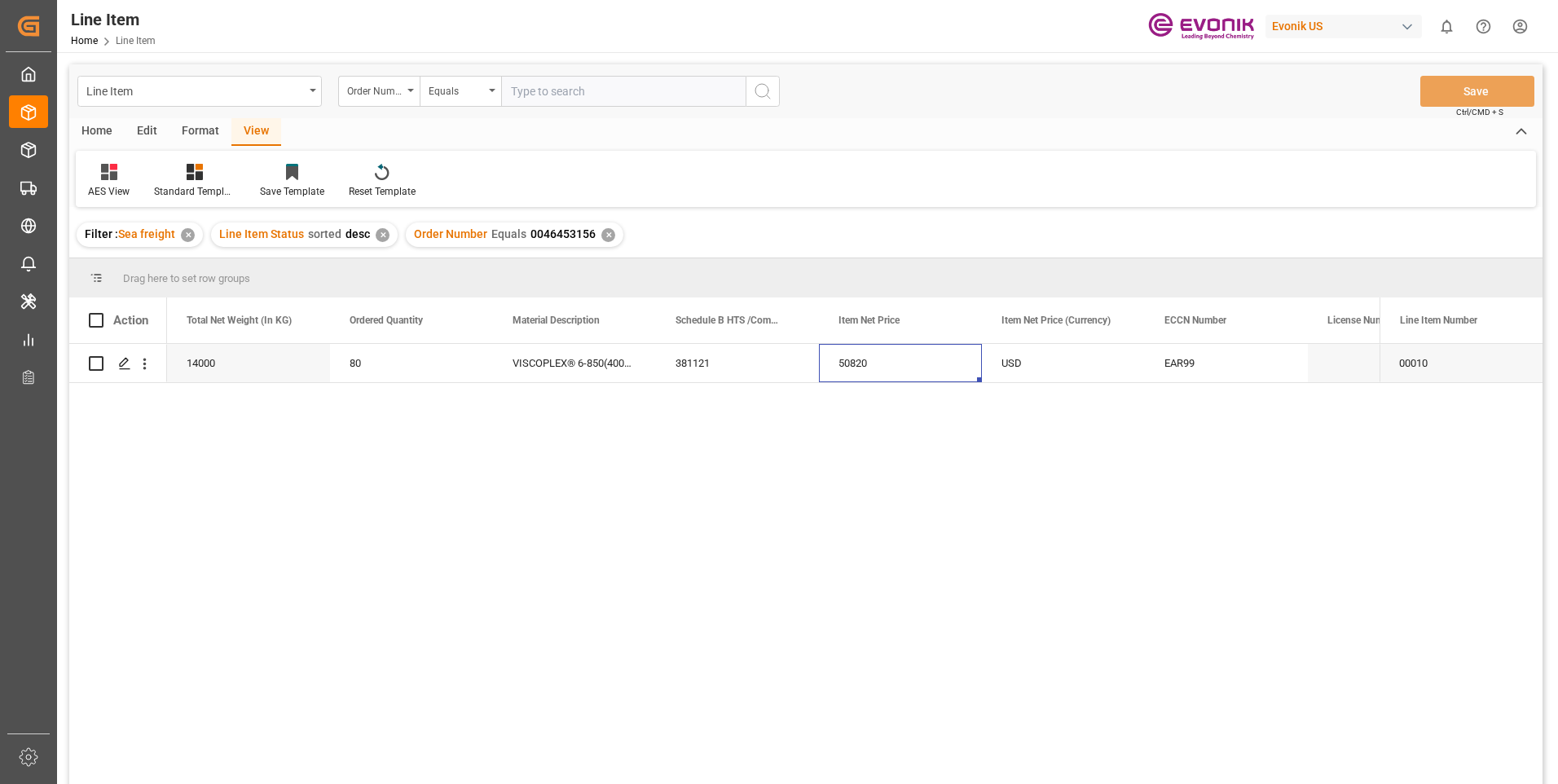
click at [609, 236] on div "✕" at bounding box center [607, 235] width 14 height 14
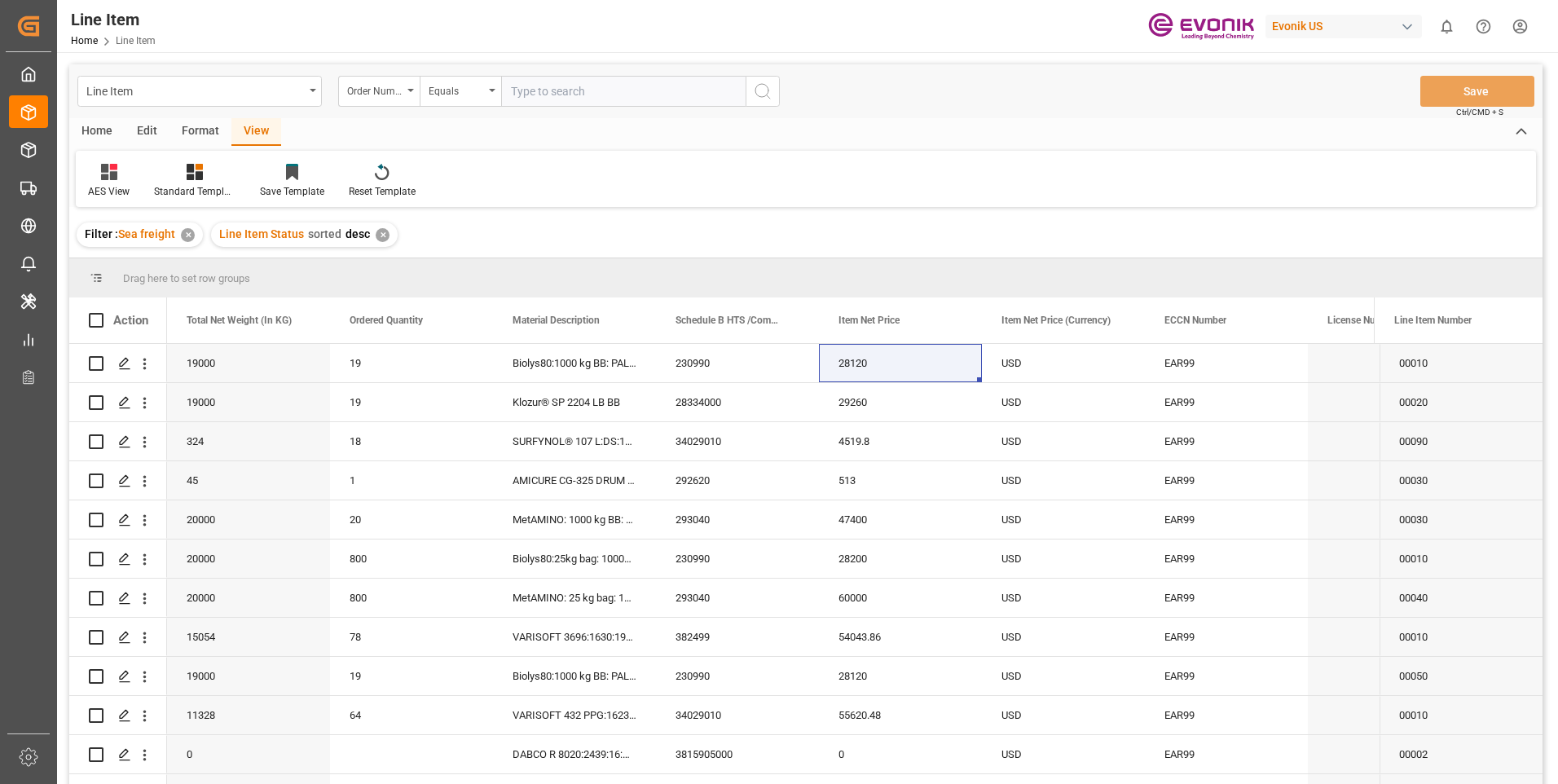
click at [380, 239] on div "✕" at bounding box center [382, 235] width 14 height 14
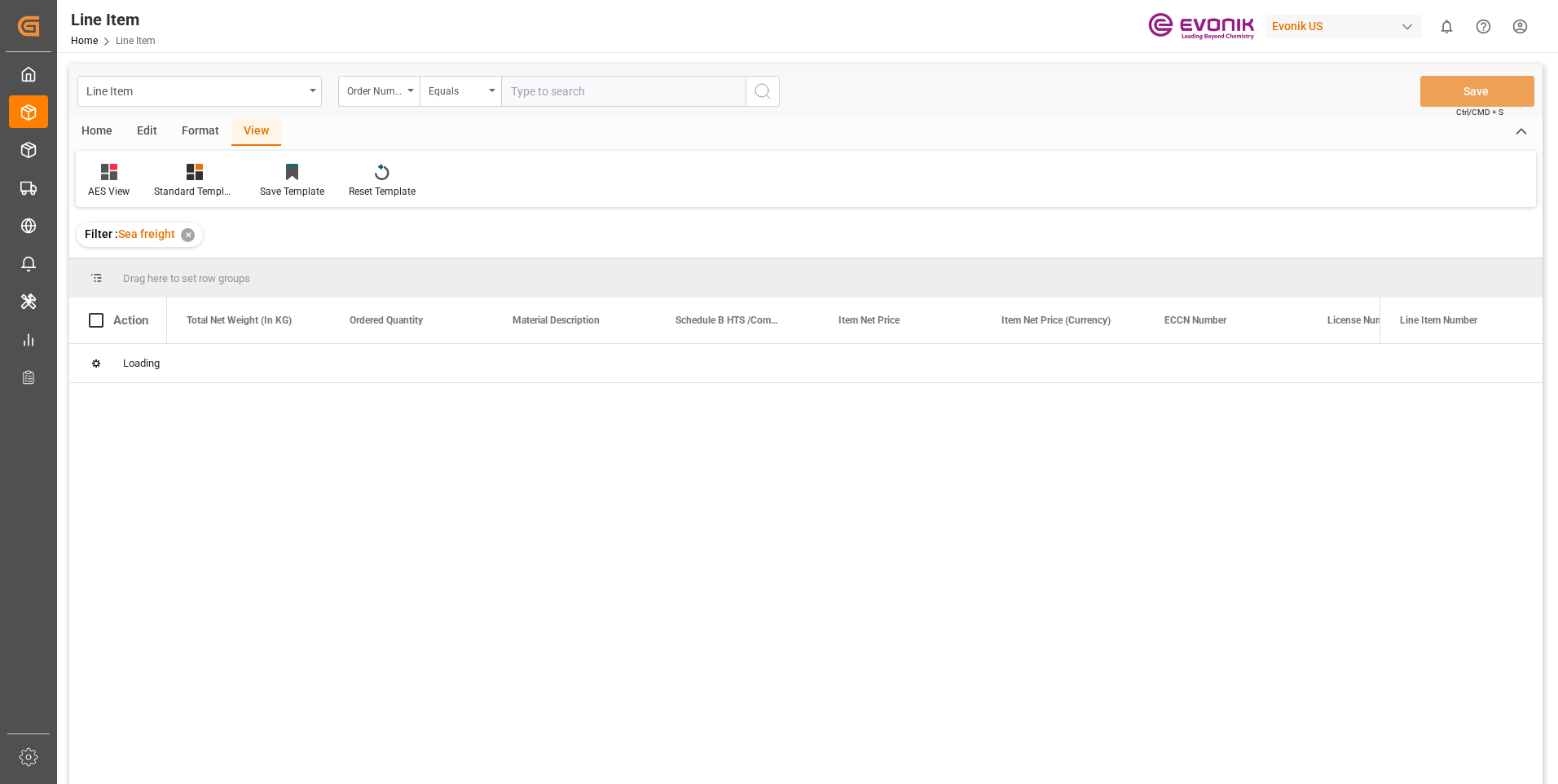
click at [569, 98] on input "text" at bounding box center [624, 91] width 245 height 31
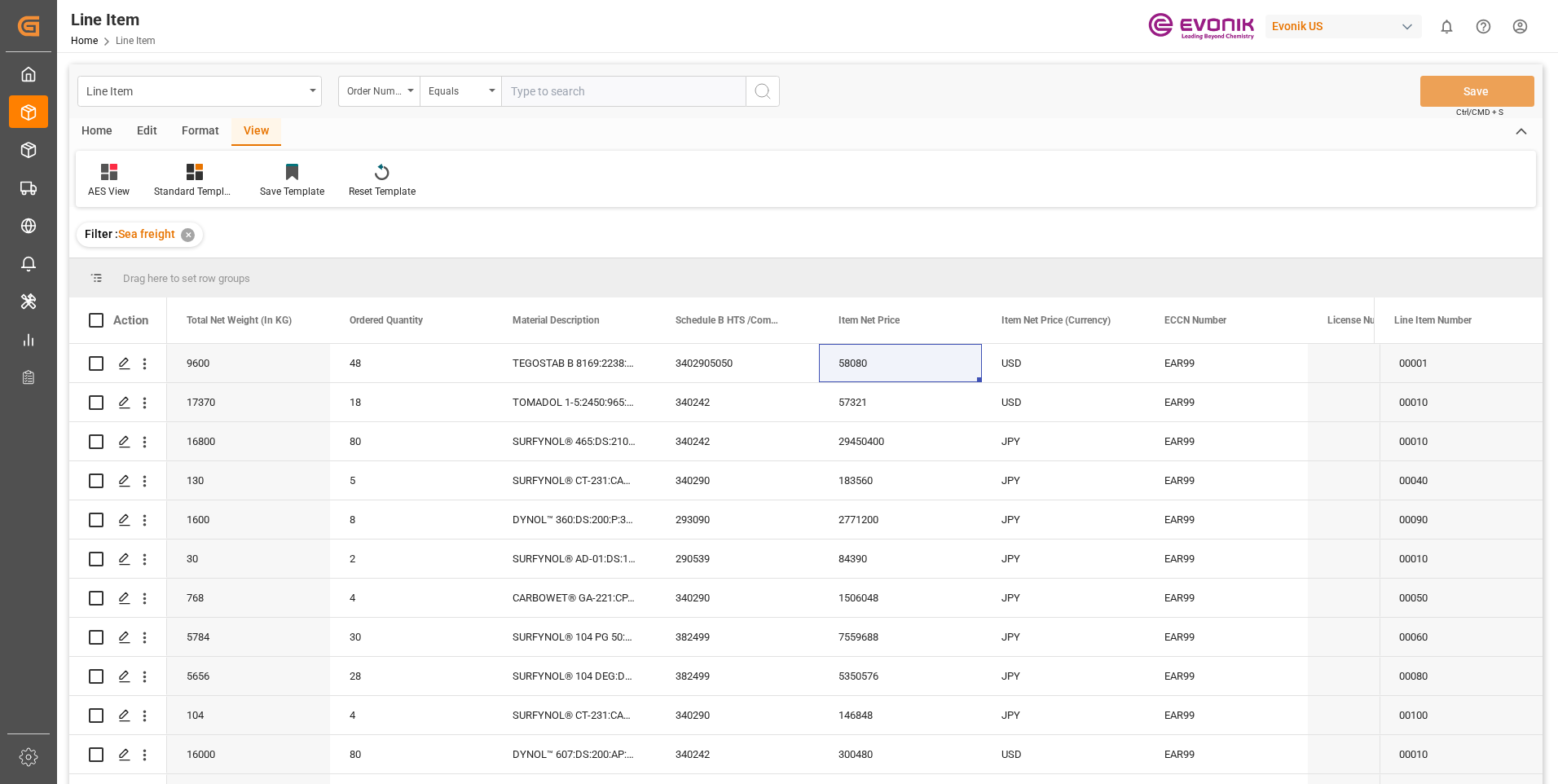
paste input "0046453152"
type input "0046453152"
click at [644, 88] on input "0046453152" at bounding box center [624, 91] width 245 height 31
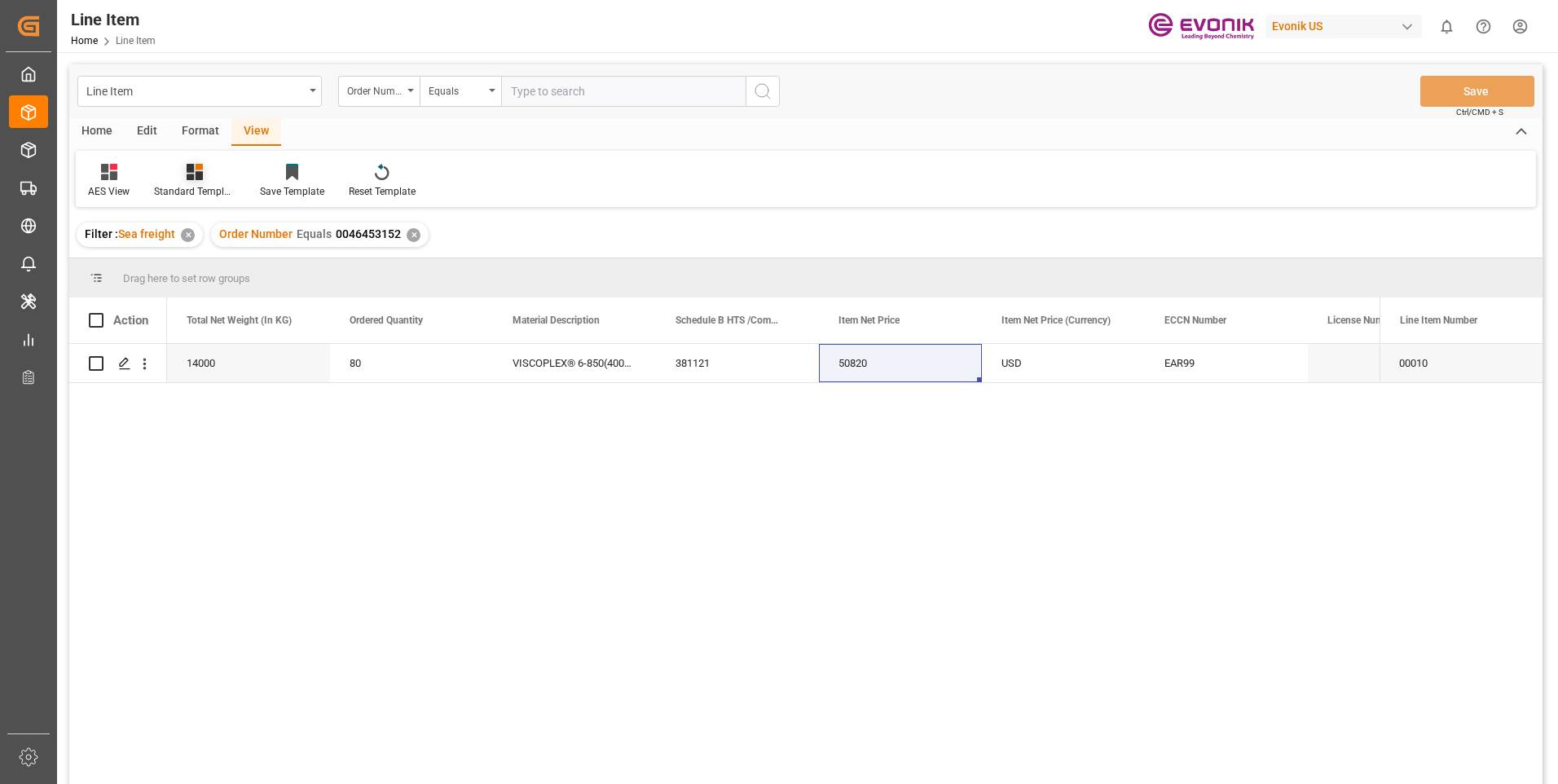
click at [210, 173] on div at bounding box center [194, 171] width 82 height 17
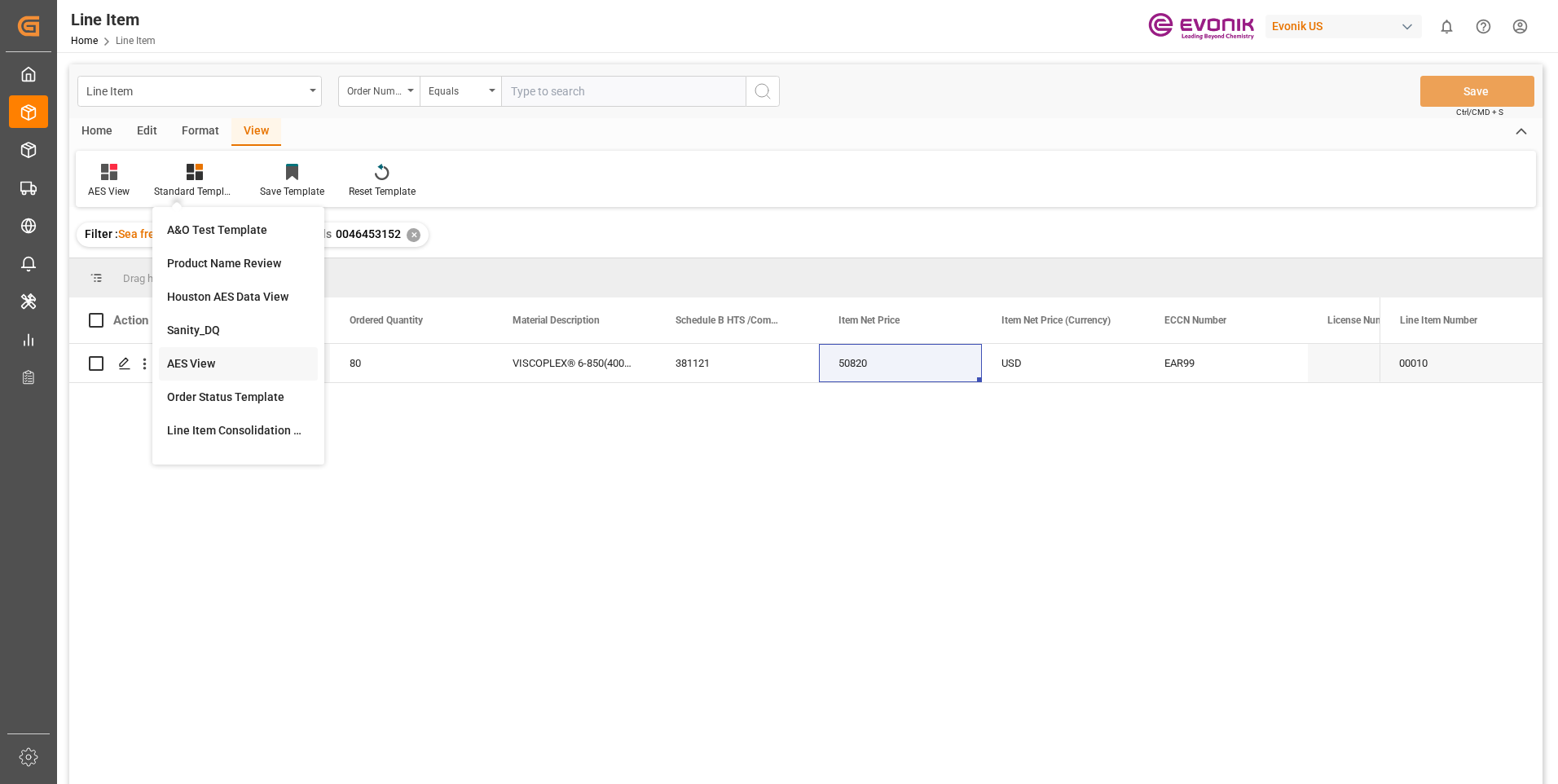
click at [208, 360] on div "AES View" at bounding box center [238, 363] width 143 height 17
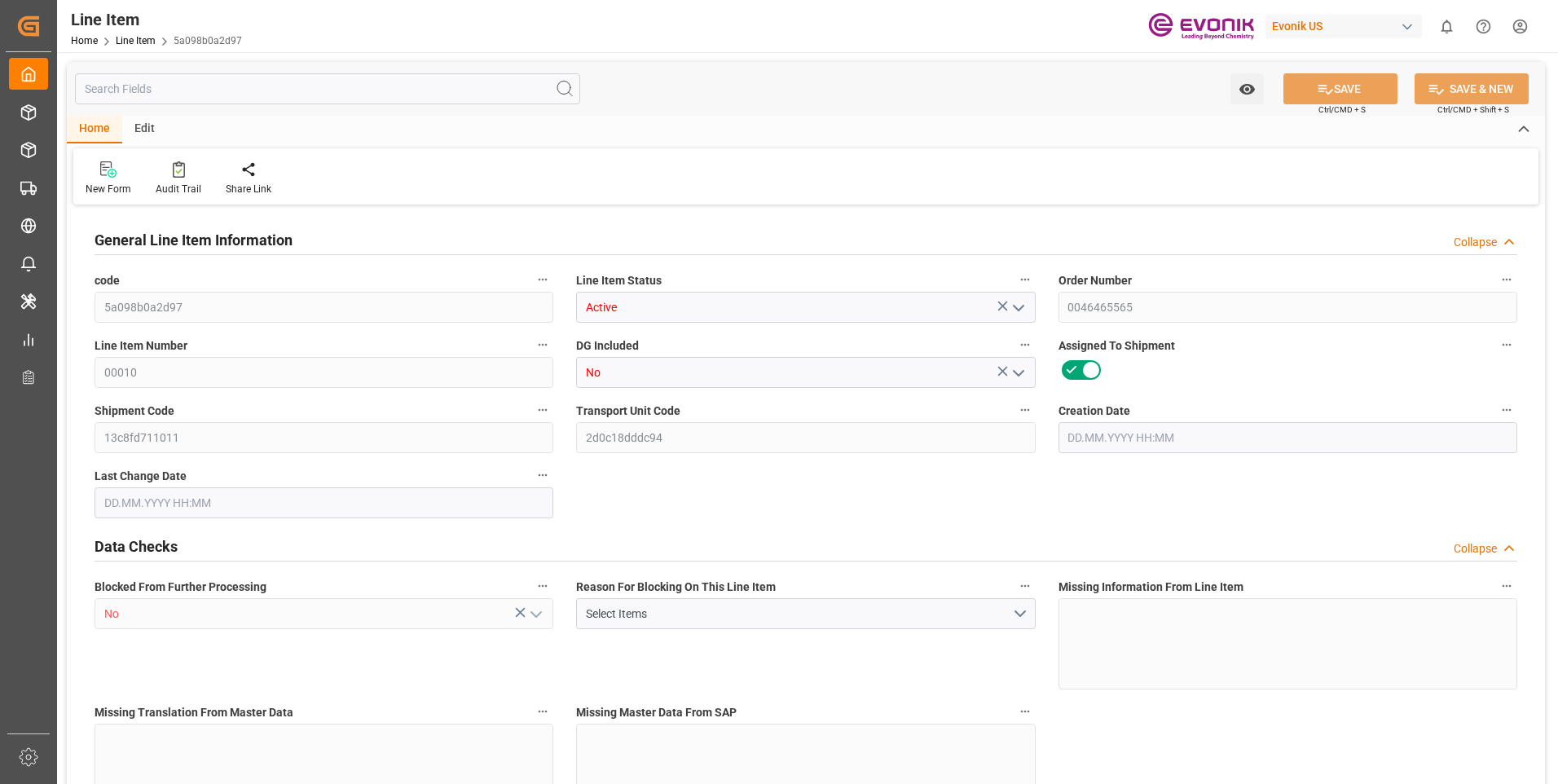
type input "10"
type input "10580"
type input "10000"
type input "14.47"
type input "10"
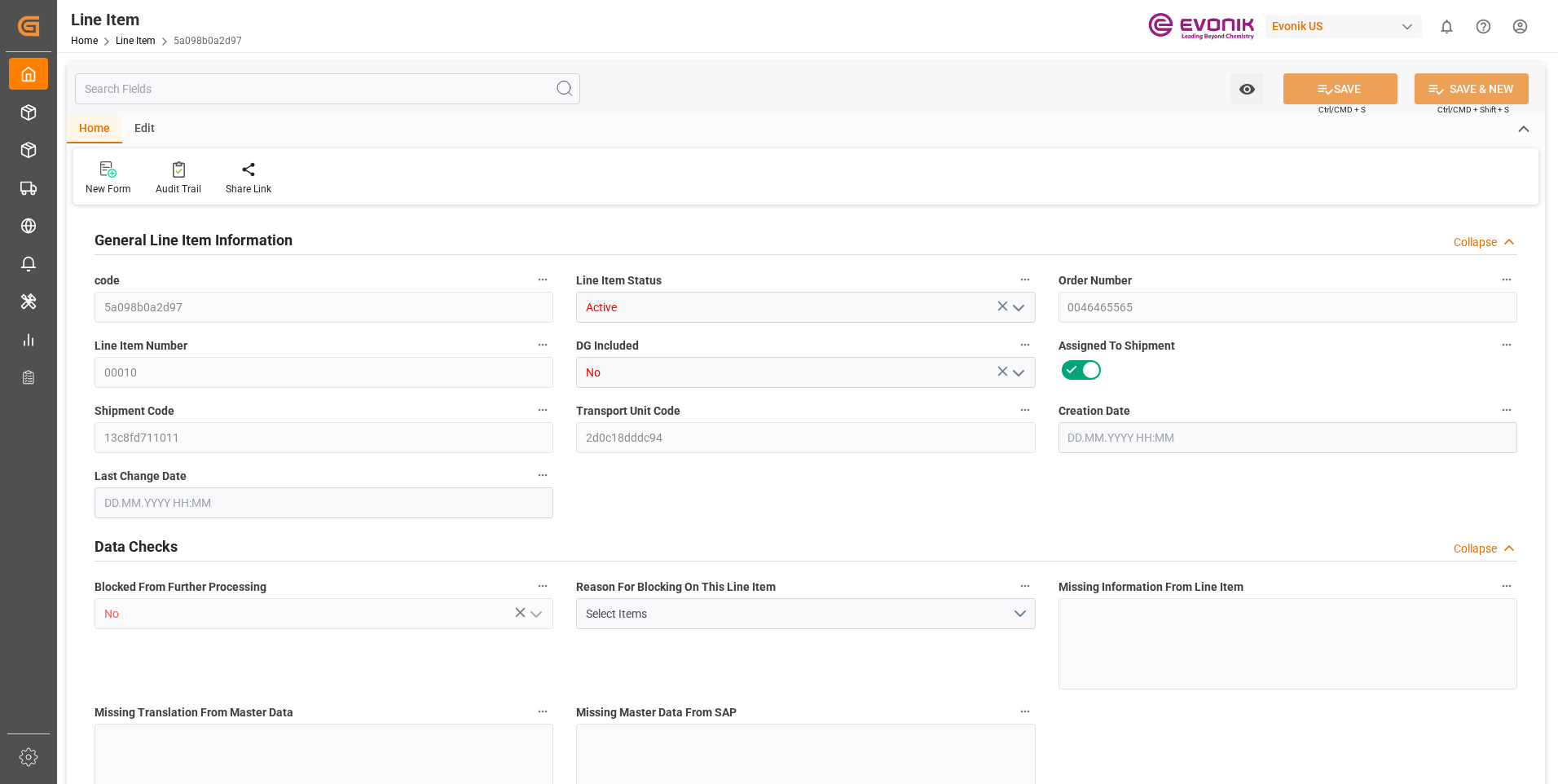
type input "38068.97"
type input "10"
type input "10000"
type input "10580"
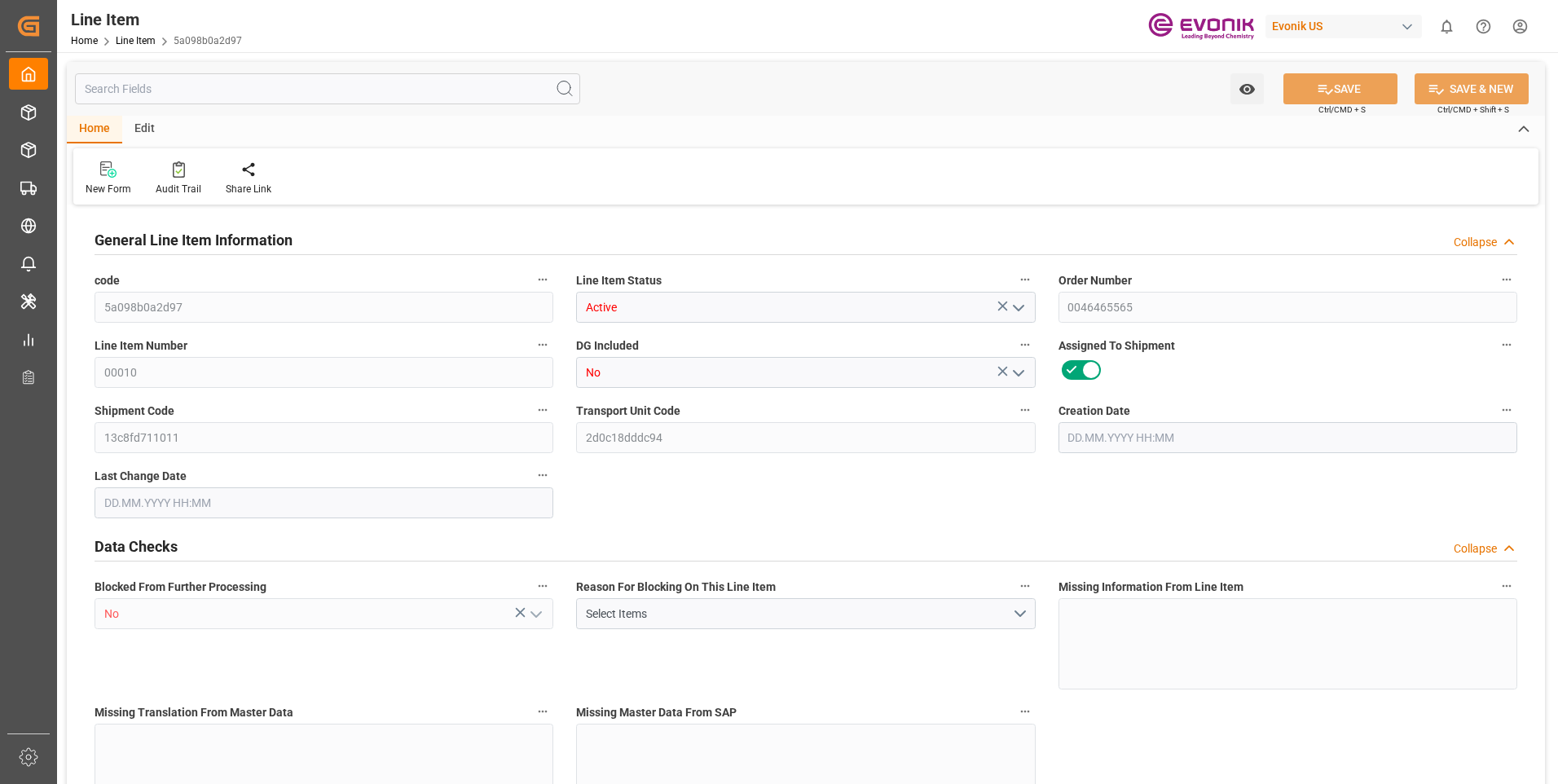
type input "10580"
type input "10000"
type input "14.47"
type input "14470"
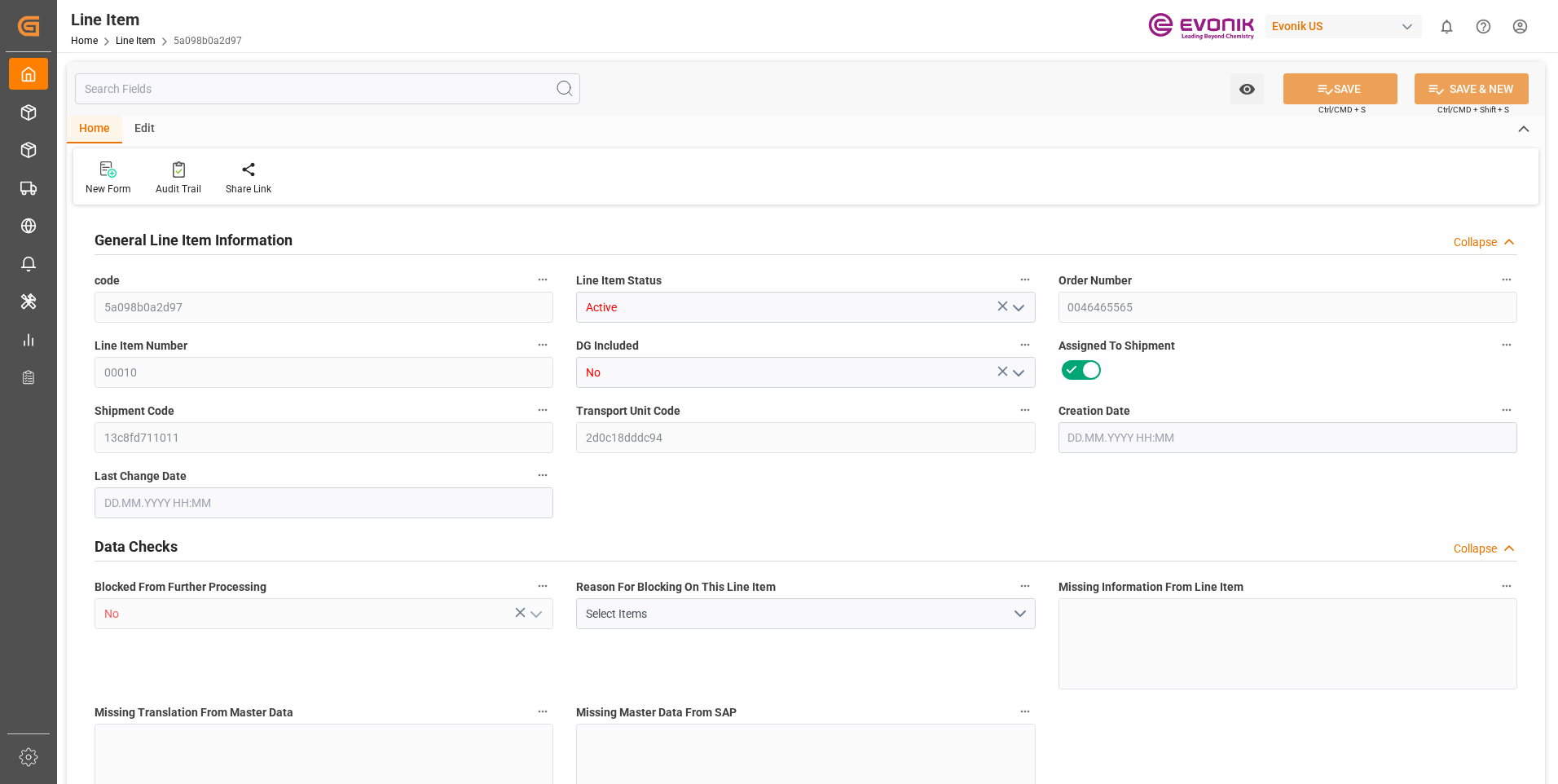
type input "0"
type input "[DATE] 13:07"
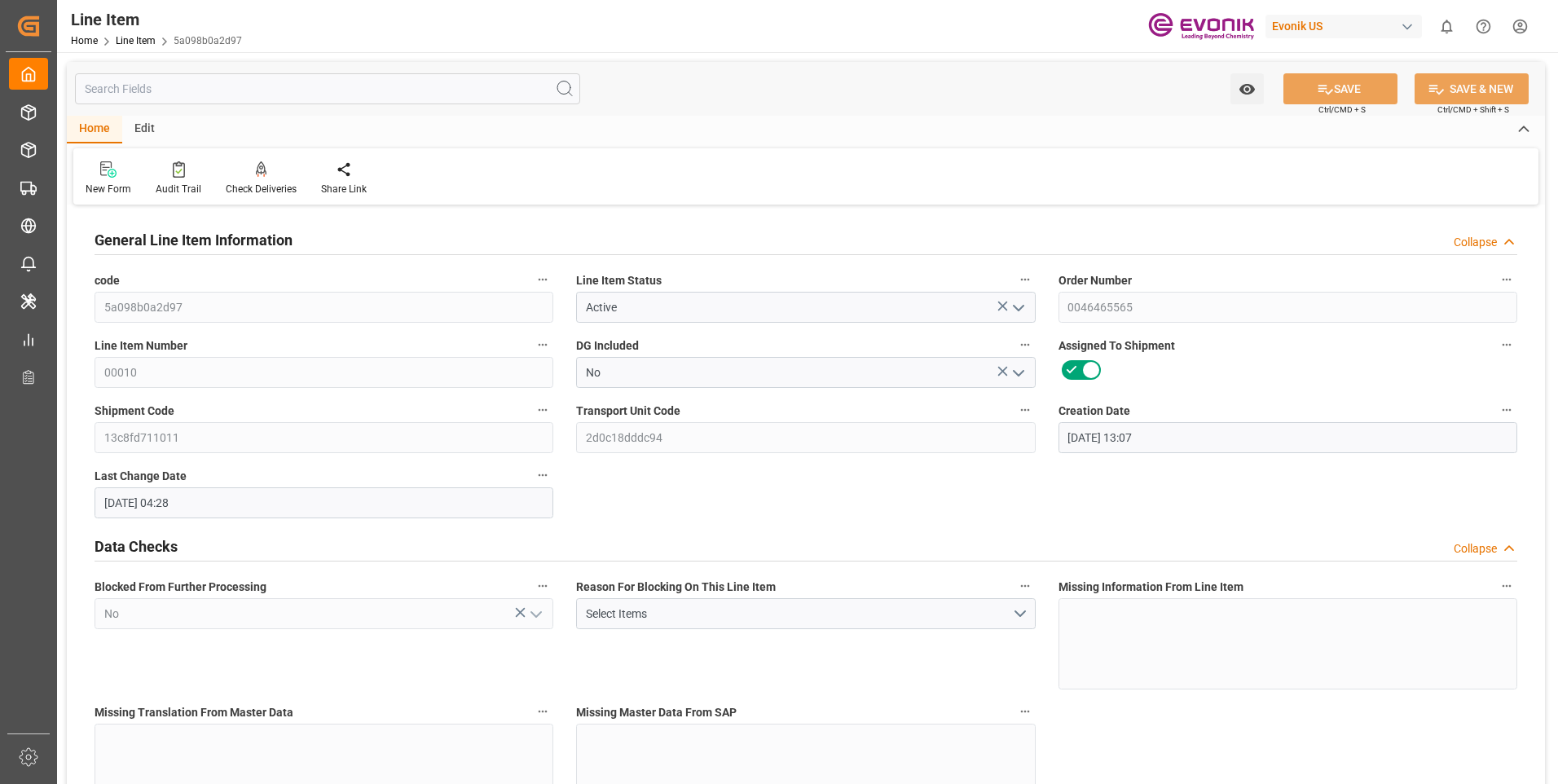
type input "[DATE] 04:28"
type input "[DATE]"
click at [226, 82] on input "text" at bounding box center [327, 89] width 505 height 31
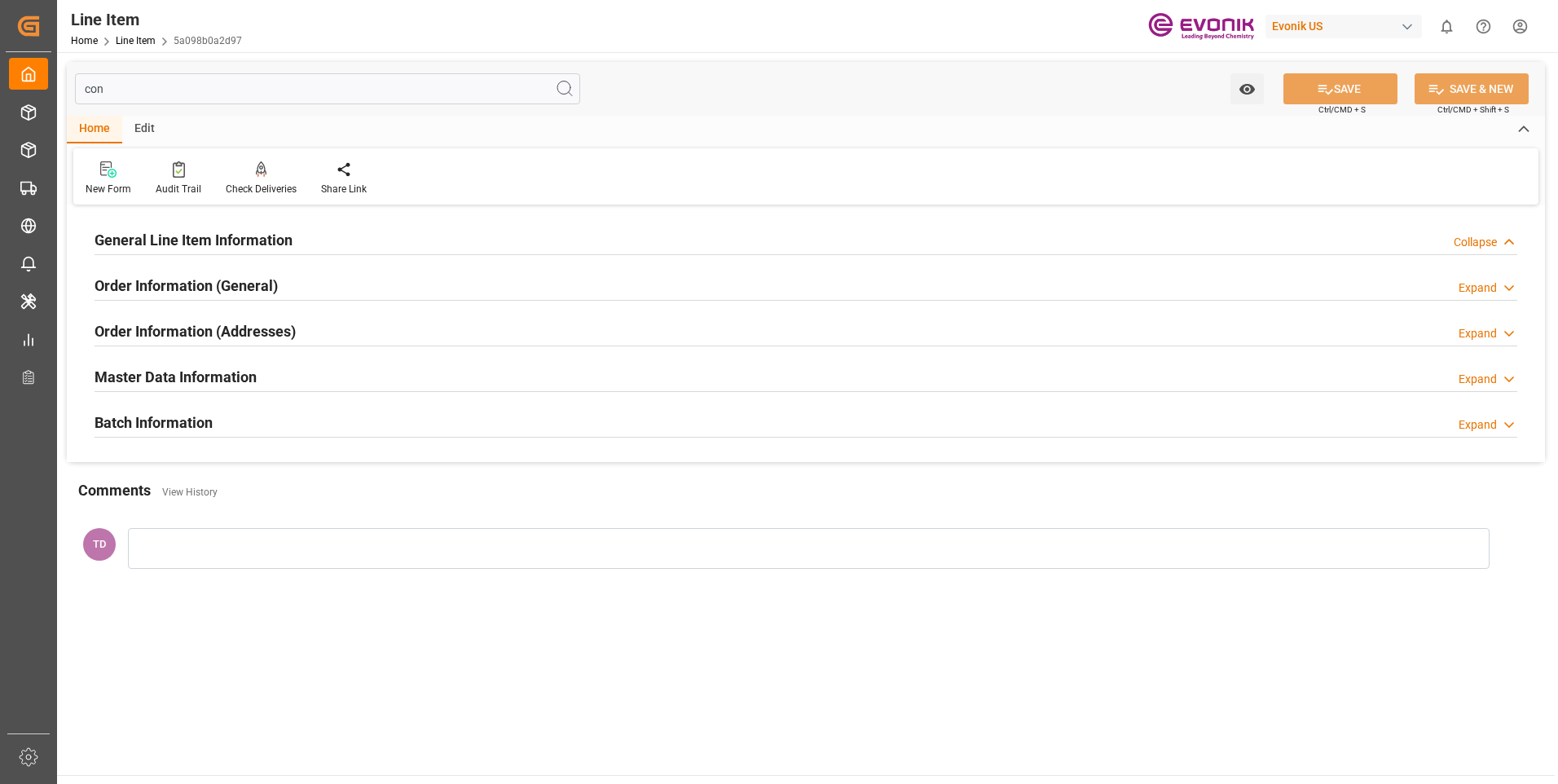
type input "con"
click at [335, 245] on div "General Line Item Information Collapse" at bounding box center [806, 239] width 1423 height 31
click at [1494, 248] on div "Expand" at bounding box center [1478, 242] width 39 height 17
click at [1505, 243] on icon at bounding box center [1509, 242] width 17 height 17
click at [1499, 330] on div "Expand" at bounding box center [1488, 333] width 59 height 17
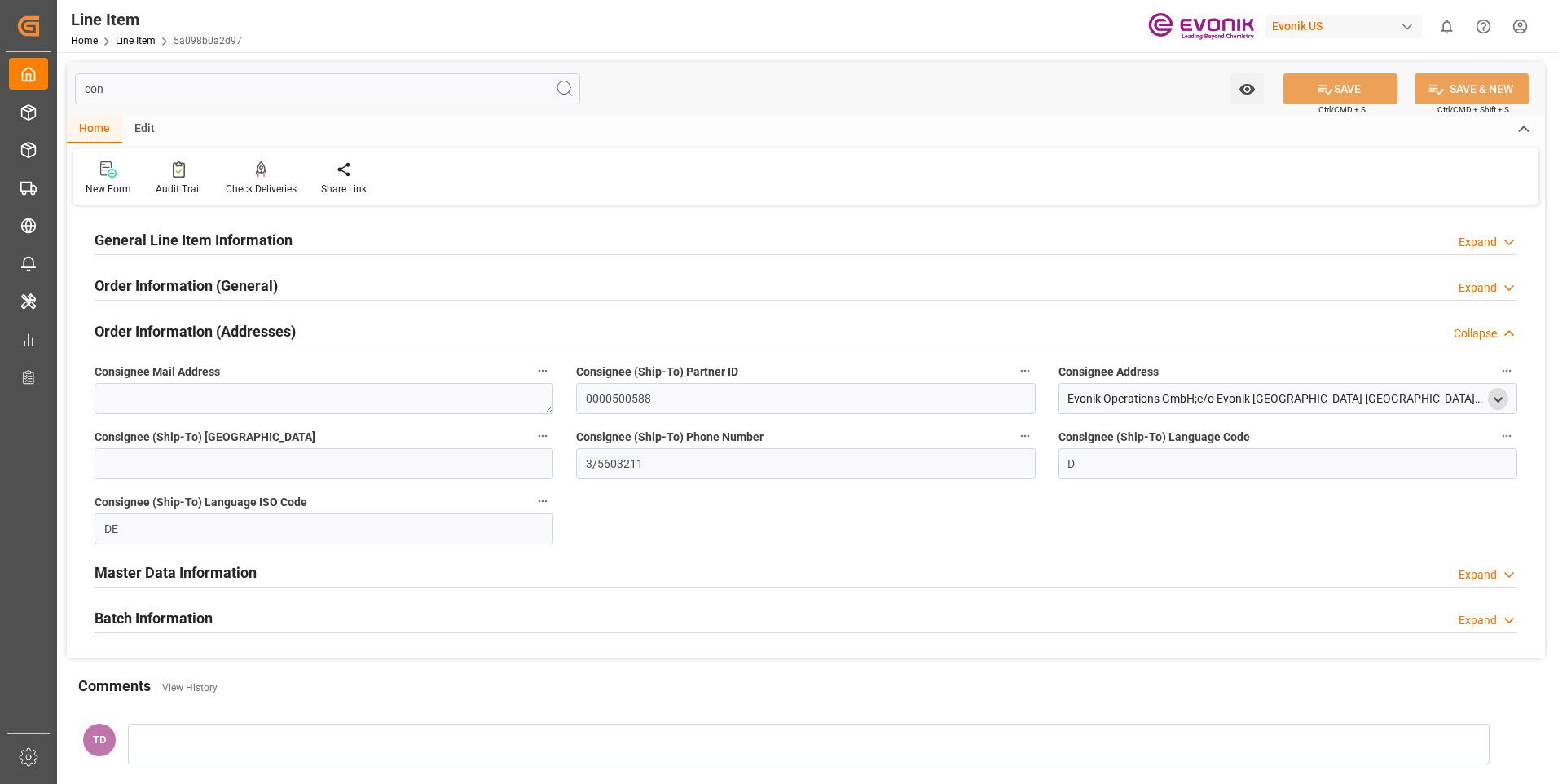
click at [1494, 396] on icon "open menu" at bounding box center [1497, 399] width 14 height 14
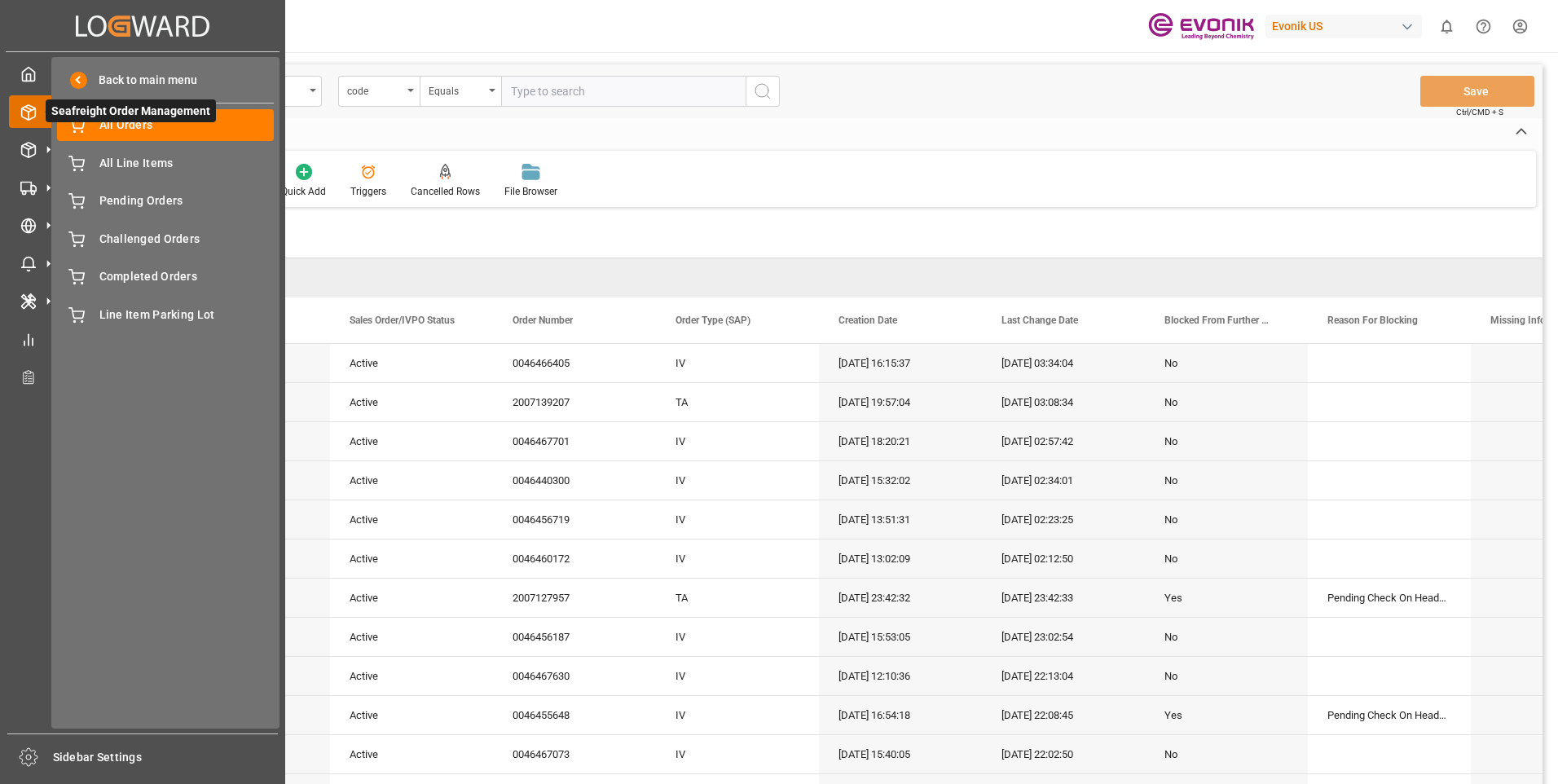
click at [32, 112] on icon at bounding box center [48, 111] width 34 height 34
click at [87, 161] on div "All Line Items All Line Items" at bounding box center [166, 162] width 217 height 32
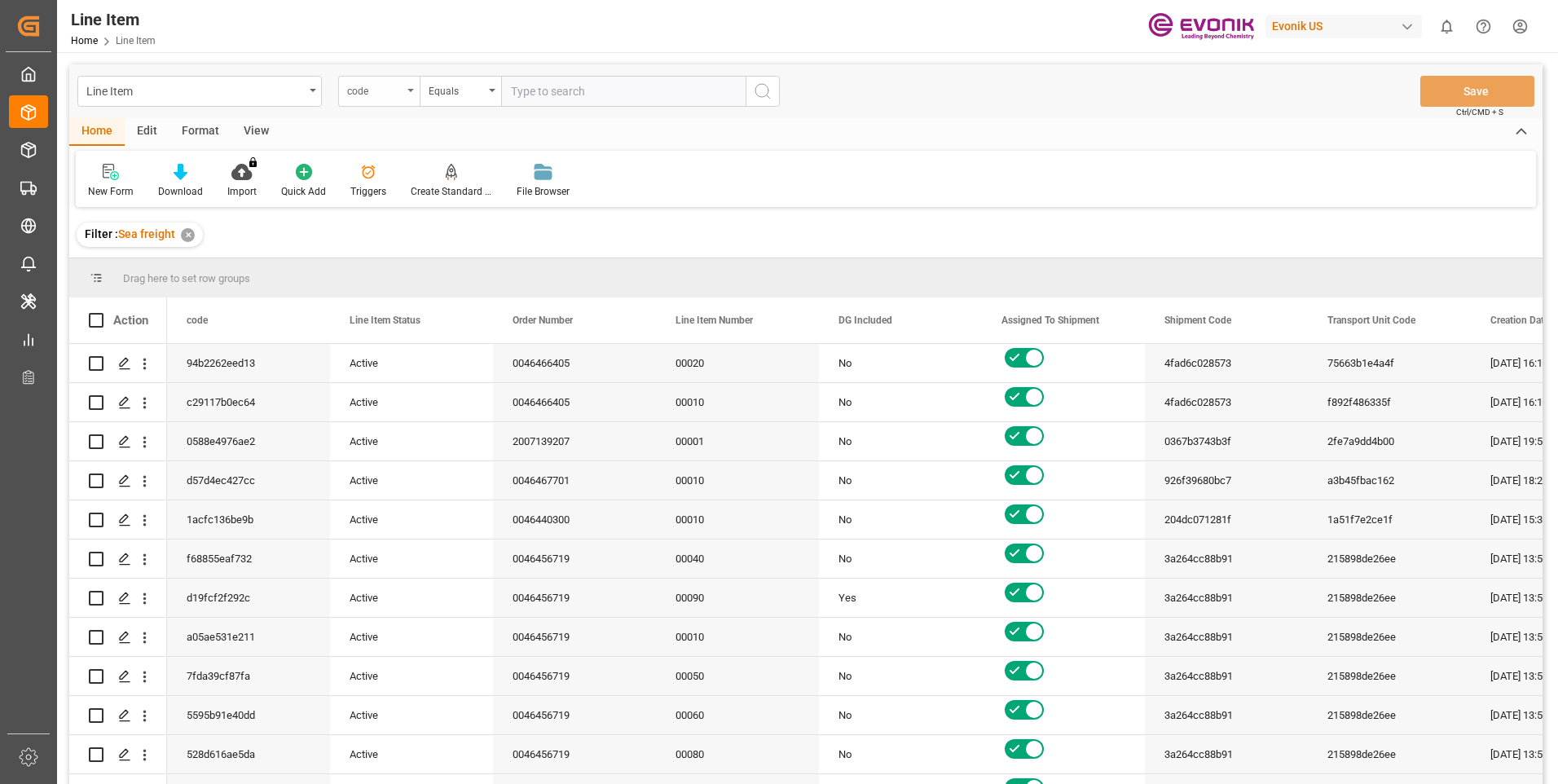
click at [410, 95] on div "code" at bounding box center [378, 91] width 82 height 31
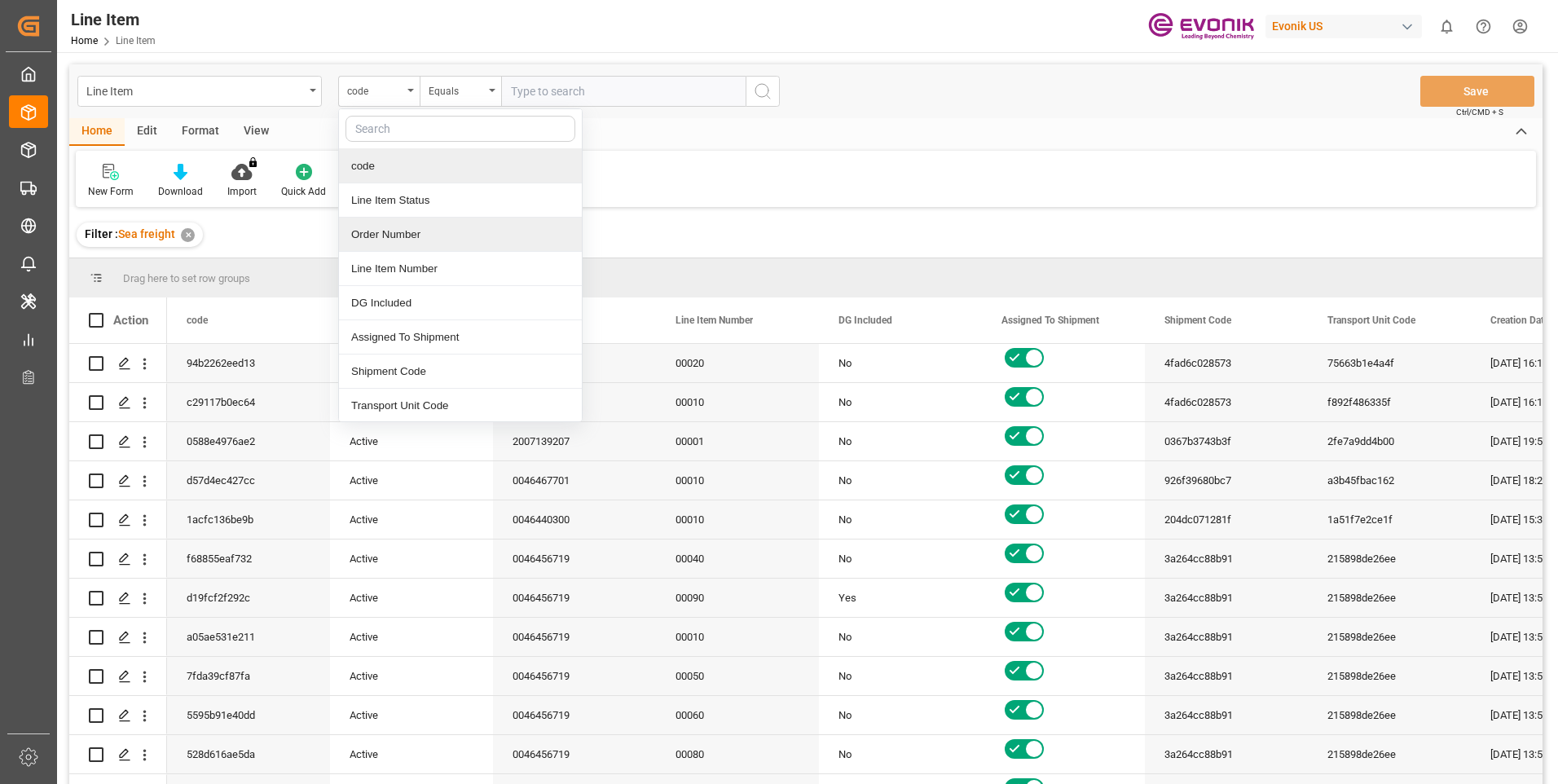
click at [362, 234] on div "Order Number" at bounding box center [460, 234] width 243 height 34
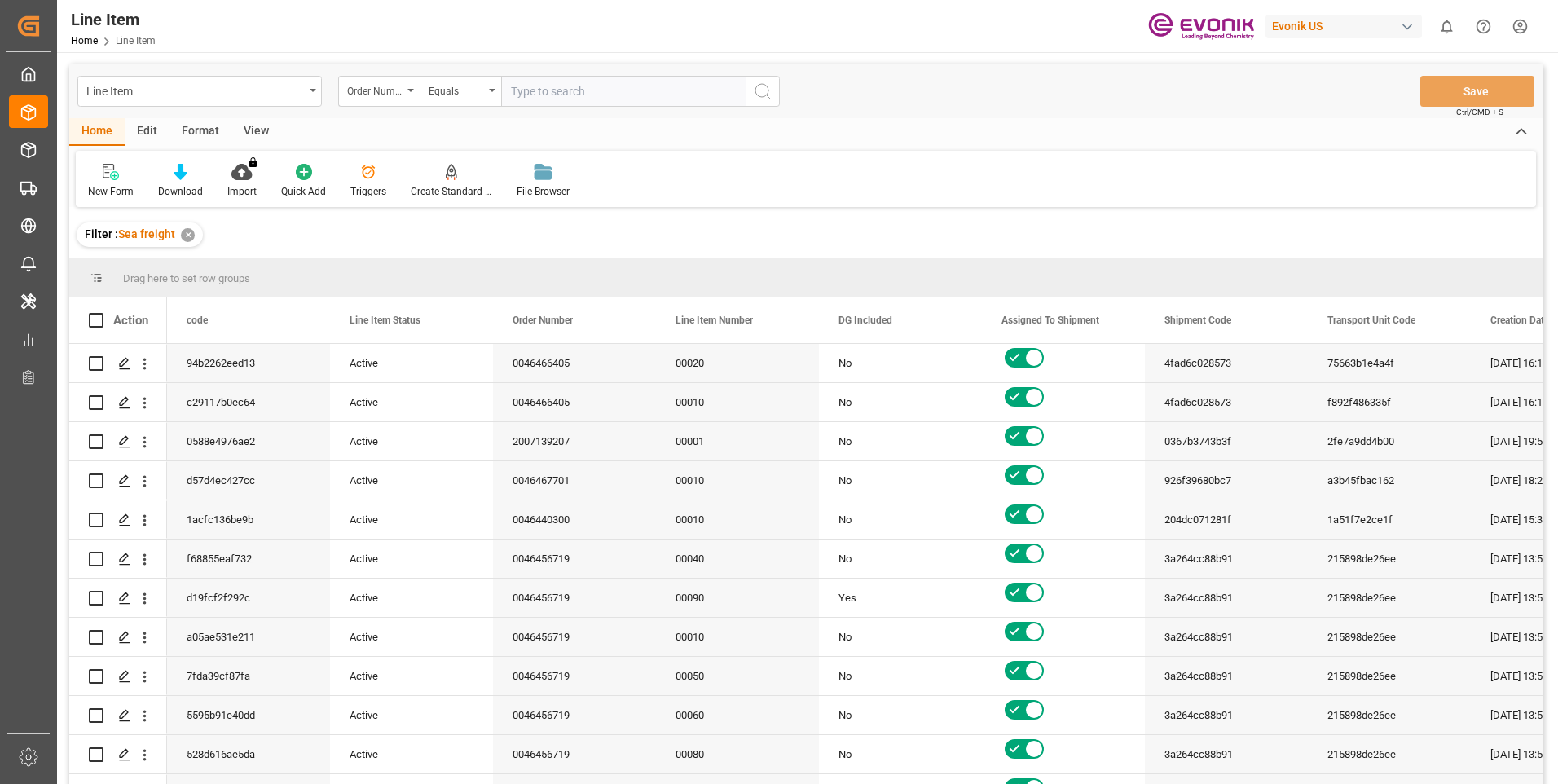
click at [567, 92] on input "text" at bounding box center [624, 91] width 245 height 31
paste input "0046453152"
type input "0046453152"
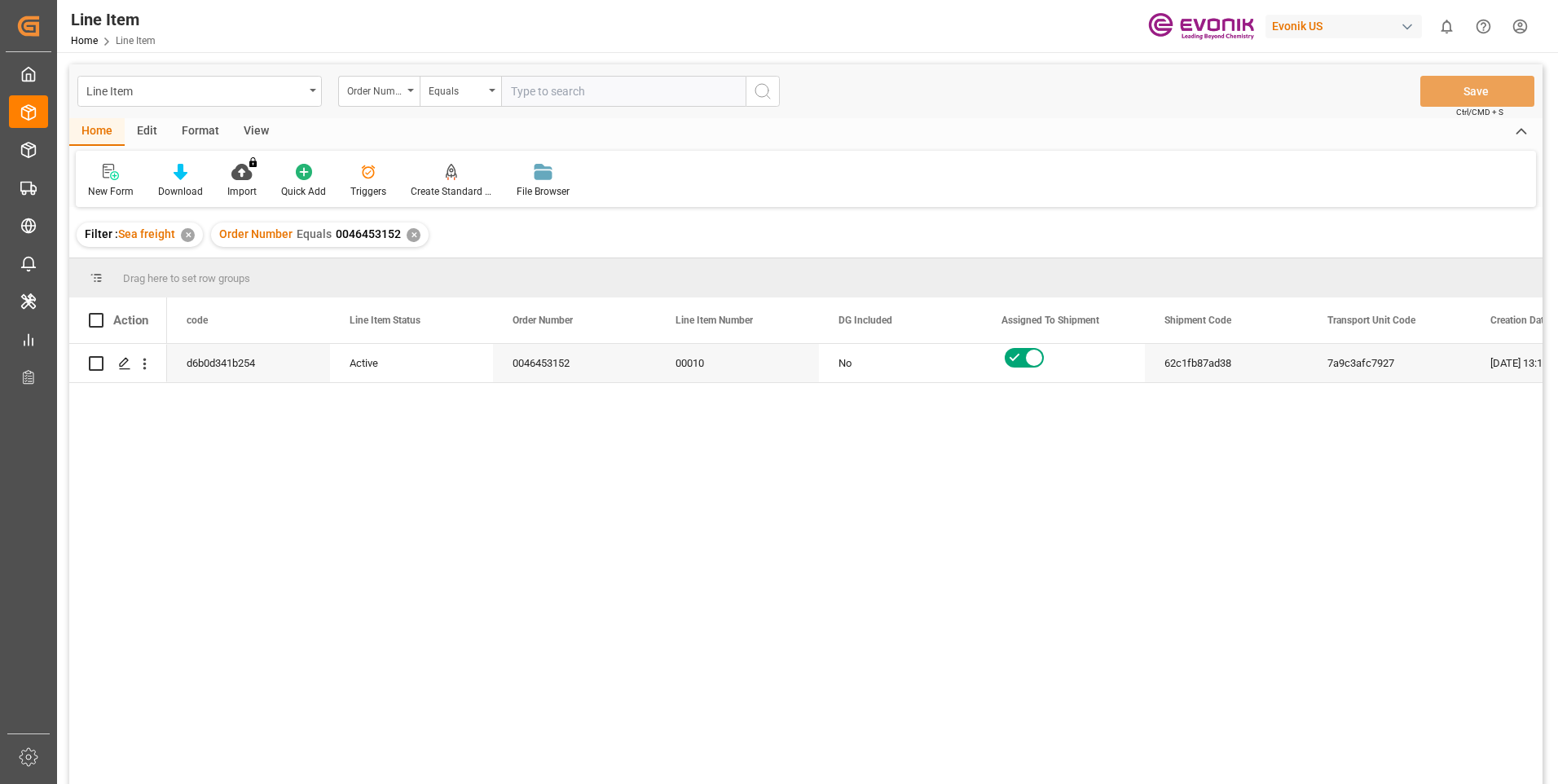
click at [248, 124] on div "View" at bounding box center [256, 132] width 50 height 28
click at [175, 169] on div at bounding box center [185, 171] width 82 height 17
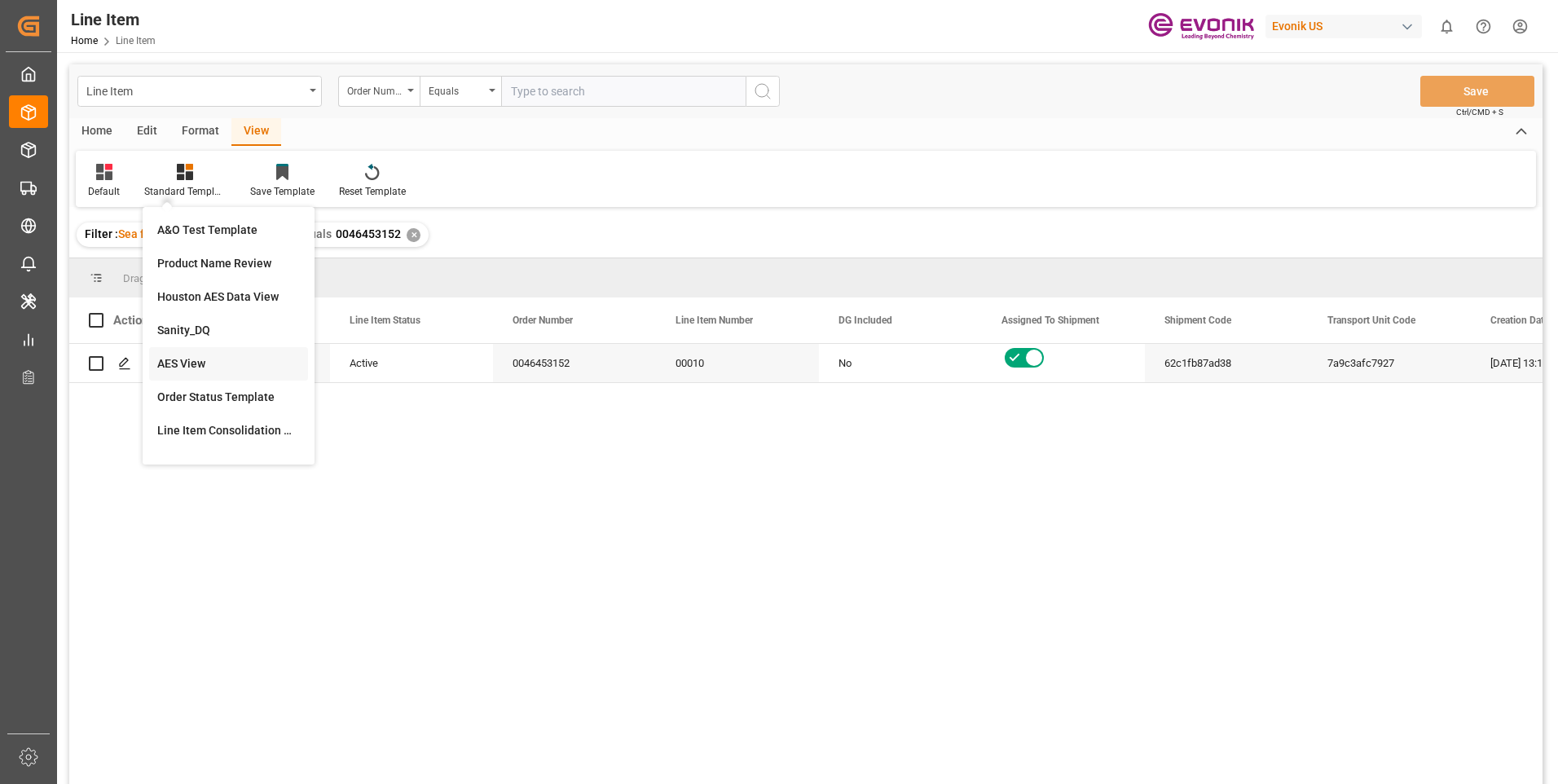
click at [167, 366] on div "AES View" at bounding box center [228, 363] width 143 height 17
